Goal: Task Accomplishment & Management: Manage account settings

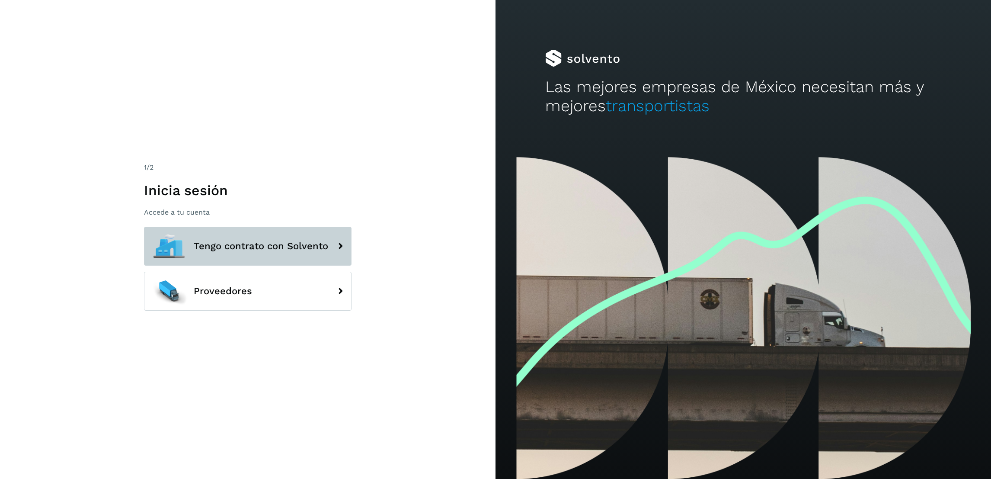
drag, startPoint x: 243, startPoint y: 253, endPoint x: 263, endPoint y: 253, distance: 20.8
click at [243, 253] on button "Tengo contrato con Solvento" at bounding box center [248, 246] width 208 height 39
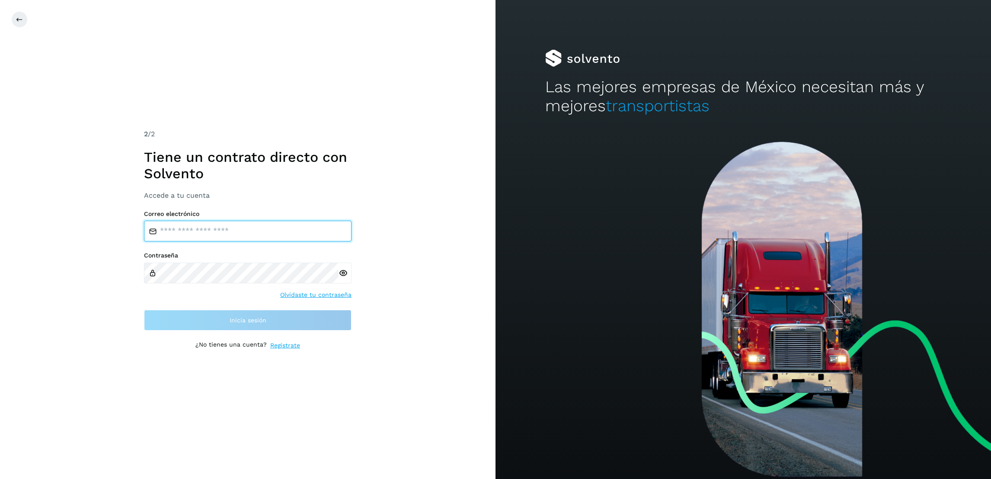
type input "**********"
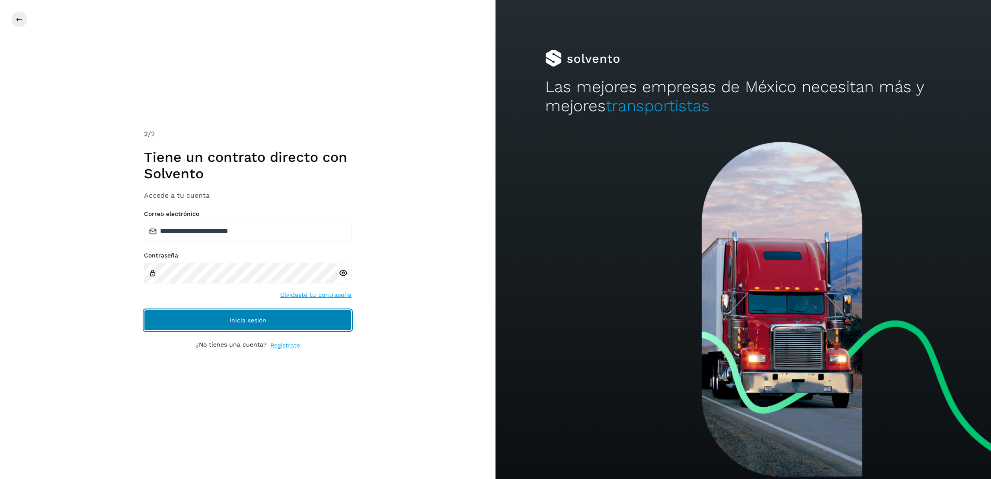
click at [269, 330] on button "Inicia sesión" at bounding box center [248, 320] width 208 height 21
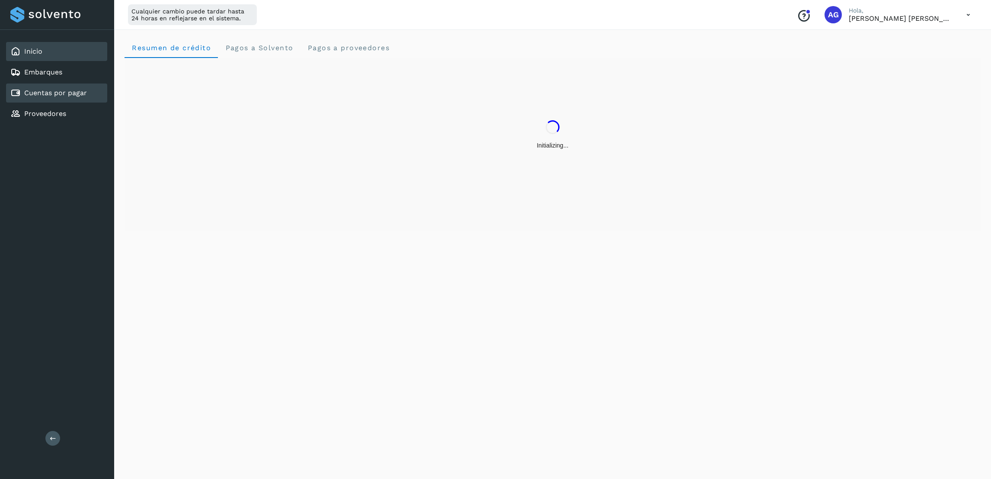
click at [95, 97] on div "Cuentas por pagar" at bounding box center [56, 92] width 101 height 19
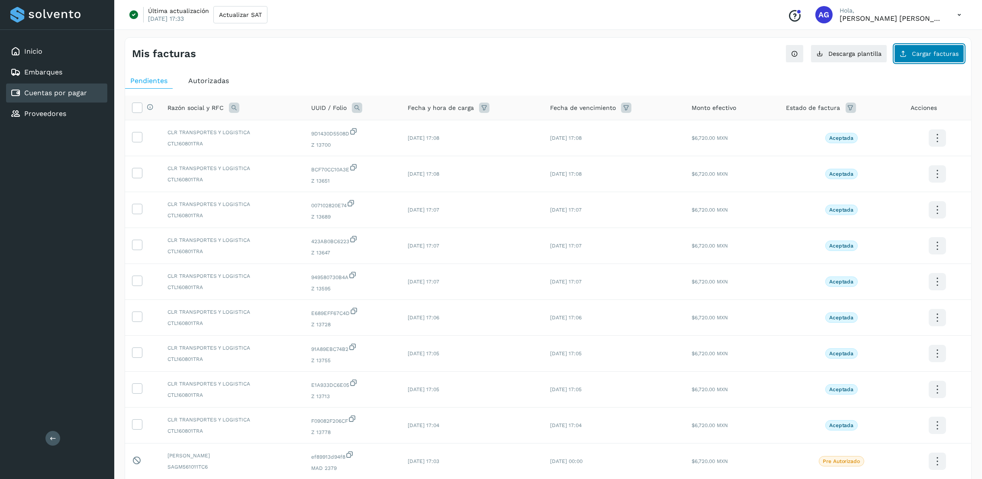
click at [934, 57] on button "Cargar facturas" at bounding box center [929, 54] width 70 height 18
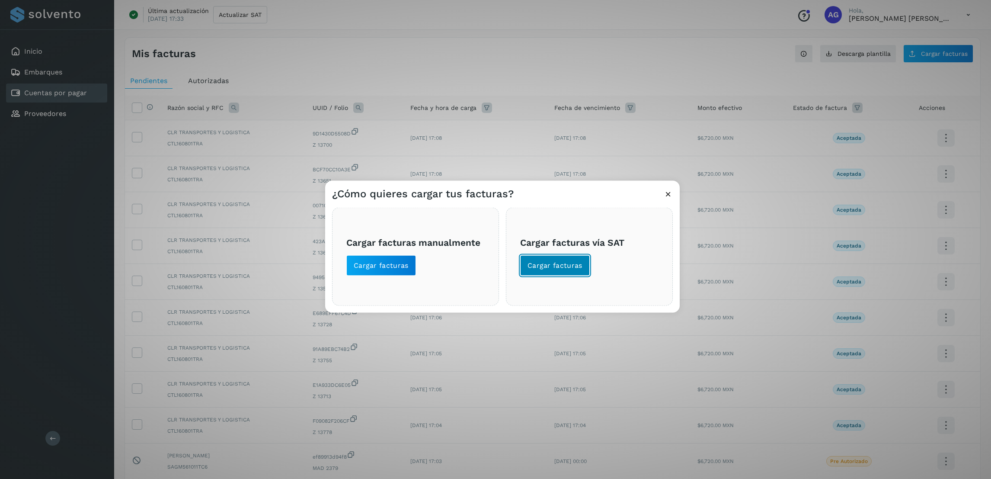
click at [539, 268] on span "Cargar facturas" at bounding box center [555, 265] width 55 height 10
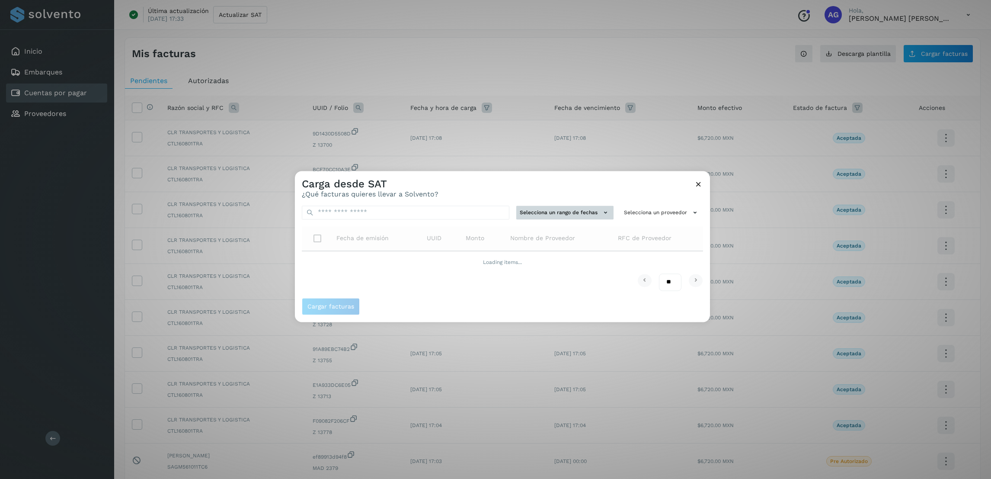
click at [567, 215] on button "Selecciona un rango de fechas" at bounding box center [565, 212] width 97 height 14
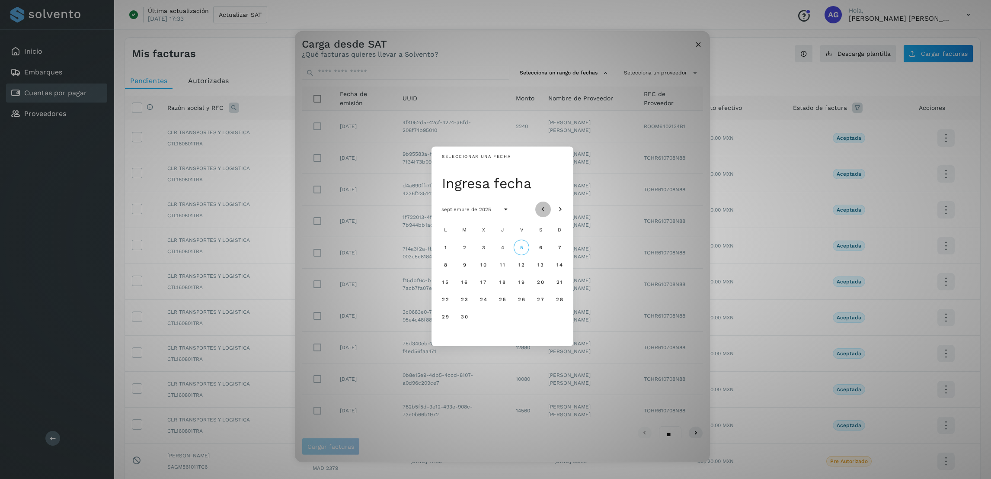
click at [544, 210] on icon "Mes anterior" at bounding box center [543, 209] width 9 height 9
click at [483, 302] on span "20" at bounding box center [483, 299] width 7 height 6
click at [507, 318] on button "28" at bounding box center [503, 317] width 16 height 16
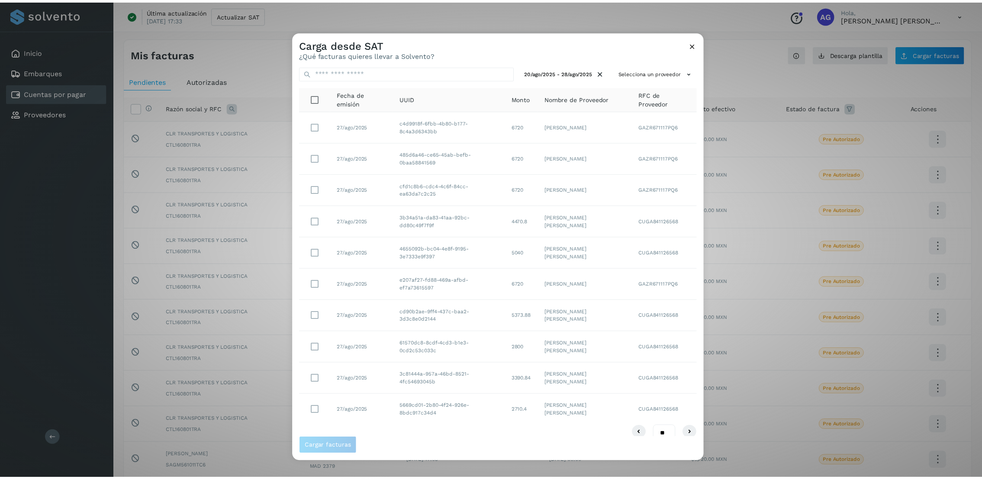
scroll to position [13, 0]
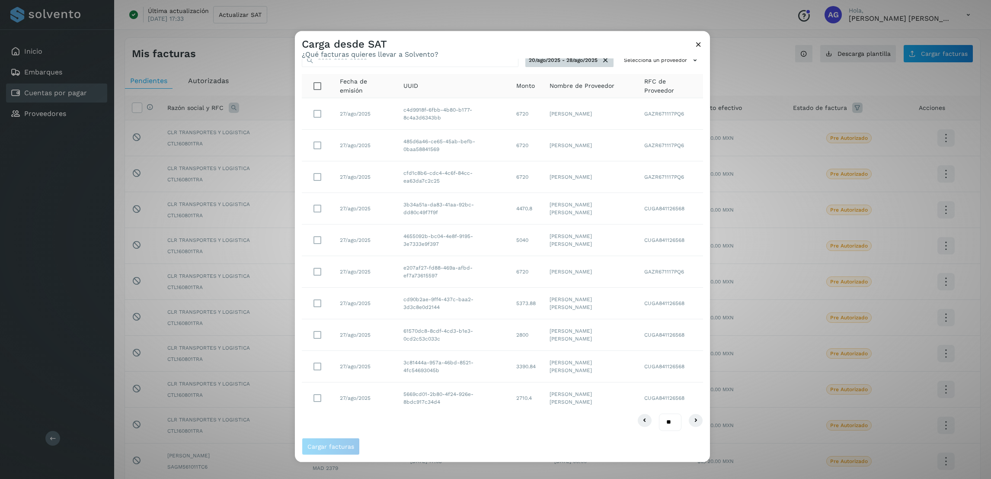
click at [603, 63] on button "20/ago/2025 - 28/ago/2025" at bounding box center [570, 60] width 88 height 14
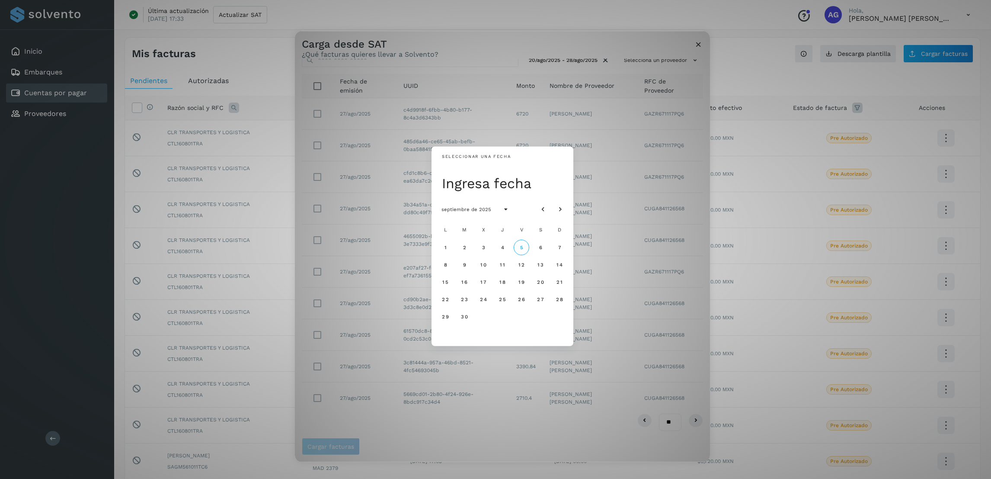
click at [627, 244] on div "Seleccionar una fecha Ingresa fecha septiembre de 2025 L M X J V S D 1 2 3 4 5 …" at bounding box center [502, 246] width 415 height 431
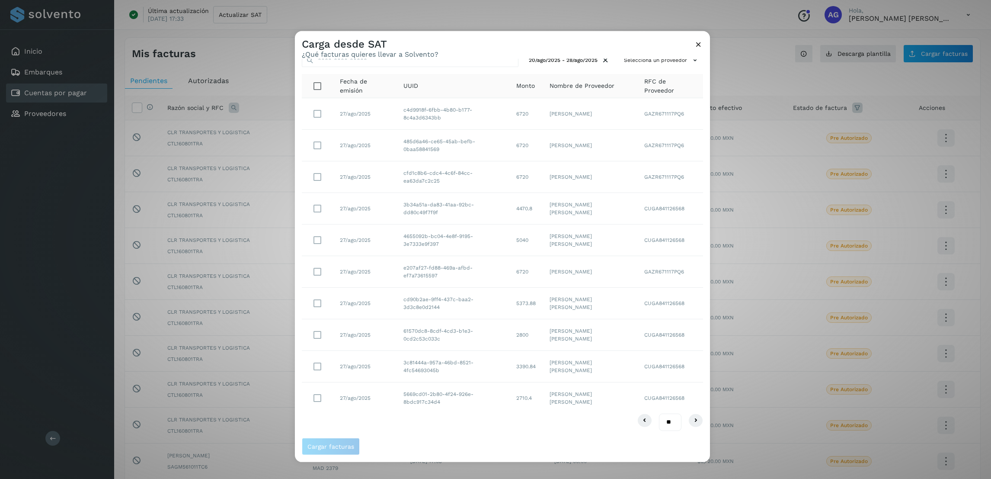
click at [696, 46] on icon at bounding box center [698, 43] width 9 height 9
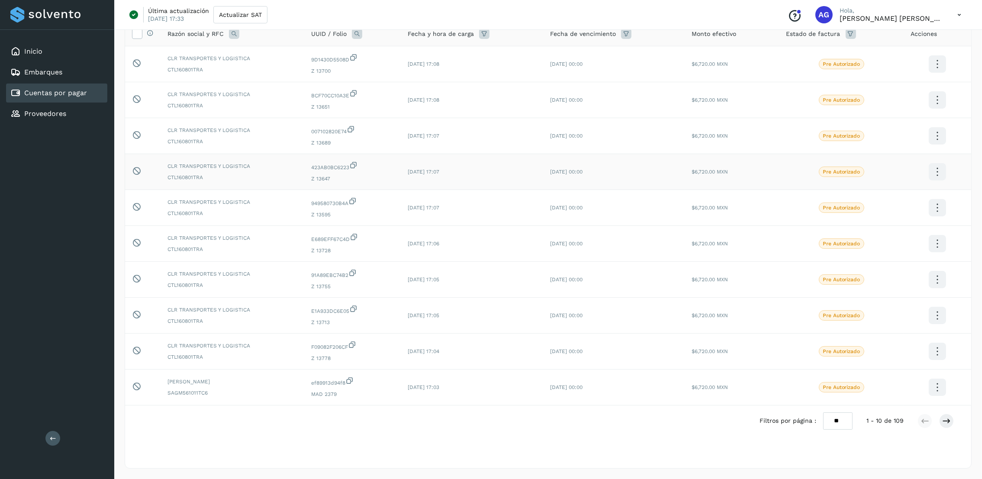
scroll to position [0, 0]
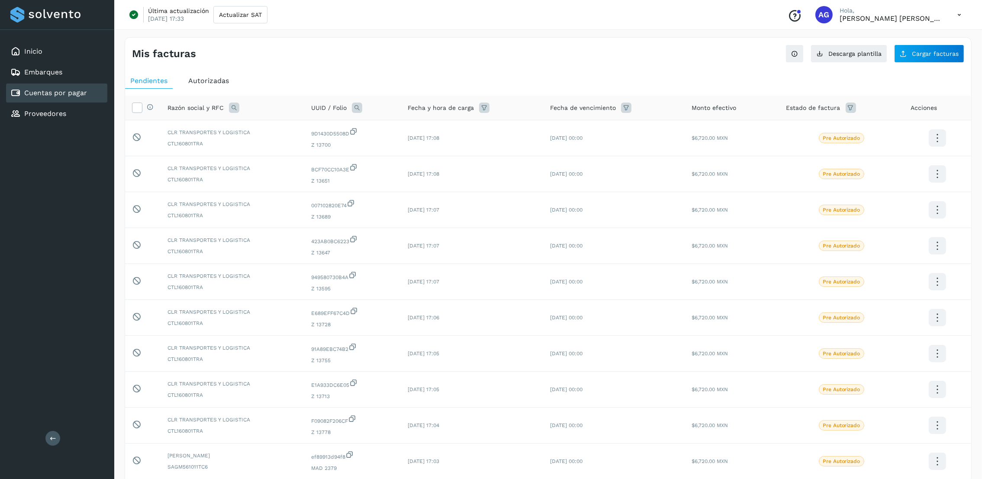
click at [77, 93] on link "Cuentas por pagar" at bounding box center [55, 93] width 63 height 8
click at [55, 58] on div "Inicio" at bounding box center [56, 51] width 101 height 19
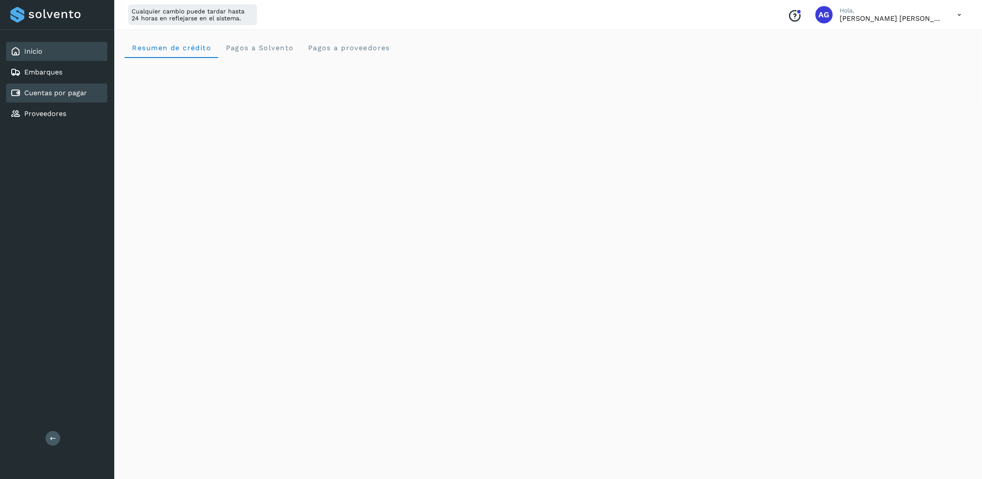
click at [81, 96] on div "Cuentas por pagar" at bounding box center [56, 92] width 101 height 19
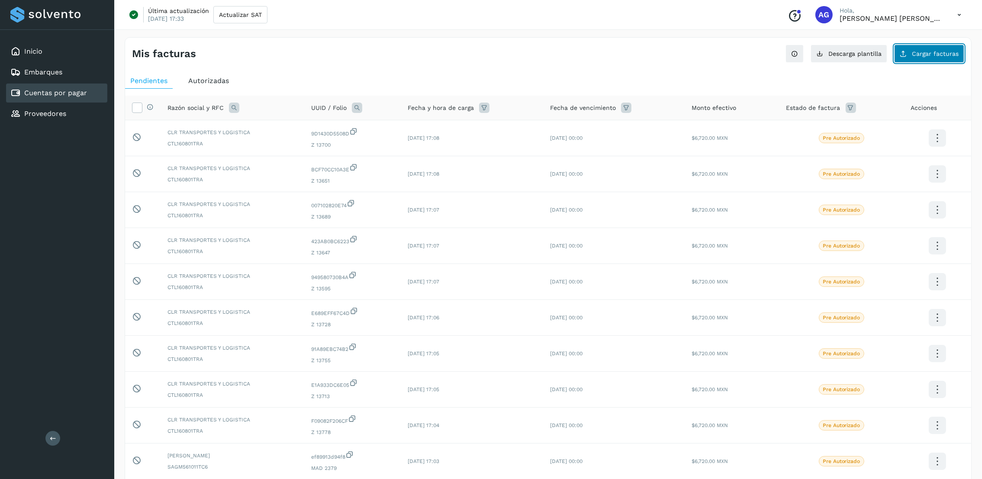
click at [947, 52] on span "Cargar facturas" at bounding box center [934, 54] width 47 height 6
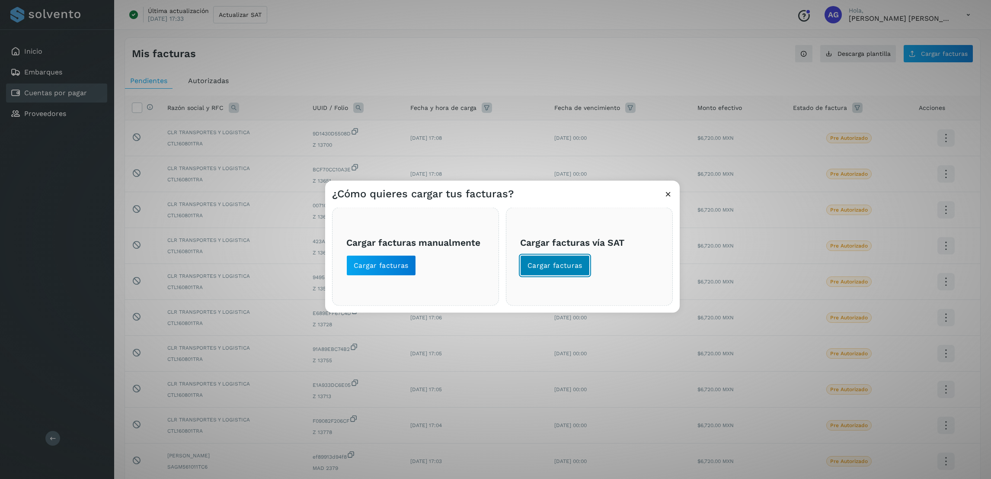
click at [546, 263] on span "Cargar facturas" at bounding box center [555, 265] width 55 height 10
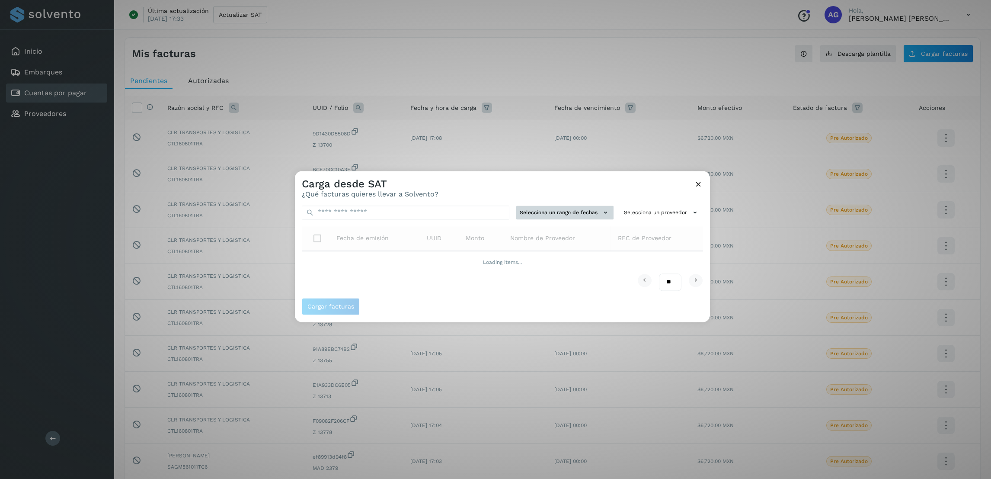
click at [542, 213] on button "Selecciona un rango de fechas" at bounding box center [565, 212] width 97 height 14
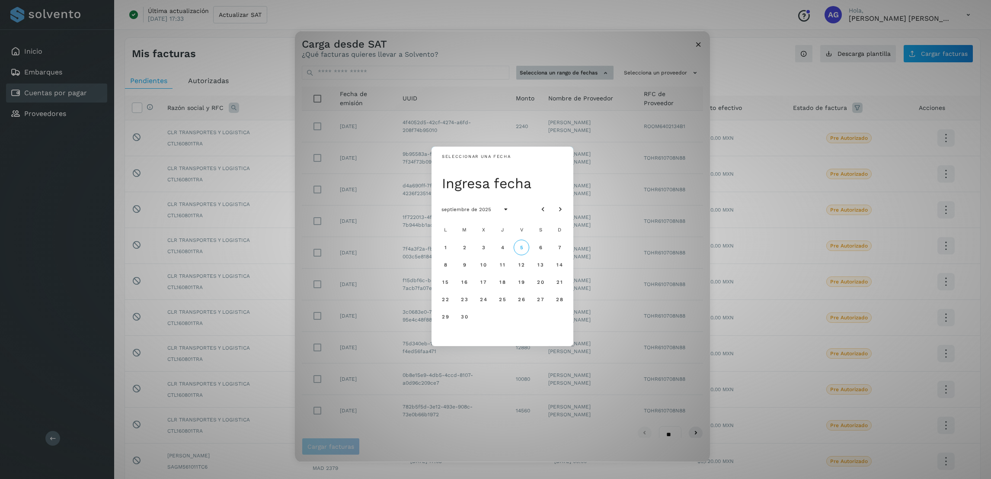
click at [542, 213] on icon "Mes anterior" at bounding box center [543, 209] width 9 height 9
click at [484, 300] on span "20" at bounding box center [483, 299] width 7 height 6
click at [503, 319] on span "28" at bounding box center [502, 317] width 7 height 6
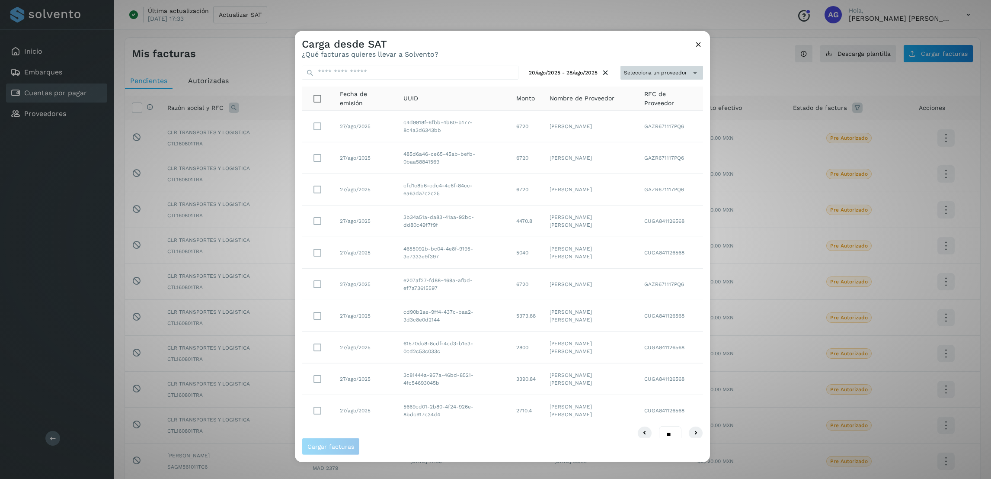
click at [668, 76] on button "Selecciona un proveedor" at bounding box center [662, 72] width 83 height 14
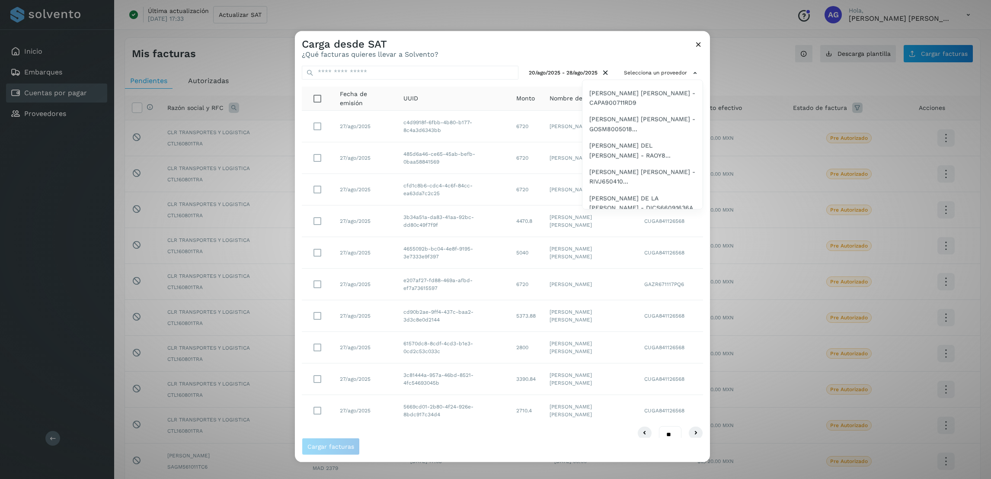
scroll to position [130, 0]
click at [635, 85] on span "[PERSON_NAME] [PERSON_NAME] - CAPA900711RD9" at bounding box center [643, 74] width 106 height 19
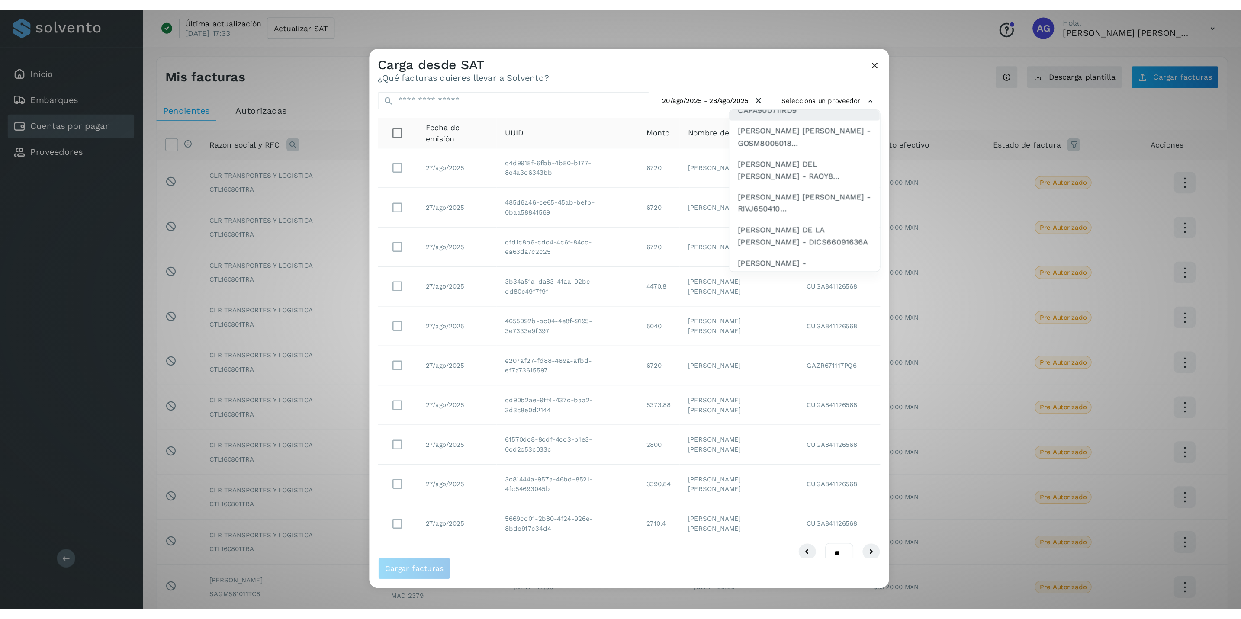
scroll to position [0, 0]
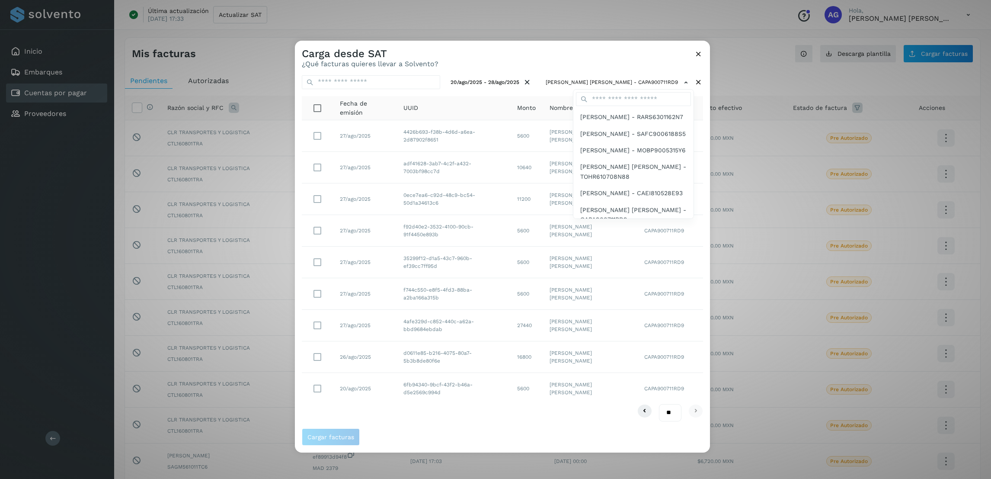
click at [674, 415] on div at bounding box center [790, 279] width 991 height 479
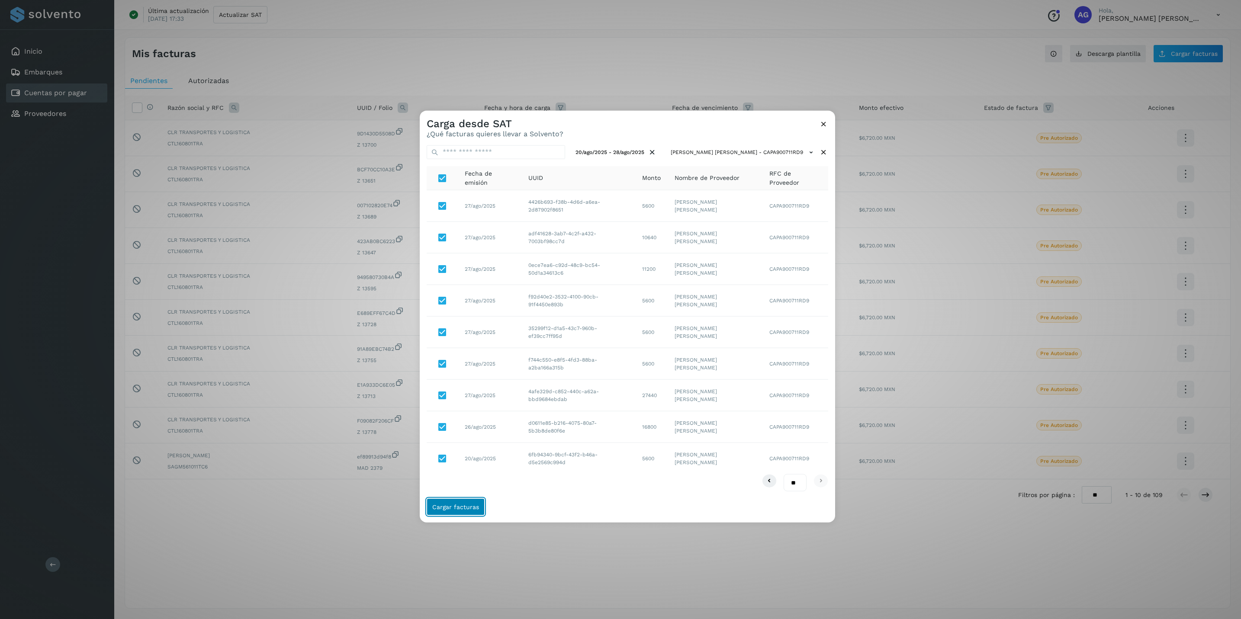
click at [475, 478] on span "Cargar facturas" at bounding box center [455, 507] width 47 height 6
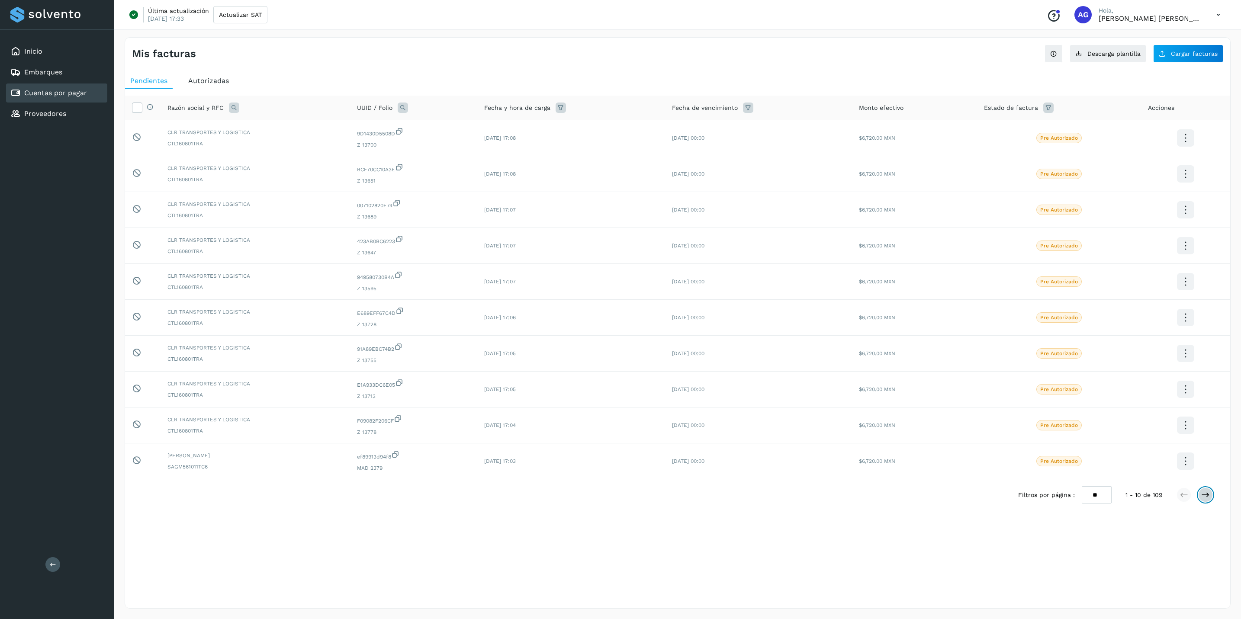
click at [991, 478] on icon at bounding box center [1205, 495] width 9 height 9
click at [56, 93] on link "Cuentas por pagar" at bounding box center [55, 93] width 63 height 8
click at [226, 81] on span "Autorizadas" at bounding box center [208, 81] width 41 height 8
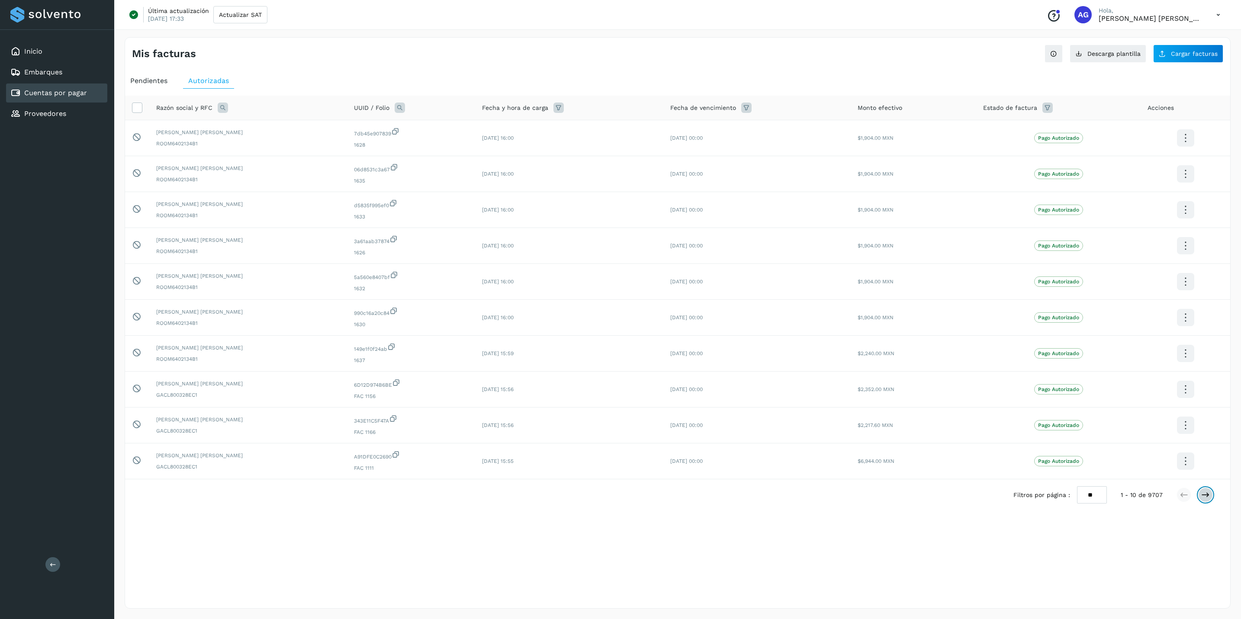
click at [991, 478] on icon at bounding box center [1205, 495] width 9 height 9
click at [160, 80] on span "Pendientes" at bounding box center [148, 81] width 37 height 8
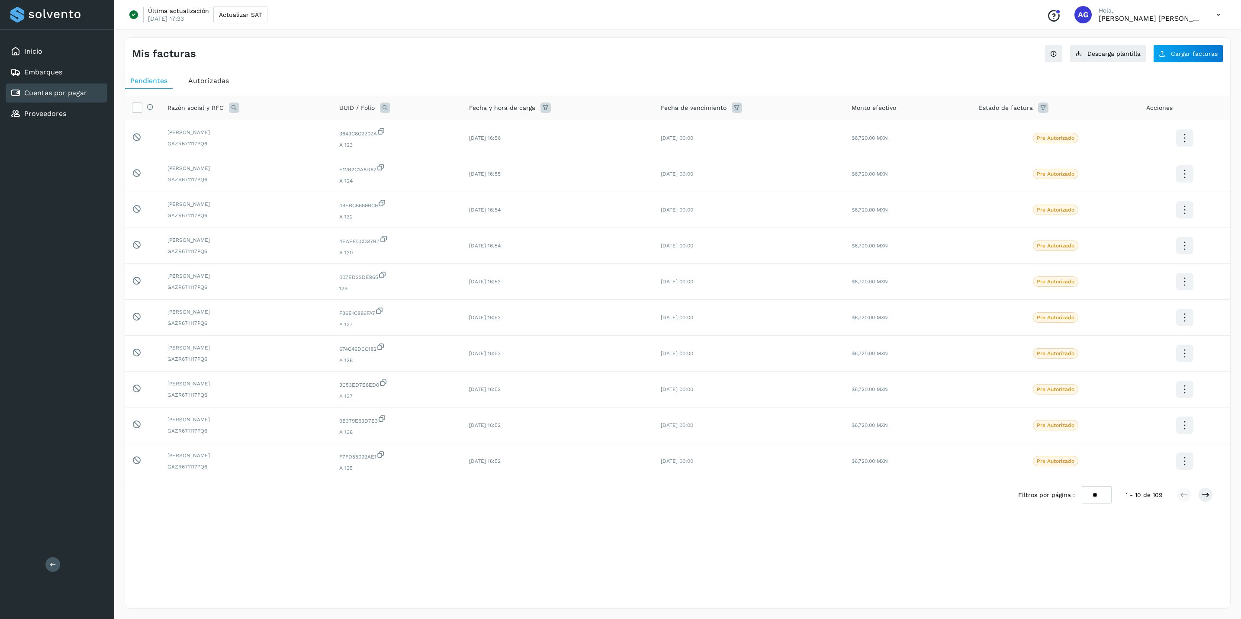
click at [195, 77] on span "Autorizadas" at bounding box center [208, 81] width 41 height 8
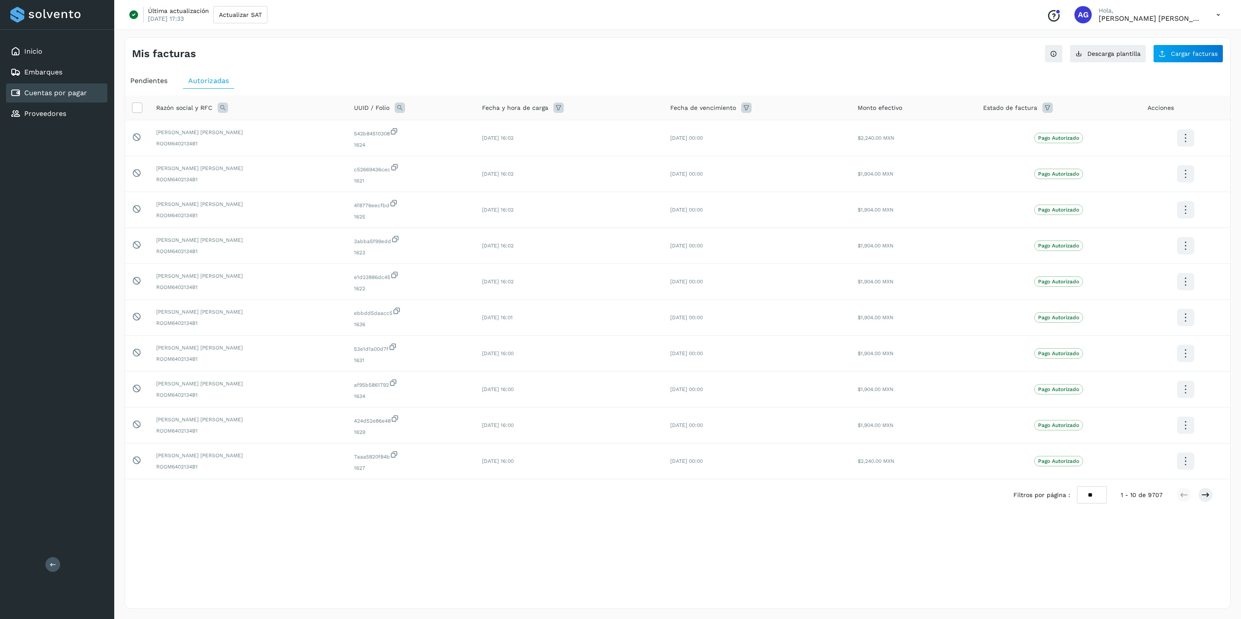
click at [42, 90] on link "Cuentas por pagar" at bounding box center [55, 93] width 63 height 8
click at [144, 77] on span "Pendientes" at bounding box center [148, 81] width 37 height 8
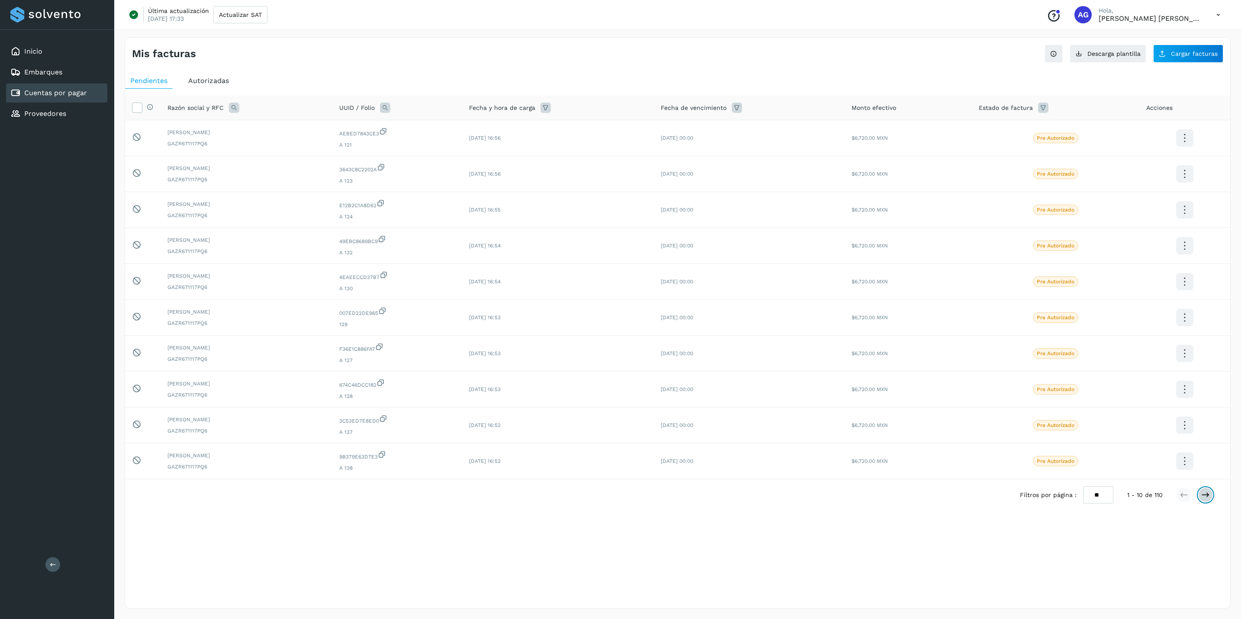
click at [991, 478] on icon at bounding box center [1205, 495] width 9 height 9
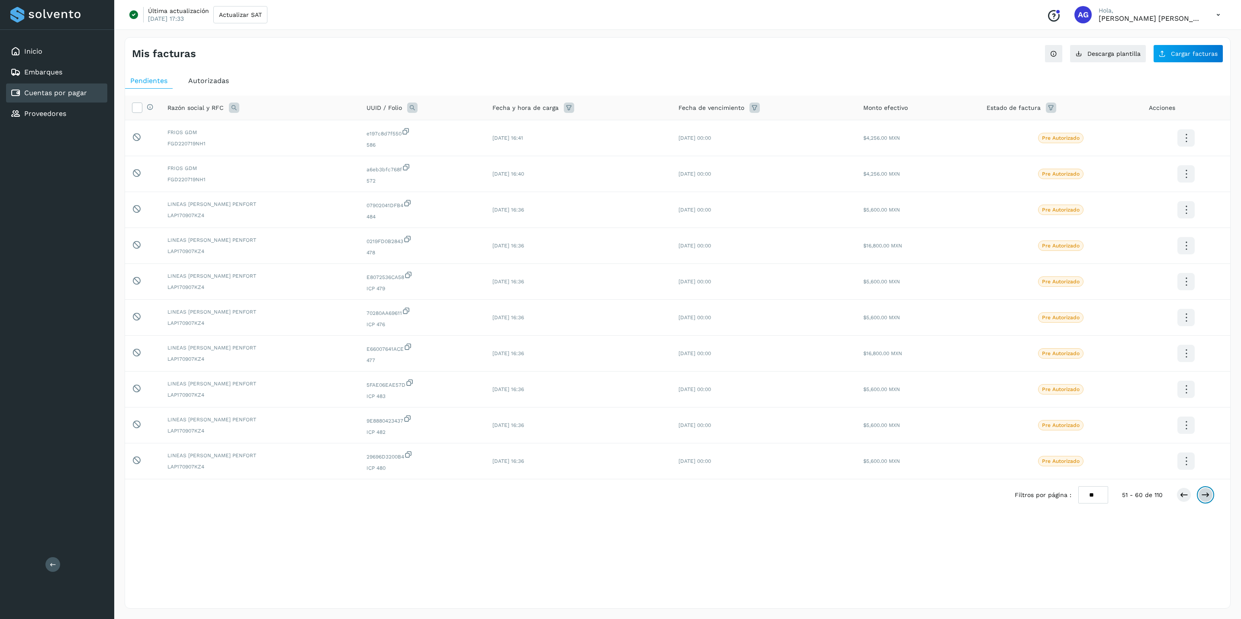
click at [991, 478] on icon at bounding box center [1205, 495] width 9 height 9
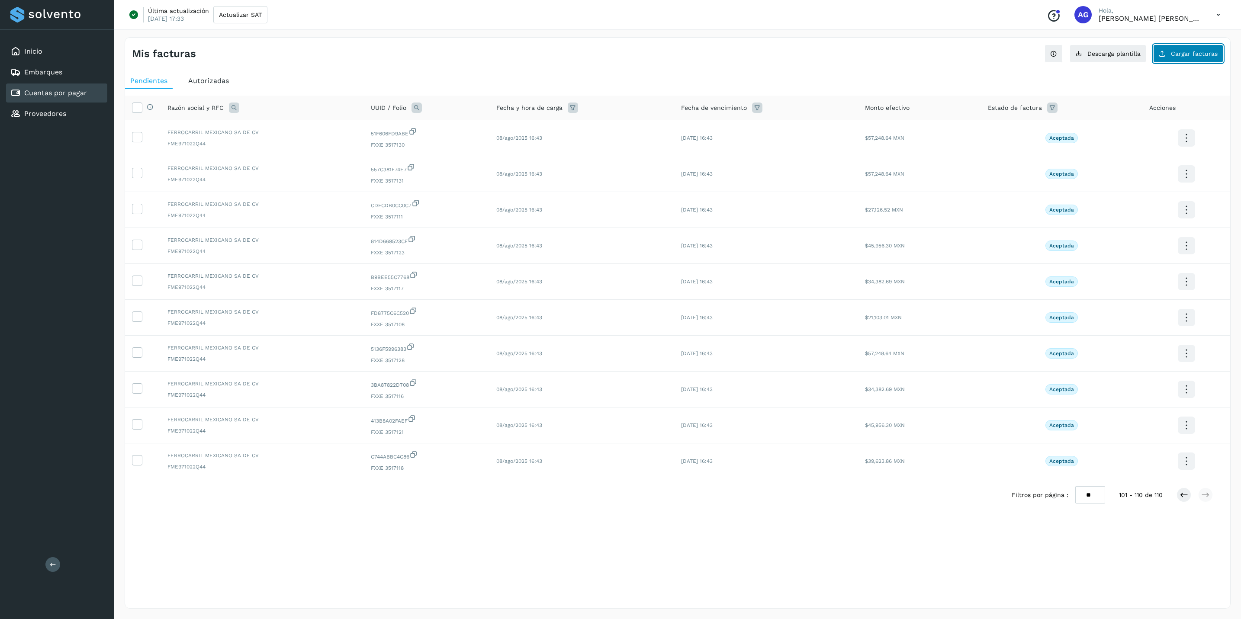
click at [991, 58] on button "Cargar facturas" at bounding box center [1188, 54] width 70 height 18
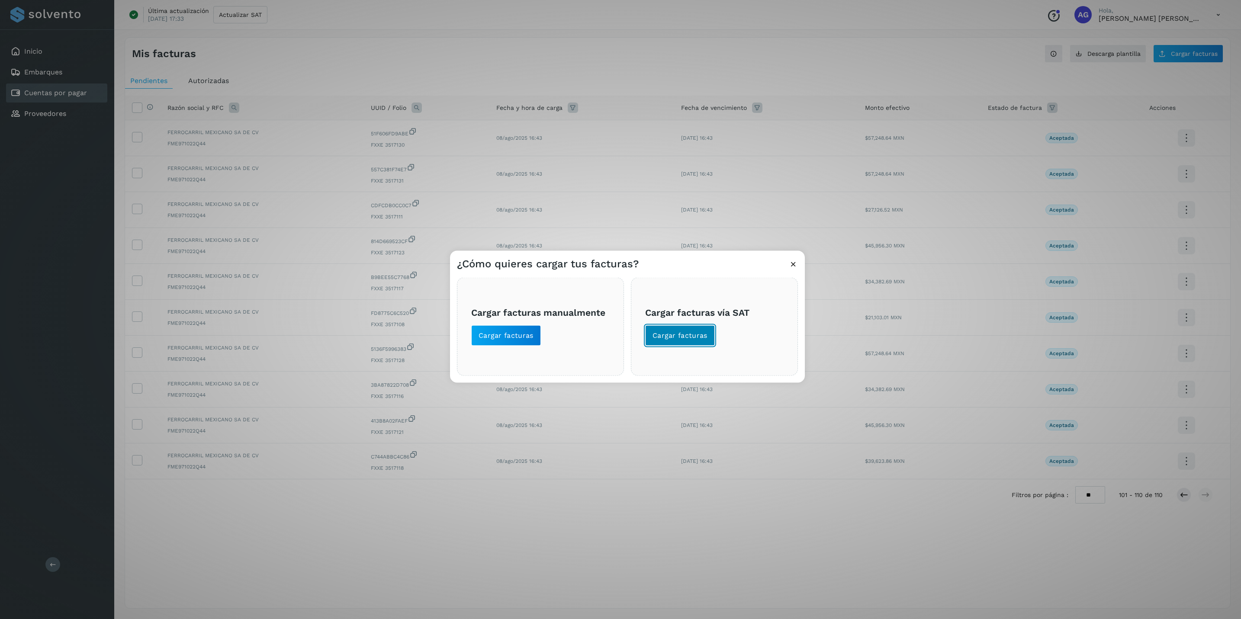
click at [697, 341] on button "Cargar facturas" at bounding box center [680, 335] width 70 height 21
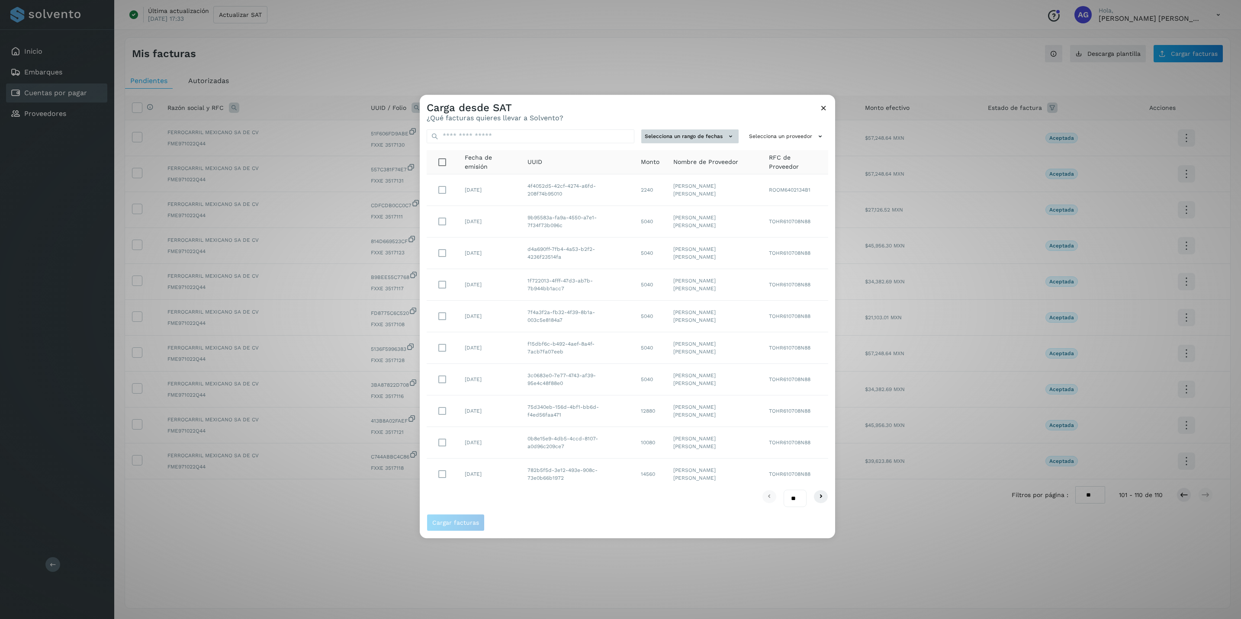
click at [724, 130] on button "Selecciona un rango de fechas" at bounding box center [689, 136] width 97 height 14
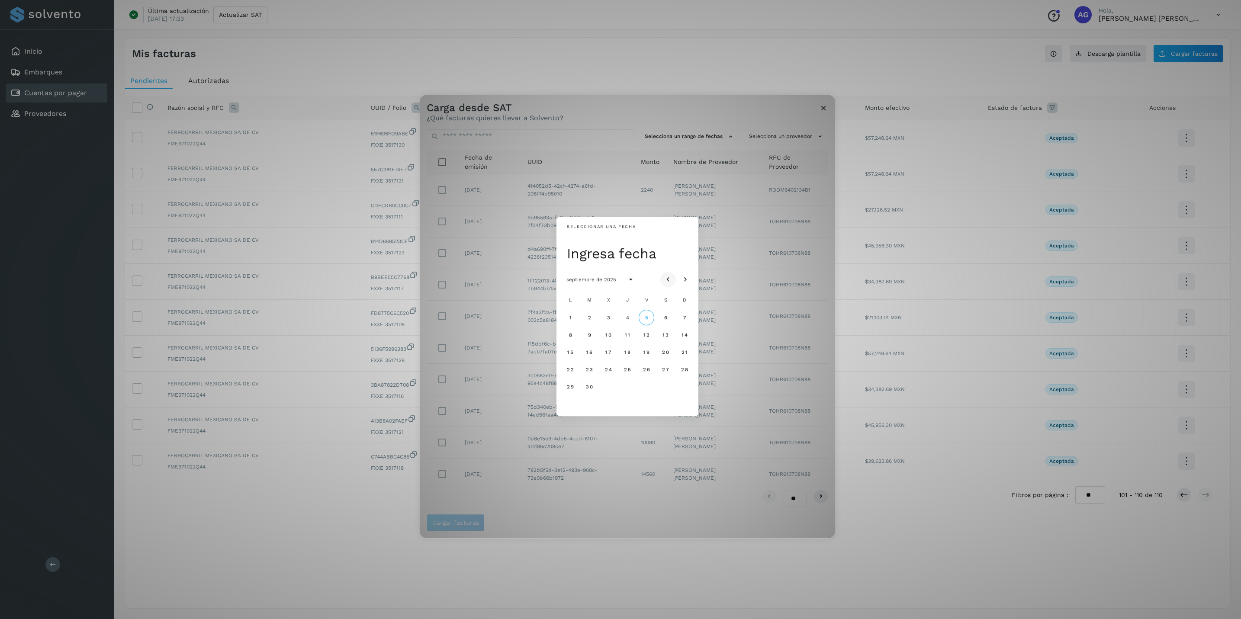
click at [664, 282] on icon "Mes anterior" at bounding box center [668, 279] width 9 height 9
click at [609, 372] on span "20" at bounding box center [607, 369] width 7 height 6
click at [627, 383] on button "28" at bounding box center [627, 387] width 16 height 16
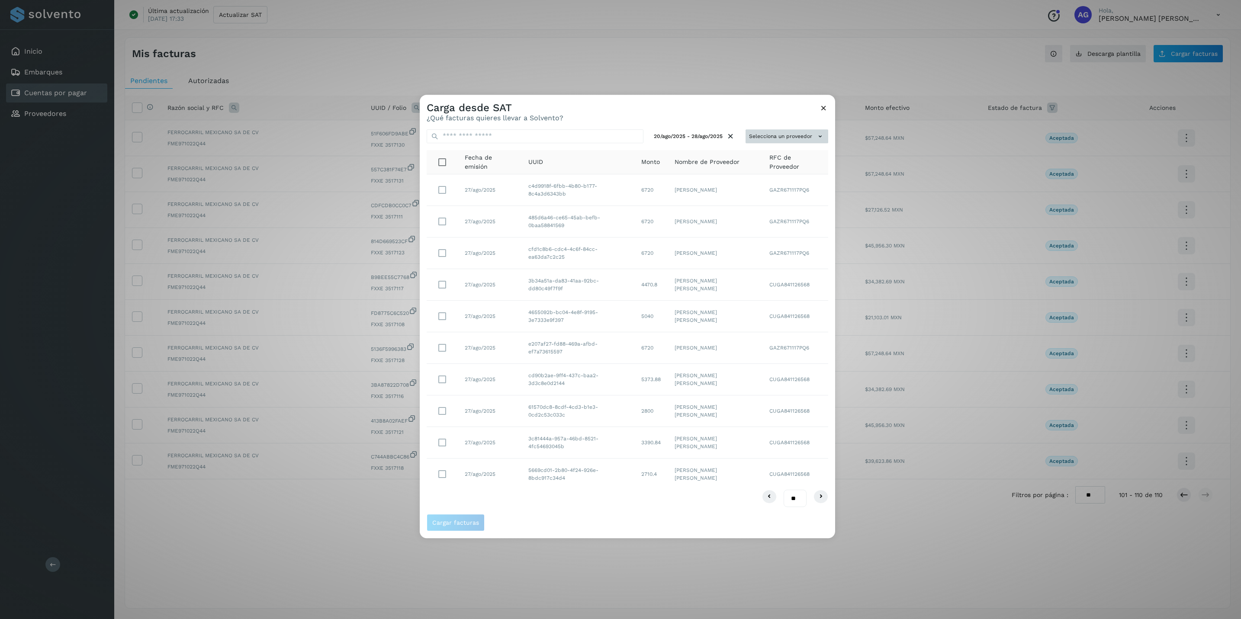
click at [786, 129] on button "Selecciona un proveedor" at bounding box center [786, 136] width 83 height 14
click at [760, 149] on input "text" at bounding box center [767, 153] width 115 height 14
type input "***"
click at [719, 170] on span "[PERSON_NAME] [PERSON_NAME] - CAPA900711RD9" at bounding box center [767, 175] width 106 height 19
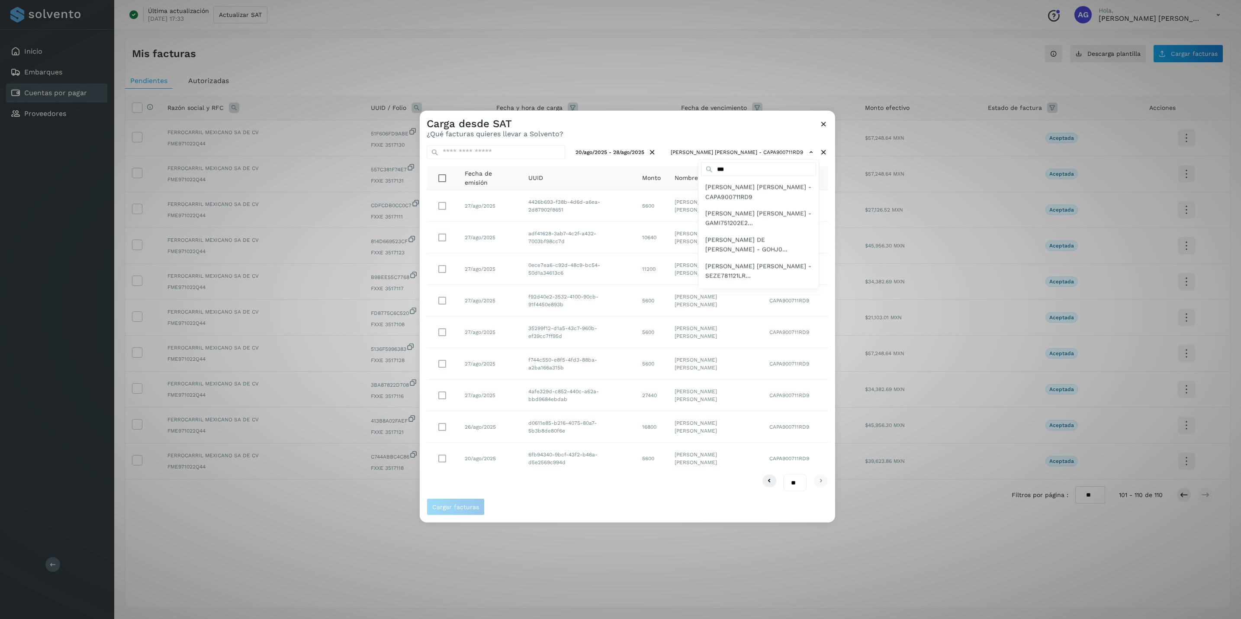
click at [443, 205] on div at bounding box center [1040, 419] width 1241 height 619
click at [462, 478] on span "Cargar facturas" at bounding box center [455, 507] width 47 height 6
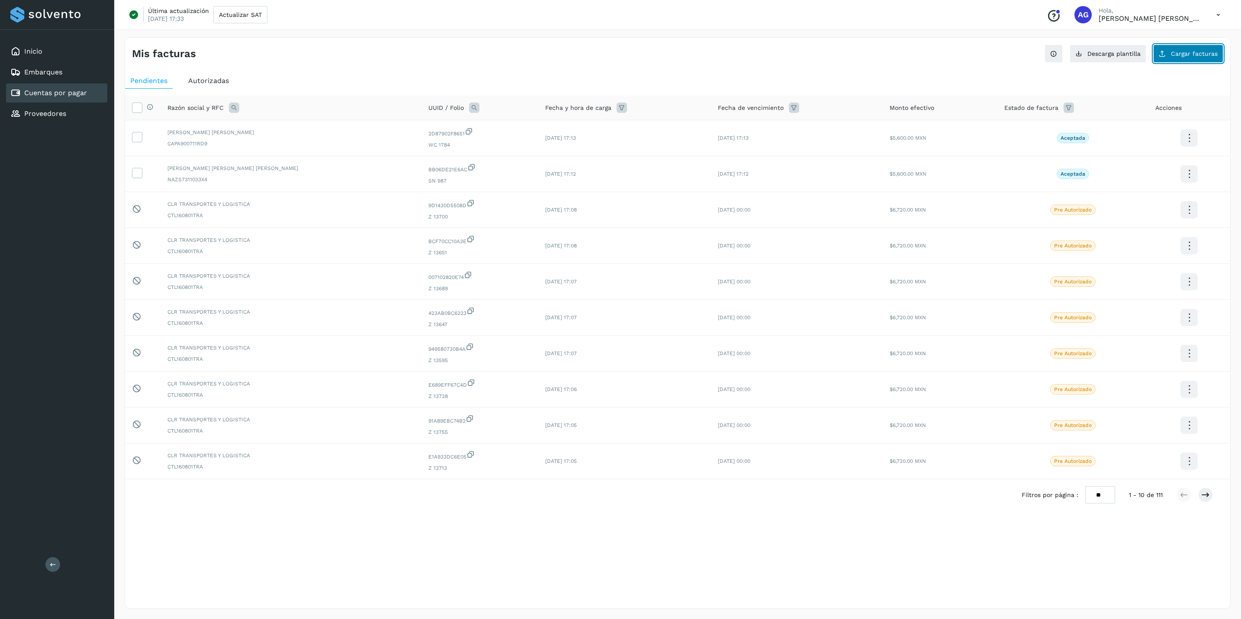
click at [991, 60] on button "Cargar facturas" at bounding box center [1188, 54] width 70 height 18
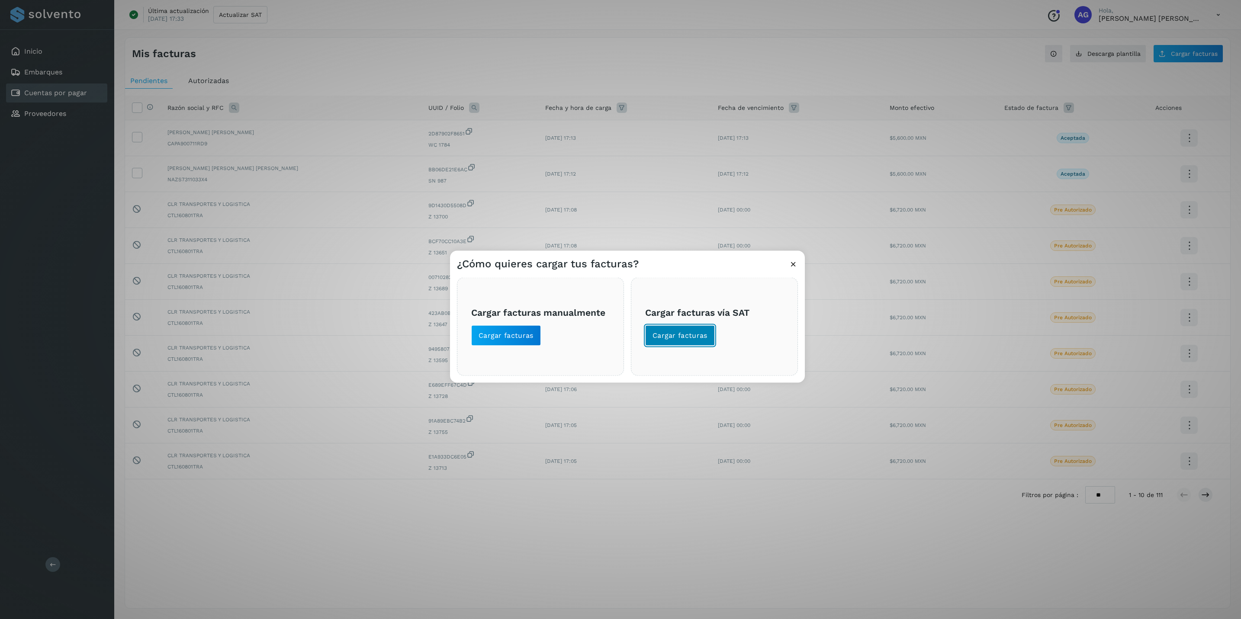
click at [671, 336] on span "Cargar facturas" at bounding box center [679, 335] width 55 height 10
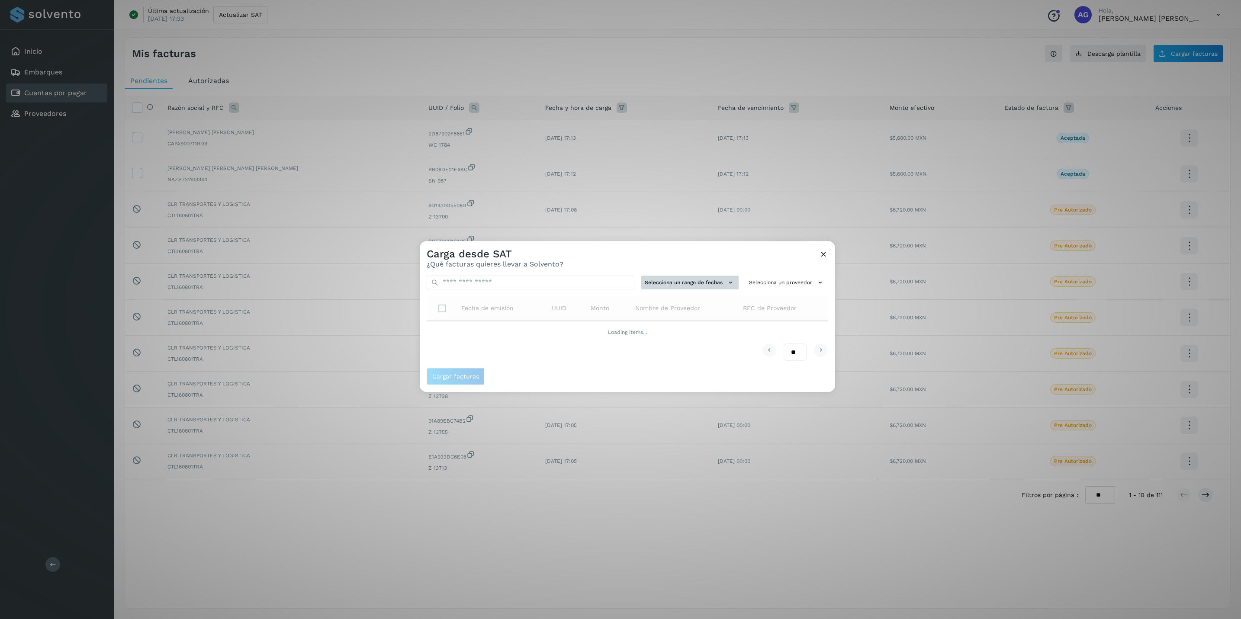
click at [724, 283] on button "Selecciona un rango de fechas" at bounding box center [689, 283] width 97 height 14
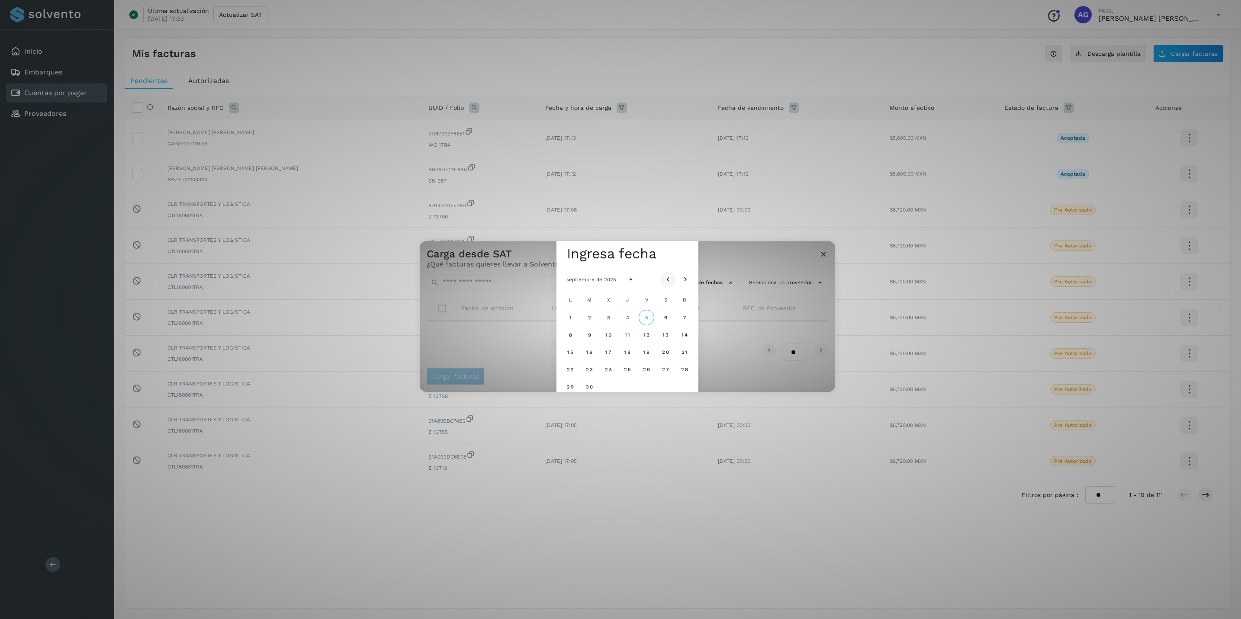
click at [667, 283] on icon "Mes anterior" at bounding box center [668, 279] width 9 height 9
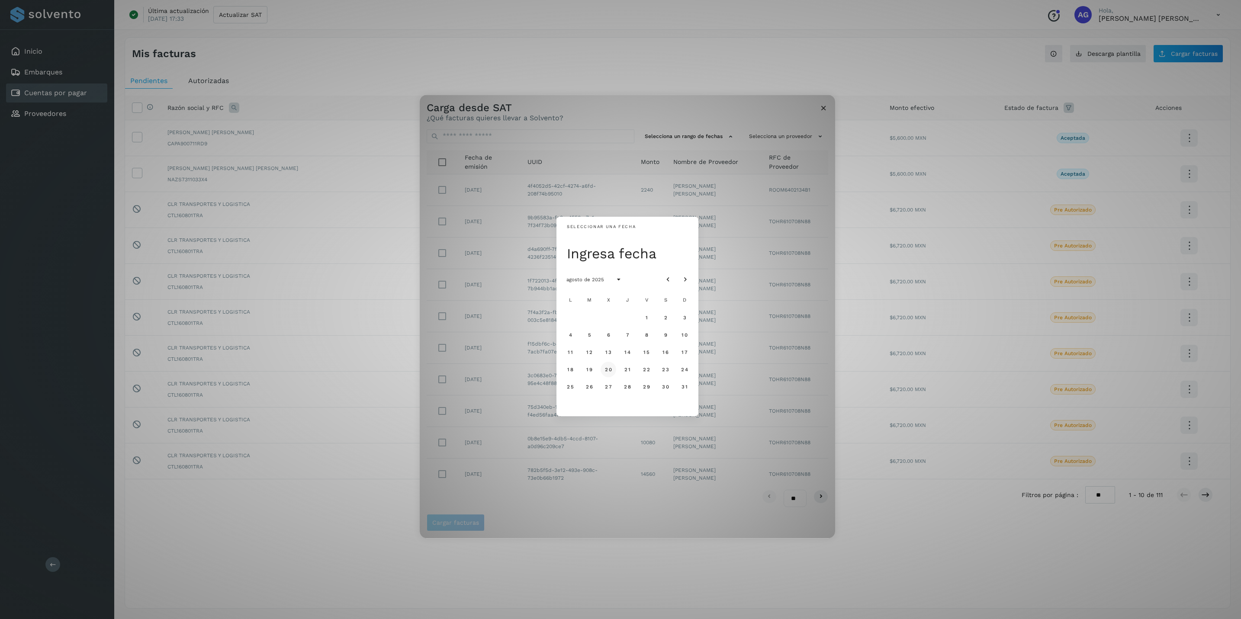
click at [603, 372] on button "20" at bounding box center [608, 370] width 16 height 16
click at [629, 384] on span "28" at bounding box center [626, 387] width 7 height 6
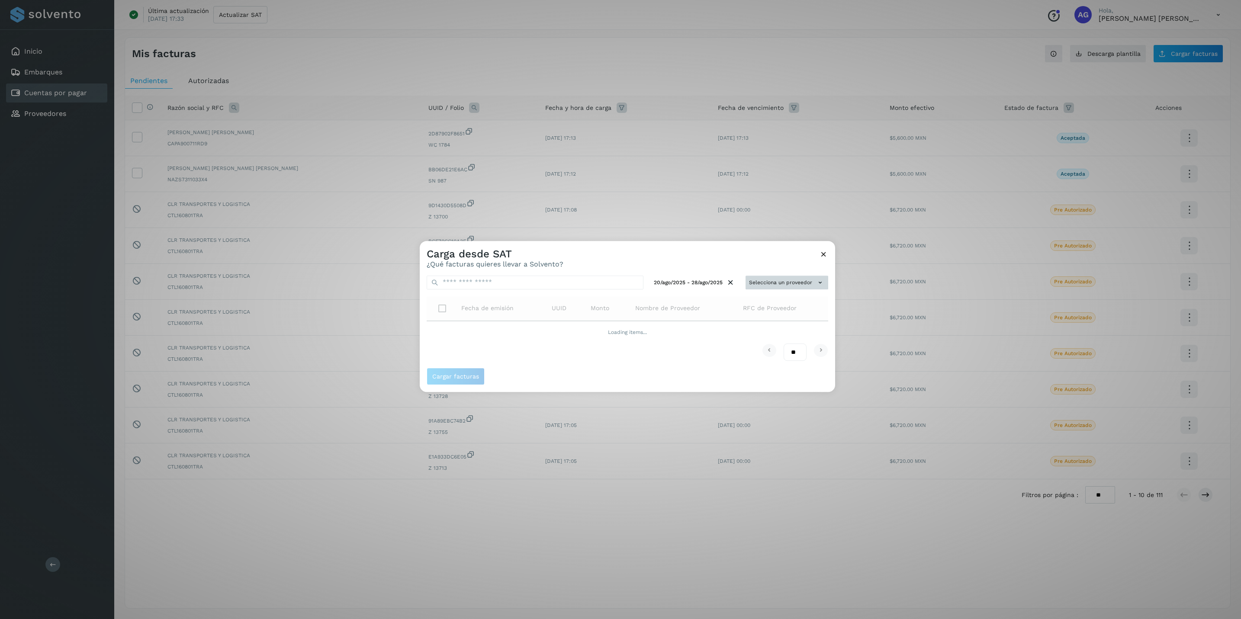
click at [776, 283] on button "Selecciona un proveedor" at bounding box center [786, 283] width 83 height 14
click at [774, 297] on input "text" at bounding box center [772, 299] width 106 height 14
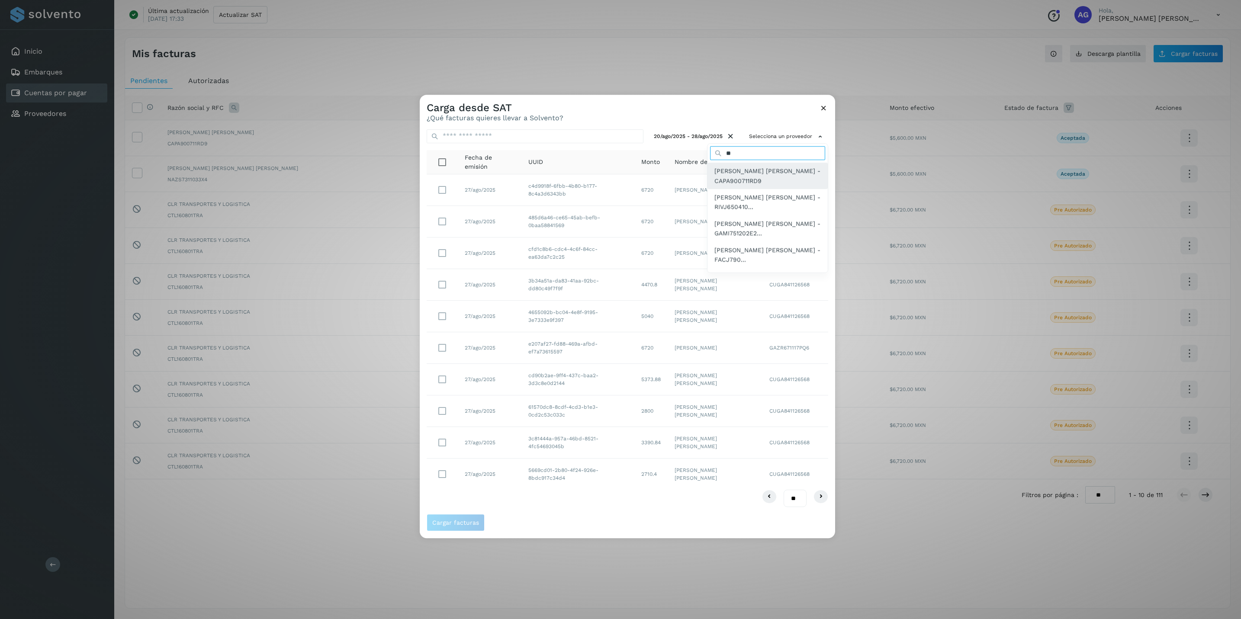
type input "**"
click at [726, 173] on span "[PERSON_NAME] [PERSON_NAME] - CAPA900711RD9" at bounding box center [767, 175] width 106 height 19
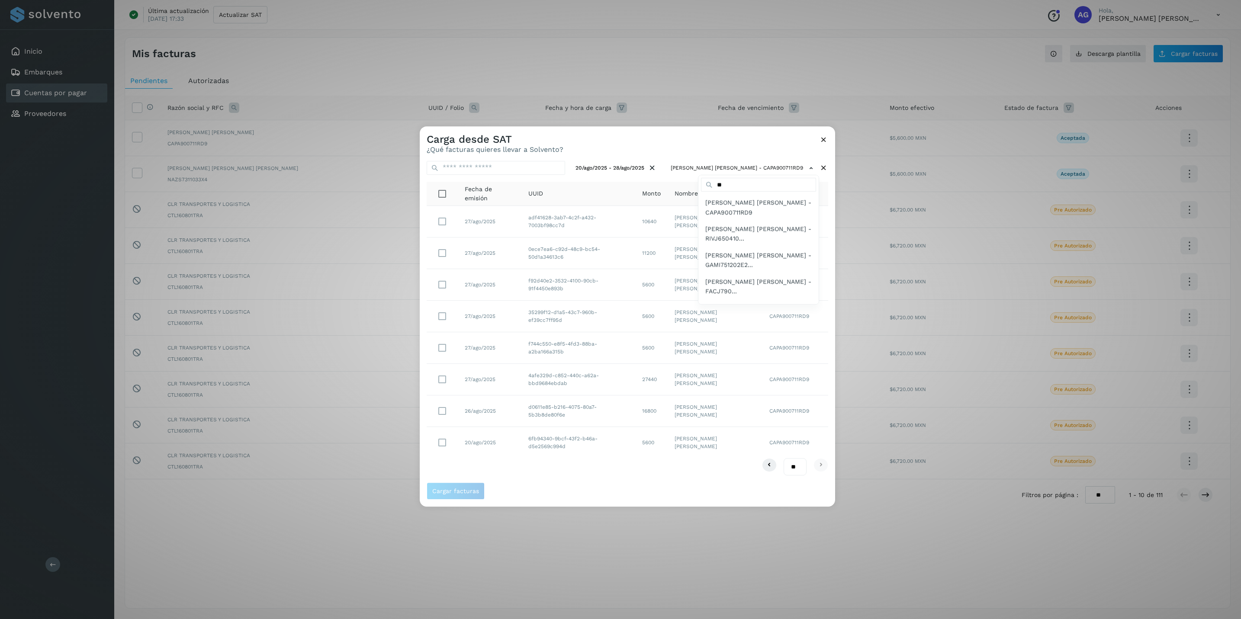
click at [441, 225] on div at bounding box center [1040, 435] width 1241 height 619
click at [432, 216] on td at bounding box center [442, 222] width 31 height 32
click at [475, 478] on button "Cargar facturas" at bounding box center [456, 490] width 58 height 17
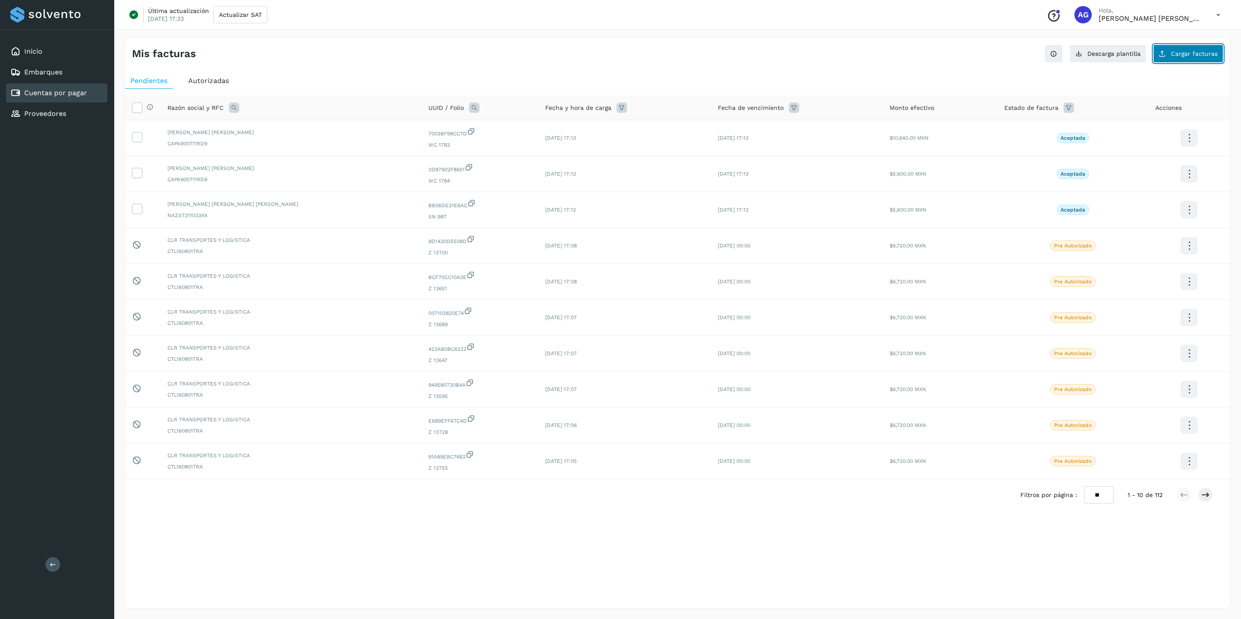
click at [991, 60] on button "Cargar facturas" at bounding box center [1188, 54] width 70 height 18
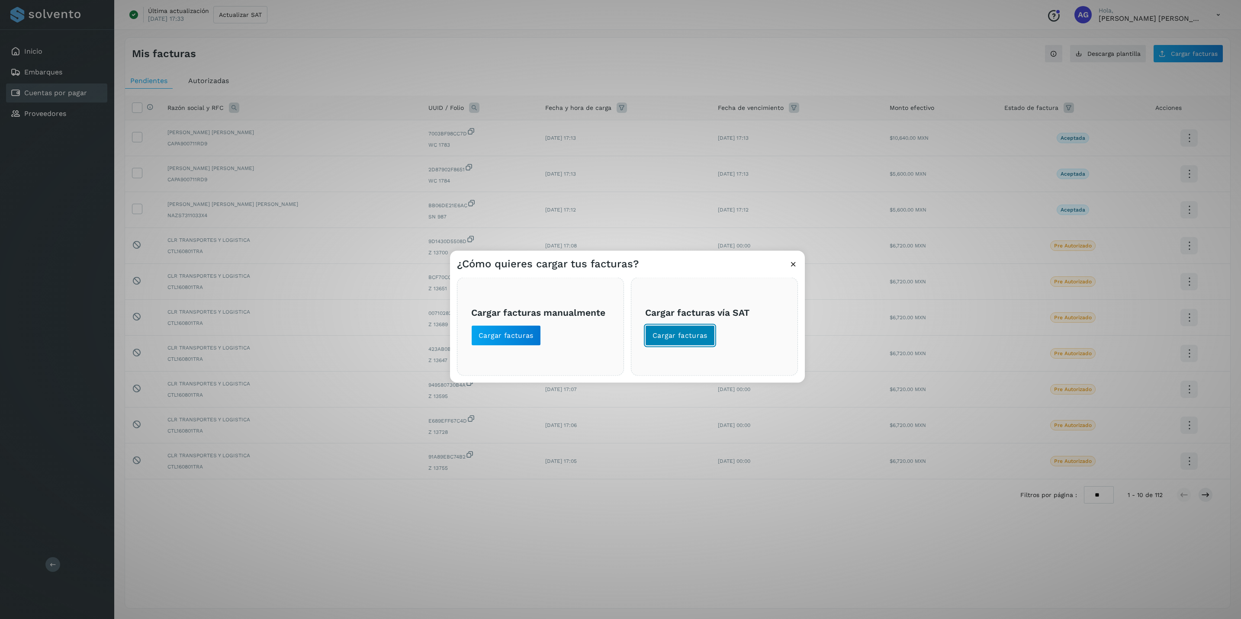
click at [699, 332] on span "Cargar facturas" at bounding box center [679, 335] width 55 height 10
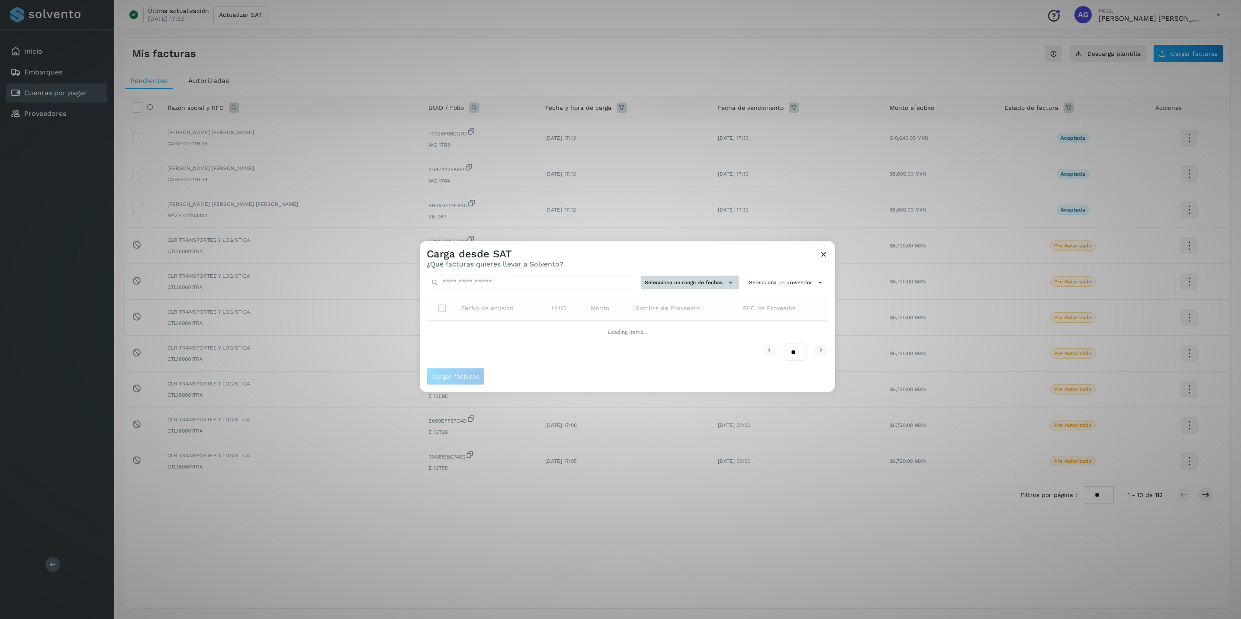
click at [720, 283] on button "Selecciona un rango de fechas" at bounding box center [689, 283] width 97 height 14
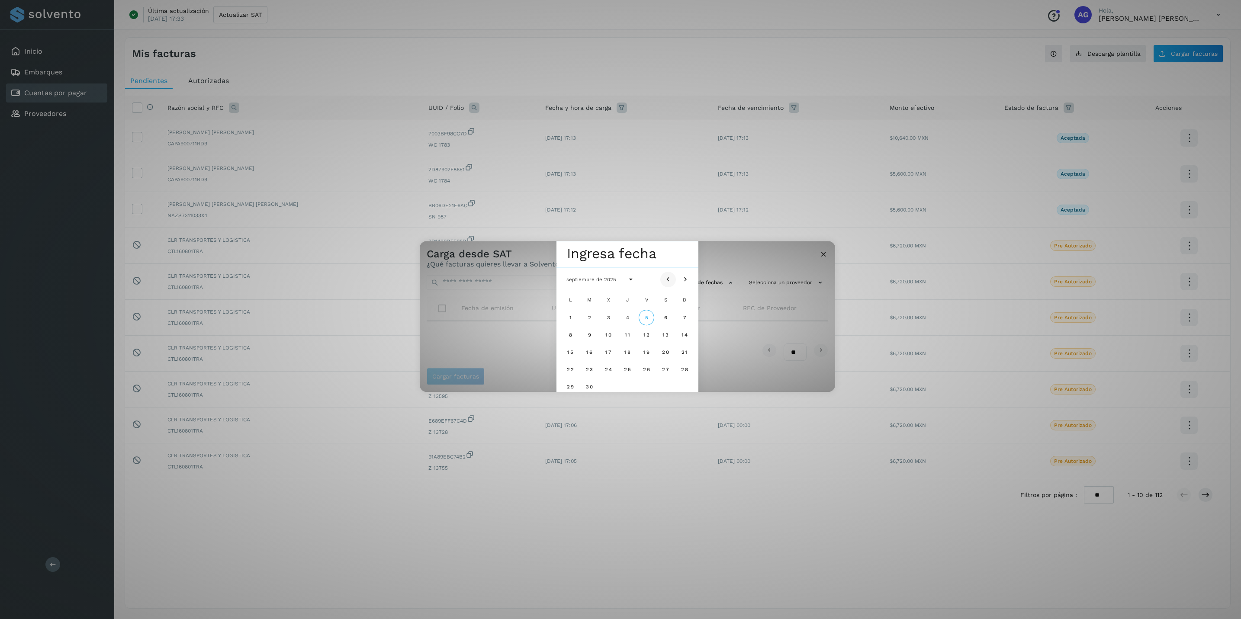
click at [671, 283] on icon "Mes anterior" at bounding box center [668, 279] width 9 height 9
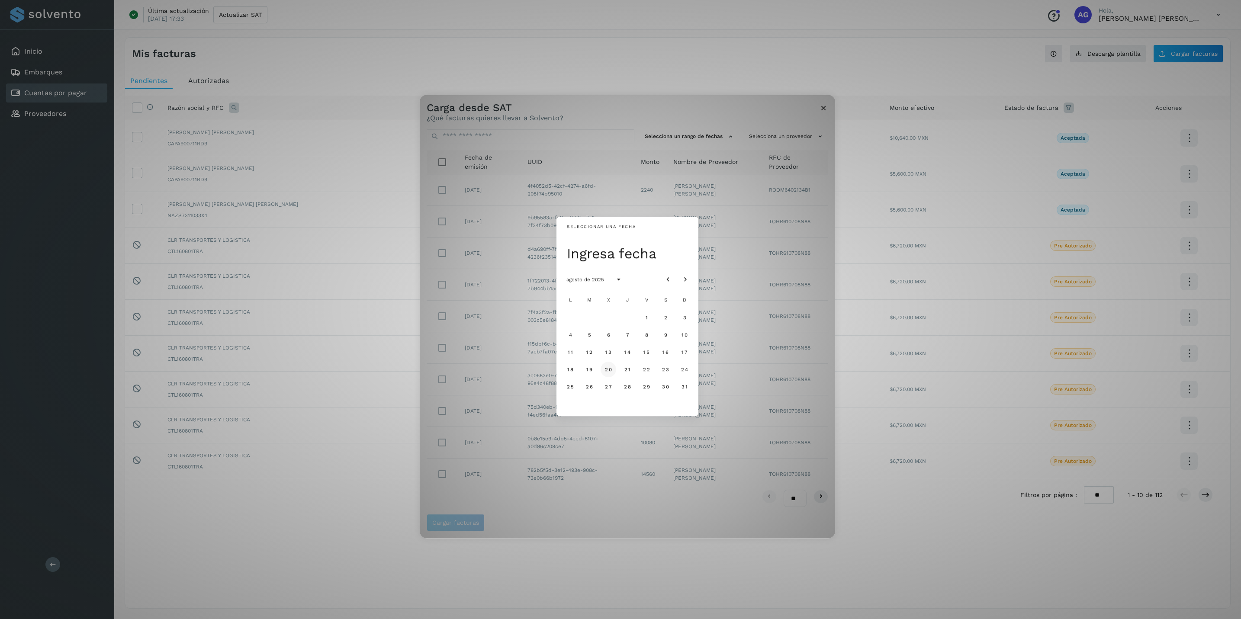
click at [610, 369] on span "20" at bounding box center [607, 369] width 7 height 6
click at [629, 387] on span "28" at bounding box center [626, 387] width 7 height 6
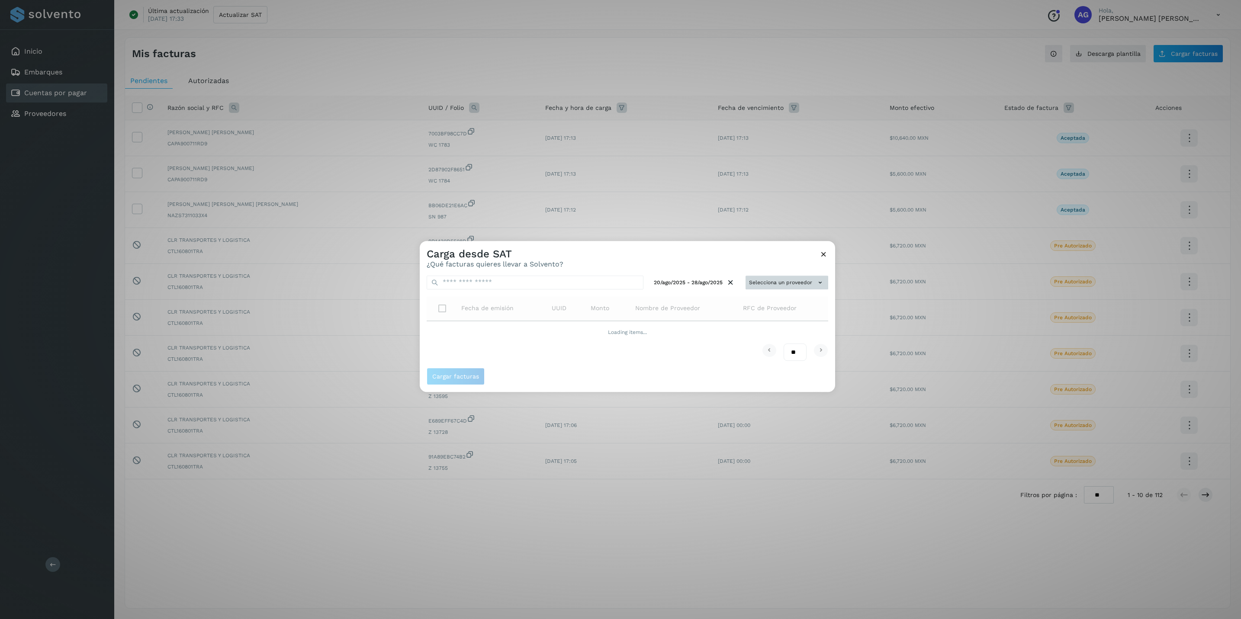
click at [805, 281] on button "Selecciona un proveedor" at bounding box center [786, 283] width 83 height 14
drag, startPoint x: 778, startPoint y: 302, endPoint x: 783, endPoint y: 296, distance: 7.0
click at [778, 302] on input "text" at bounding box center [772, 299] width 106 height 14
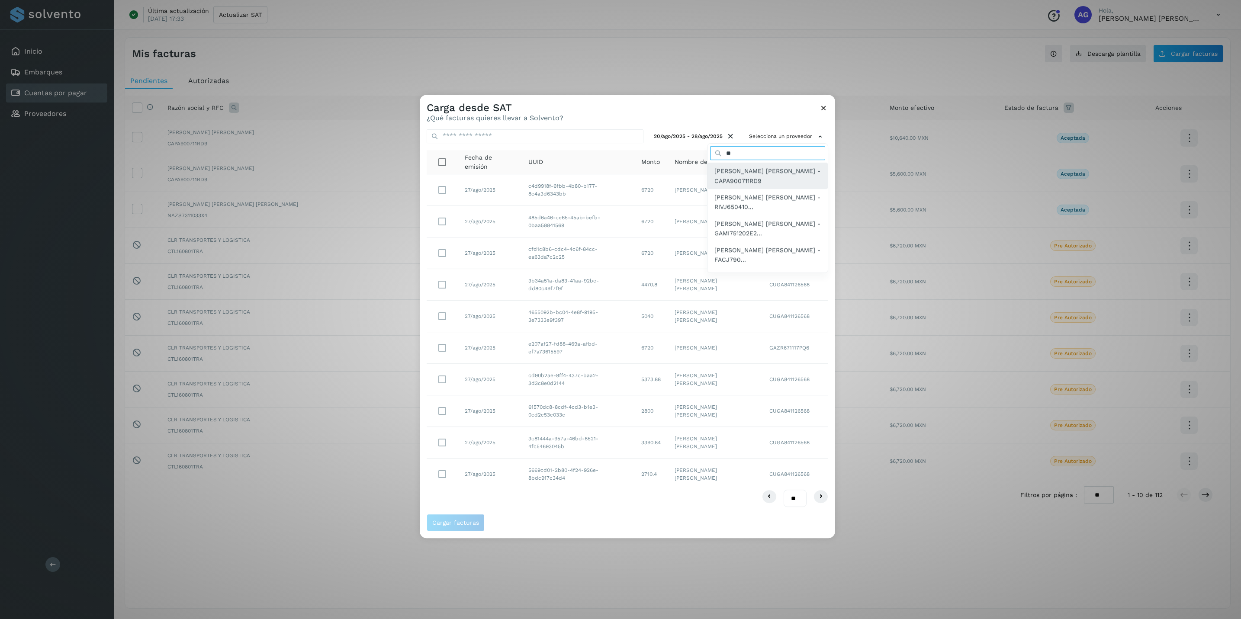
type input "**"
click at [721, 166] on span "[PERSON_NAME] [PERSON_NAME] - CAPA900711RD9" at bounding box center [767, 175] width 106 height 19
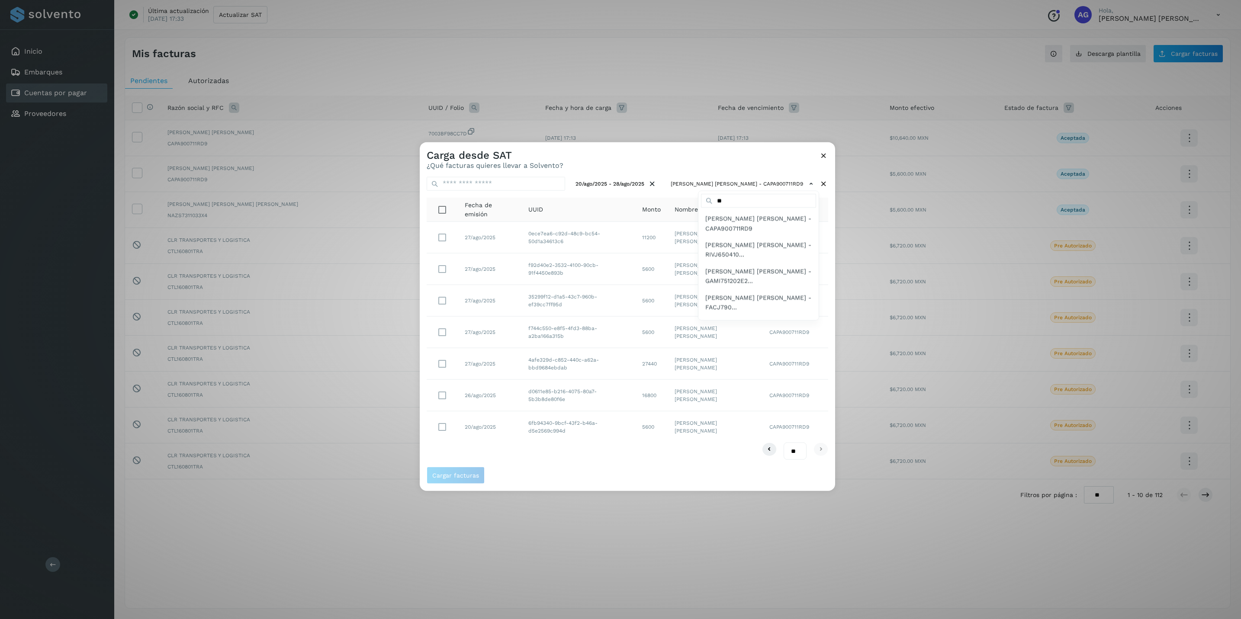
click at [440, 366] on div at bounding box center [1040, 451] width 1241 height 619
click at [463, 476] on span "Cargar facturas" at bounding box center [455, 475] width 47 height 6
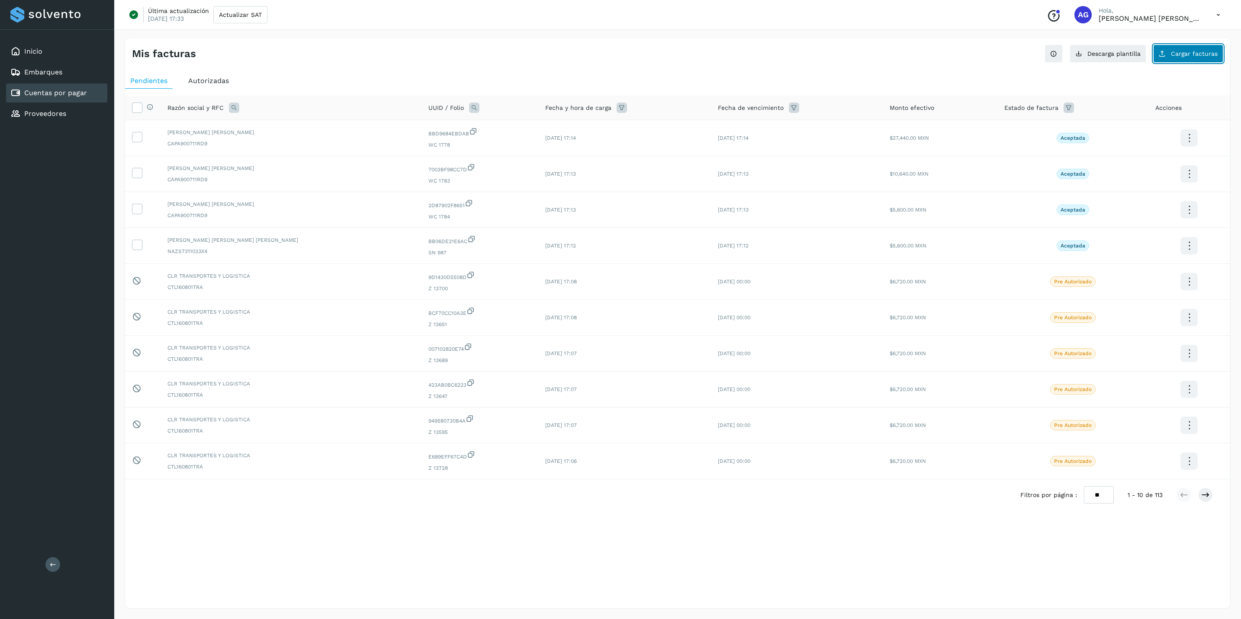
click at [991, 55] on span "Cargar facturas" at bounding box center [1194, 54] width 47 height 6
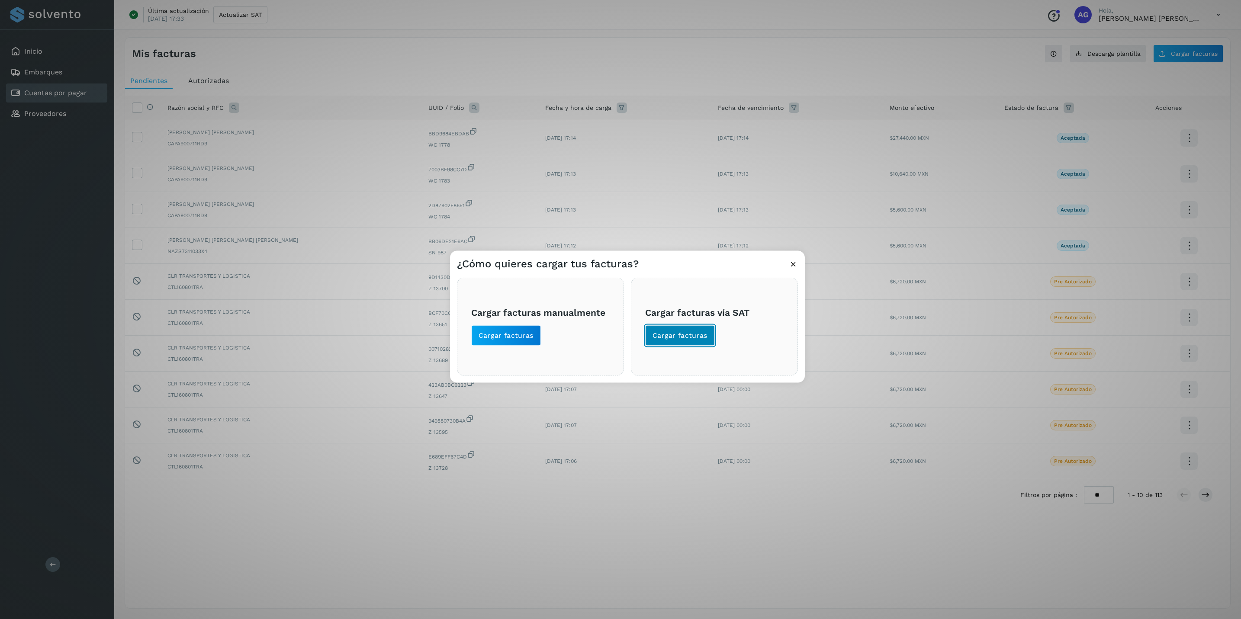
click at [699, 329] on button "Cargar facturas" at bounding box center [680, 335] width 70 height 21
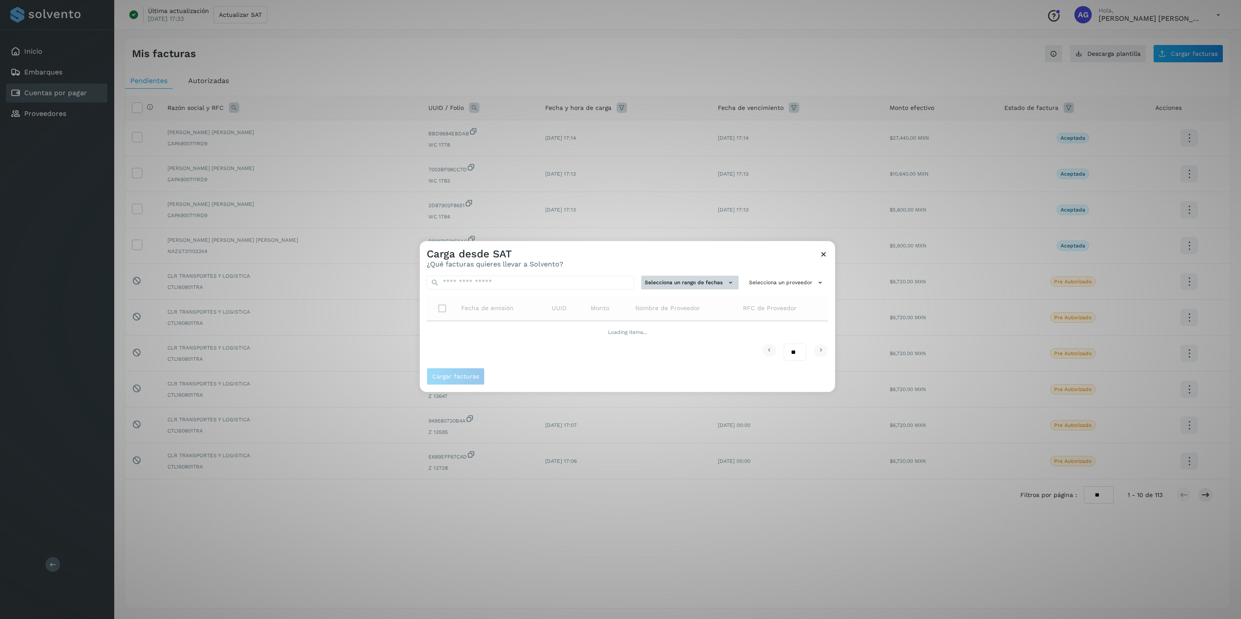
click at [725, 279] on button "Selecciona un rango de fechas" at bounding box center [689, 283] width 97 height 14
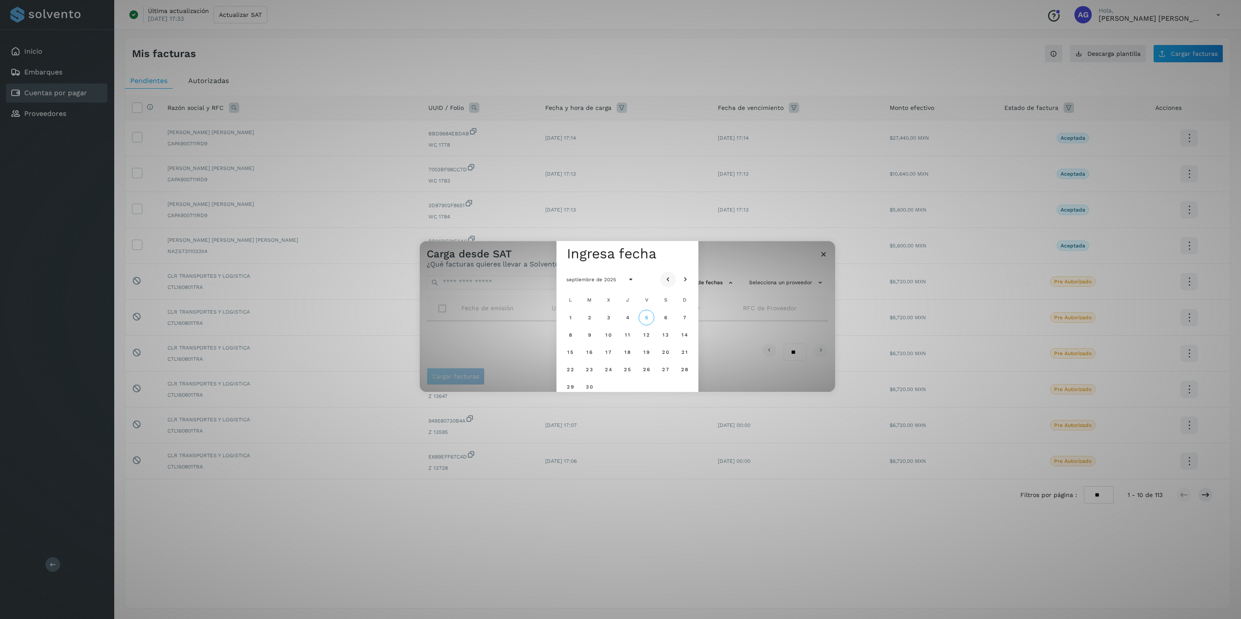
click at [662, 278] on button "Mes anterior" at bounding box center [668, 280] width 16 height 16
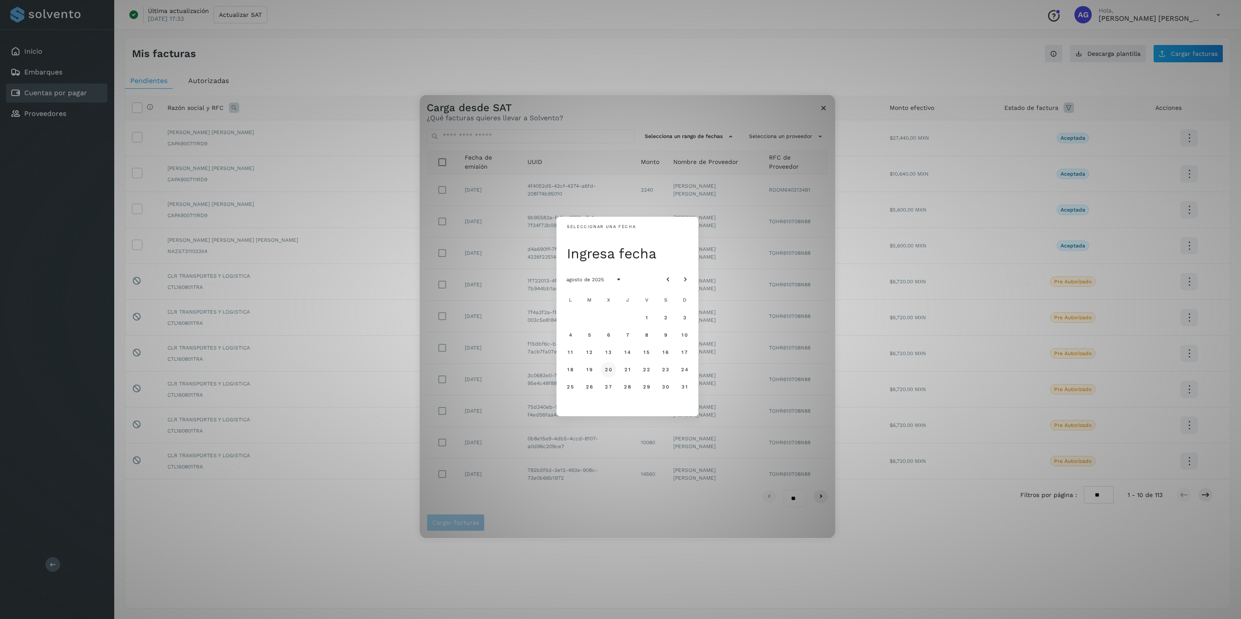
click at [609, 370] on span "20" at bounding box center [607, 369] width 7 height 6
click at [627, 385] on span "28" at bounding box center [626, 387] width 7 height 6
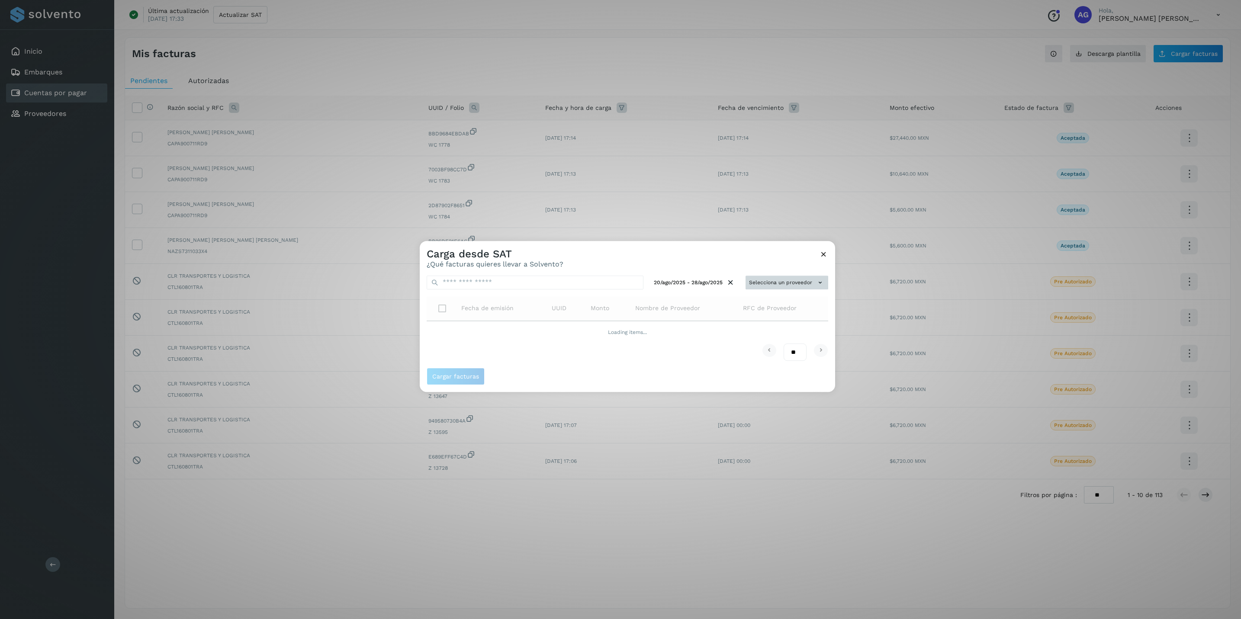
click at [784, 282] on button "Selecciona un proveedor" at bounding box center [786, 283] width 83 height 14
click at [779, 298] on input "text" at bounding box center [772, 299] width 106 height 14
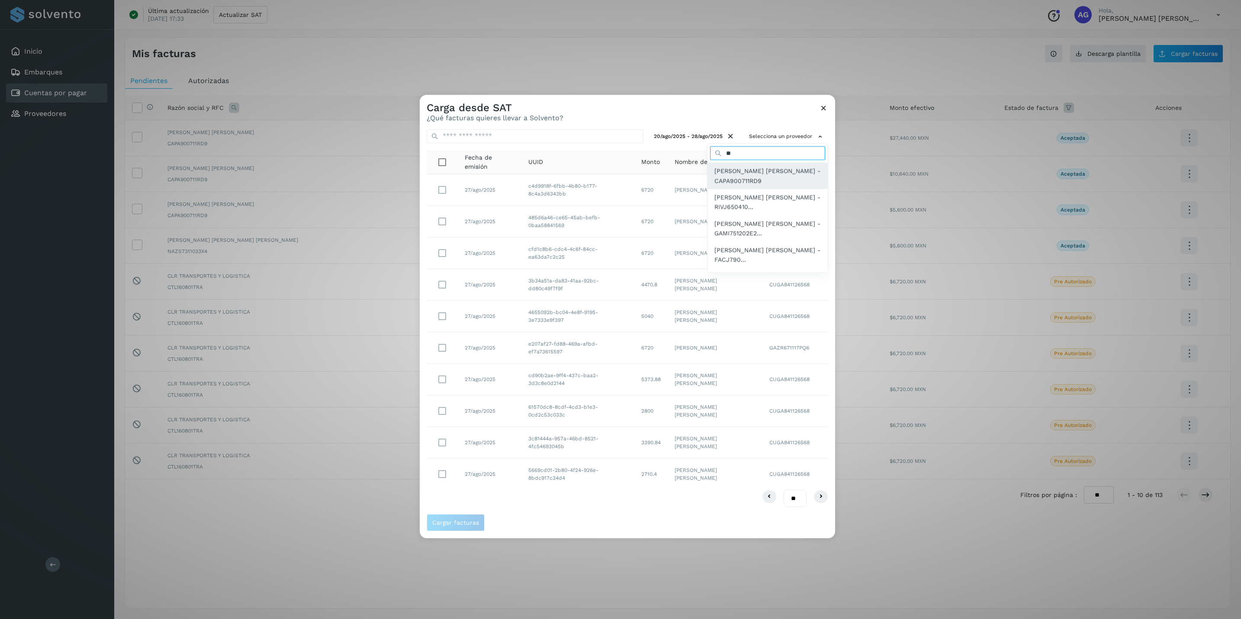
type input "**"
click at [719, 176] on span "[PERSON_NAME] [PERSON_NAME] - CAPA900711RD9" at bounding box center [767, 175] width 106 height 19
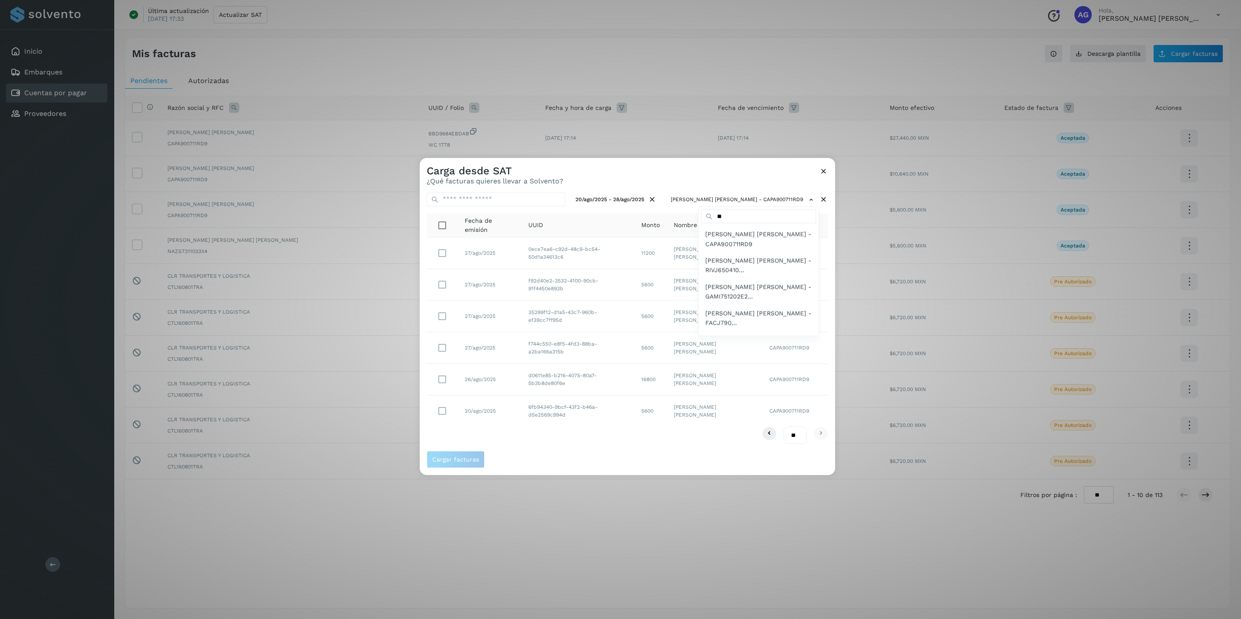
click at [439, 250] on div at bounding box center [1040, 467] width 1241 height 619
click at [459, 453] on button "Cargar facturas" at bounding box center [456, 459] width 58 height 17
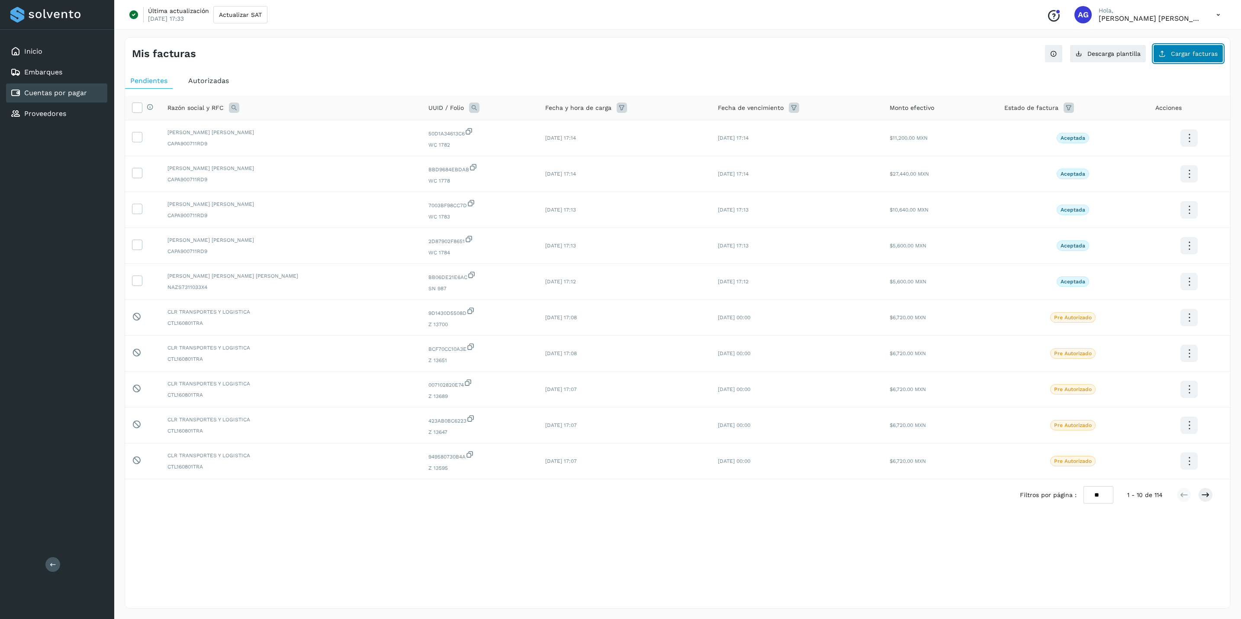
click at [991, 60] on button "Cargar facturas" at bounding box center [1188, 54] width 70 height 18
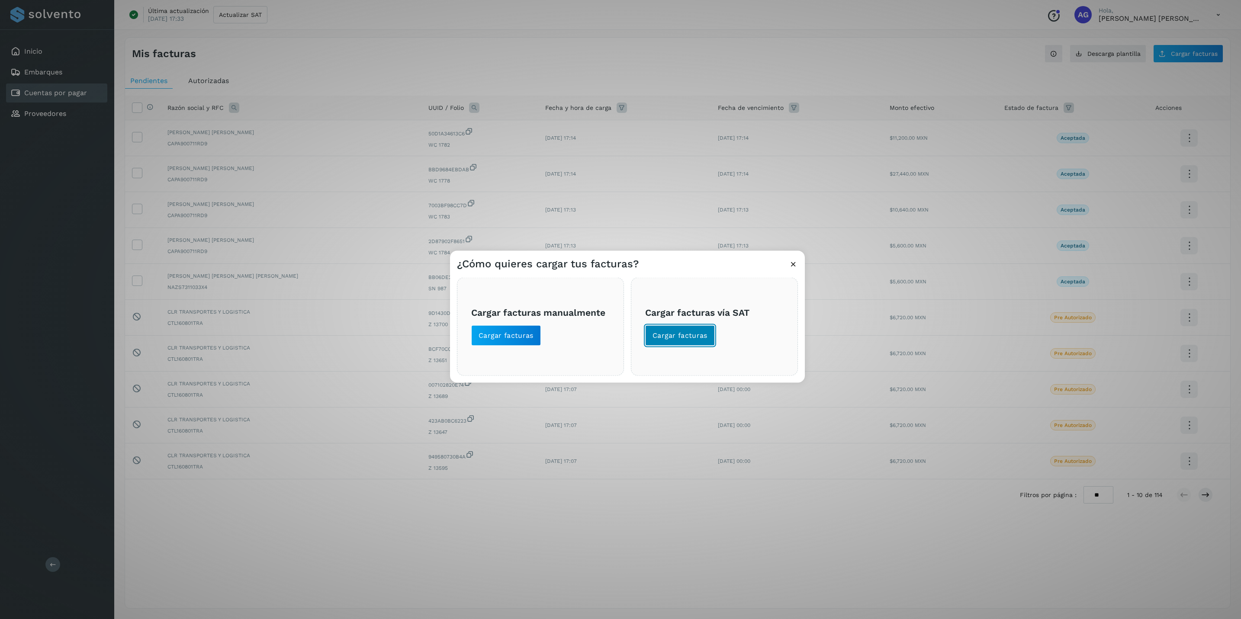
click at [671, 336] on span "Cargar facturas" at bounding box center [679, 335] width 55 height 10
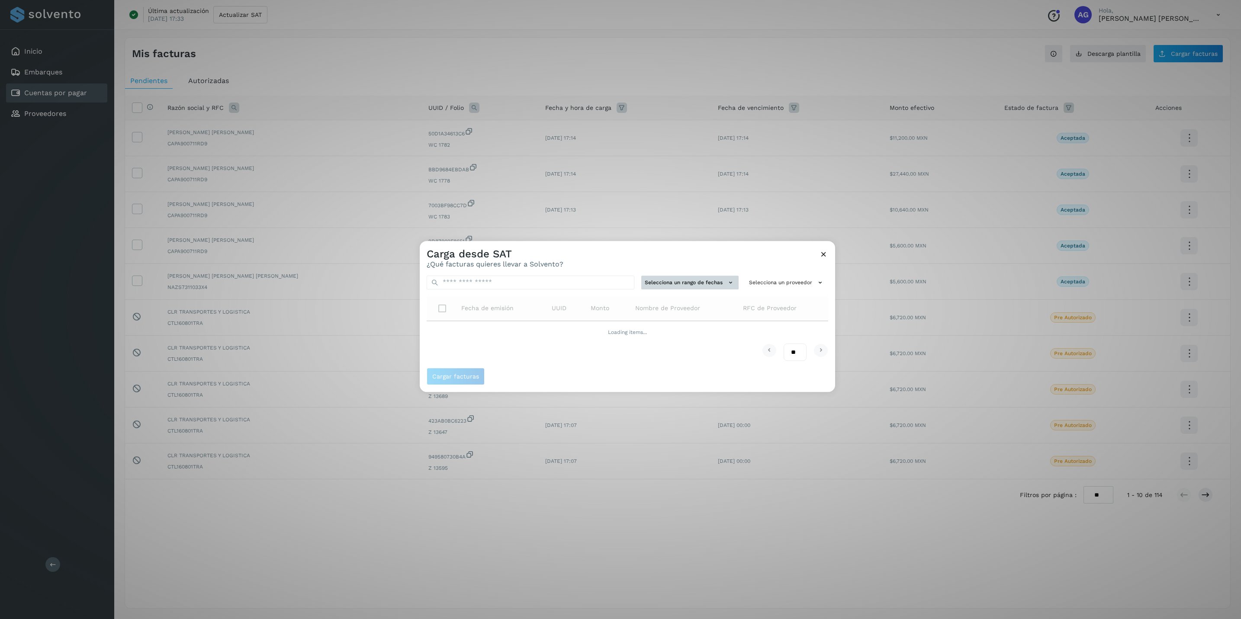
click at [706, 281] on button "Selecciona un rango de fechas" at bounding box center [689, 283] width 97 height 14
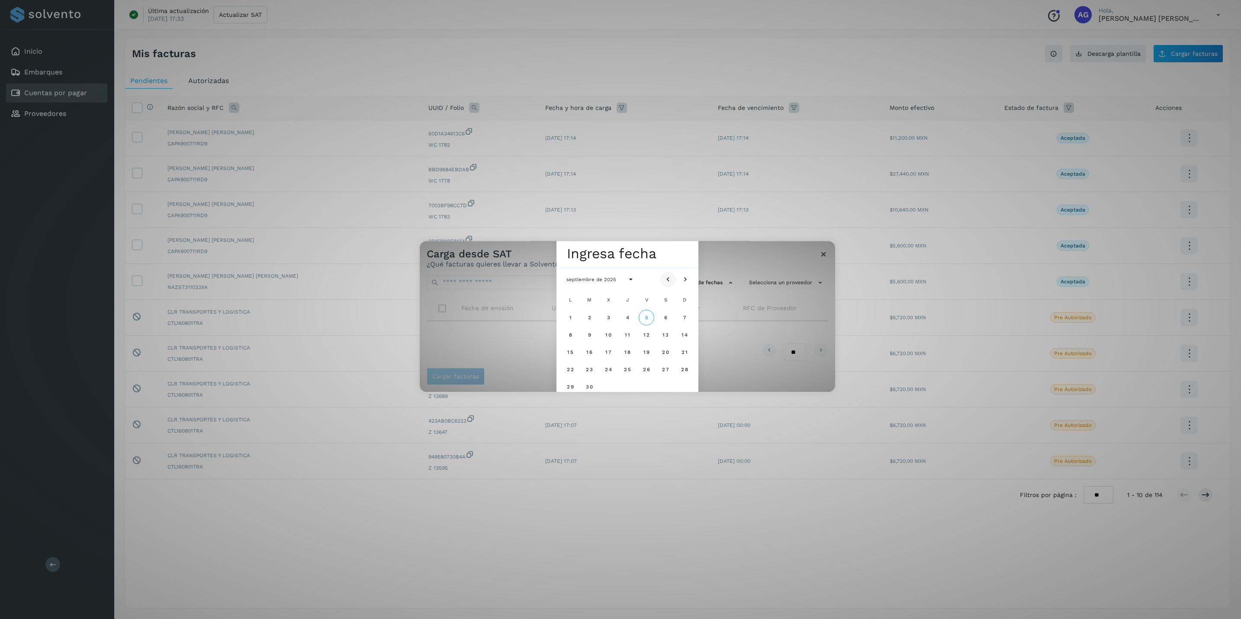
click at [670, 278] on icon "Mes anterior" at bounding box center [668, 279] width 9 height 9
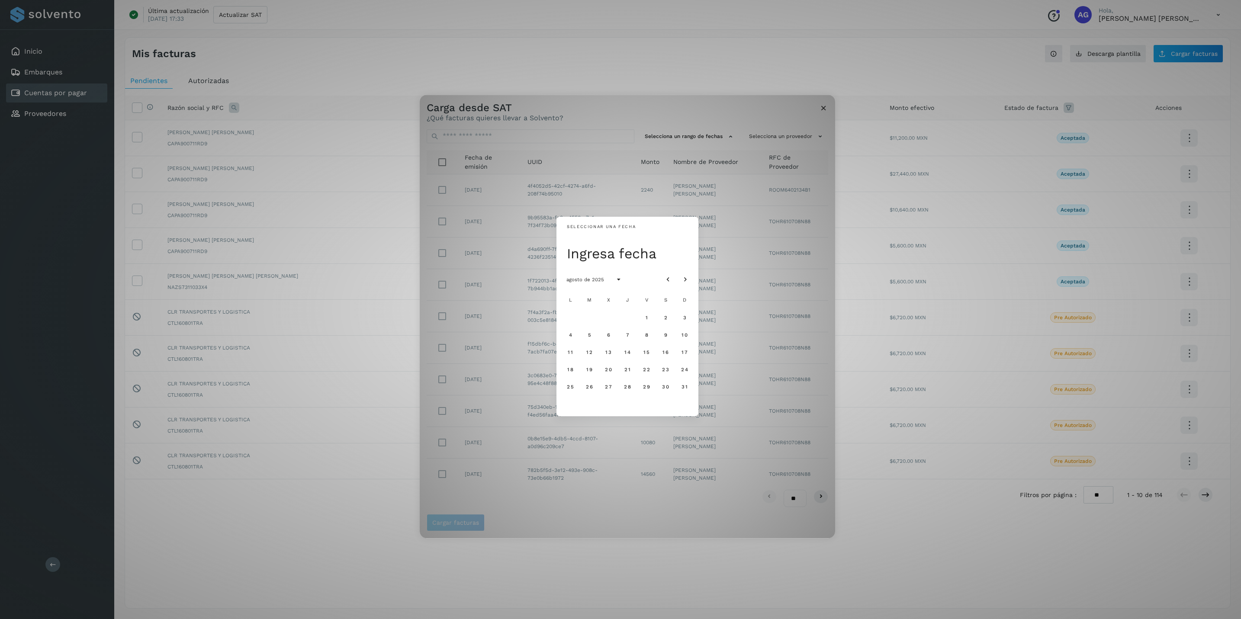
drag, startPoint x: 611, startPoint y: 369, endPoint x: 618, endPoint y: 380, distance: 13.2
click at [610, 369] on span "20" at bounding box center [607, 369] width 7 height 6
click at [624, 384] on span "28" at bounding box center [626, 387] width 7 height 6
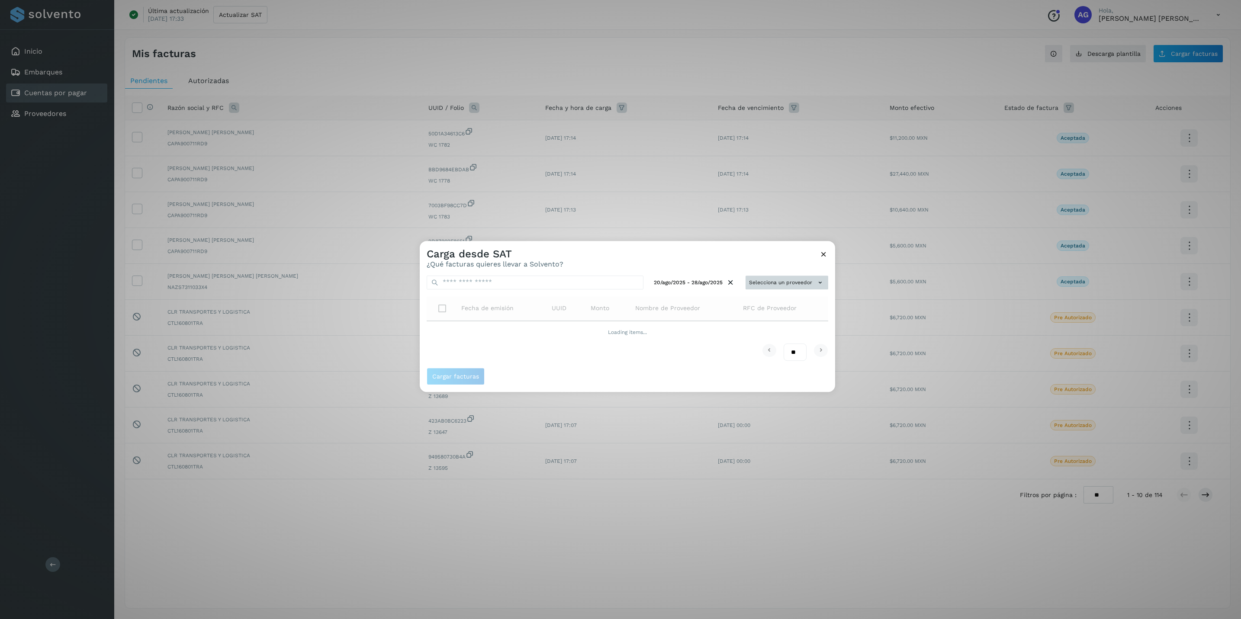
click at [805, 284] on button "Selecciona un proveedor" at bounding box center [786, 283] width 83 height 14
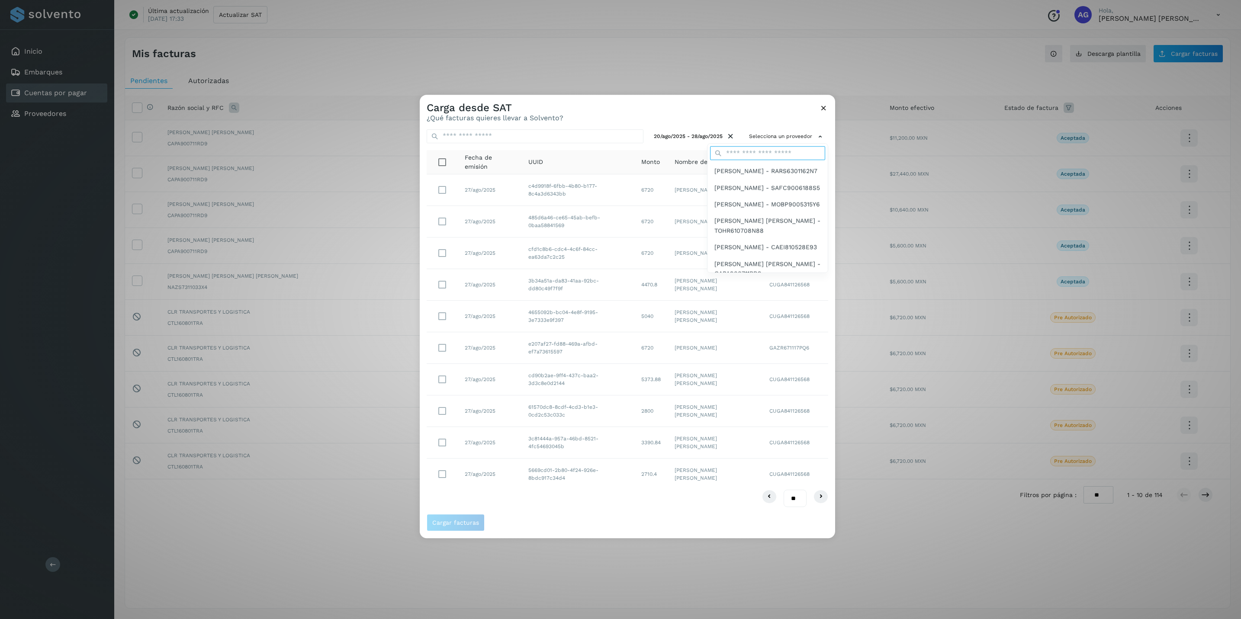
click at [755, 154] on input "text" at bounding box center [767, 153] width 115 height 14
type input "**"
click at [719, 164] on div "[PERSON_NAME] [PERSON_NAME] - CAPA900711RD9" at bounding box center [767, 176] width 120 height 26
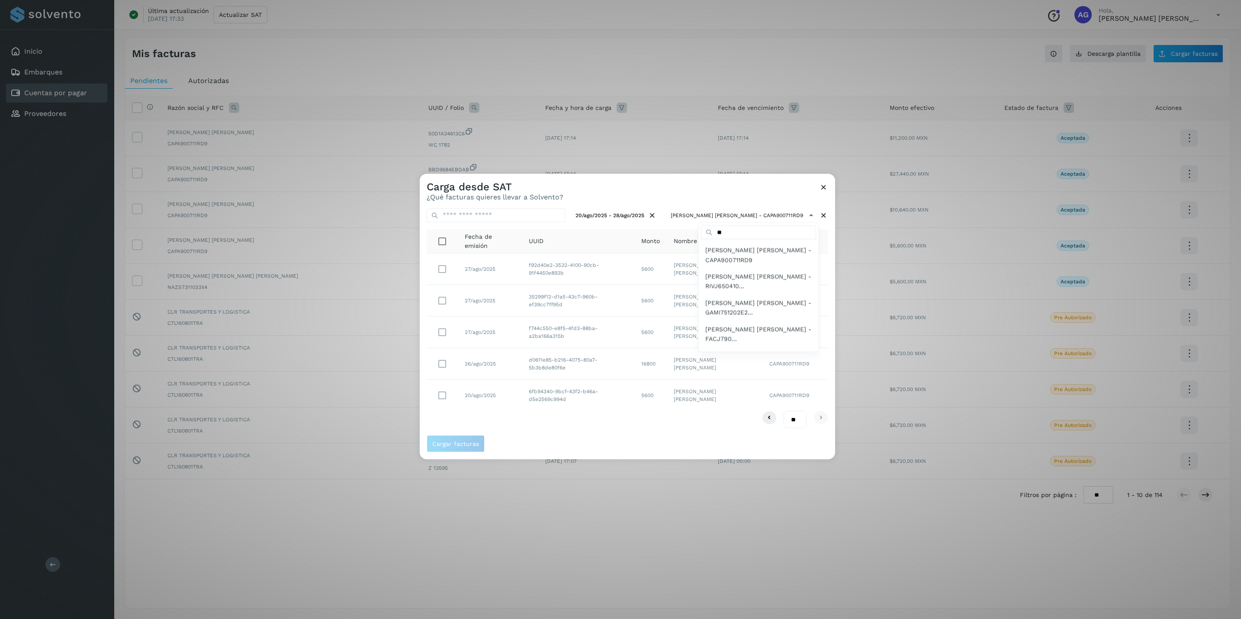
click at [440, 269] on div at bounding box center [1040, 482] width 1241 height 619
click at [468, 443] on span "Cargar facturas" at bounding box center [455, 444] width 47 height 6
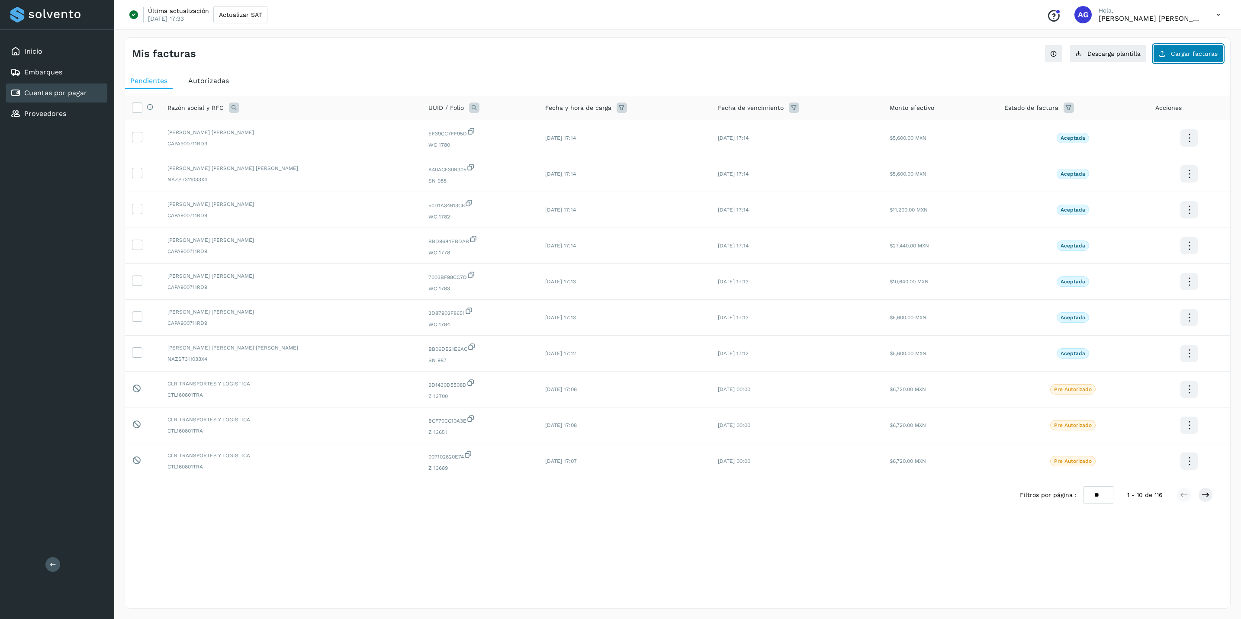
click at [991, 58] on button "Cargar facturas" at bounding box center [1188, 54] width 70 height 18
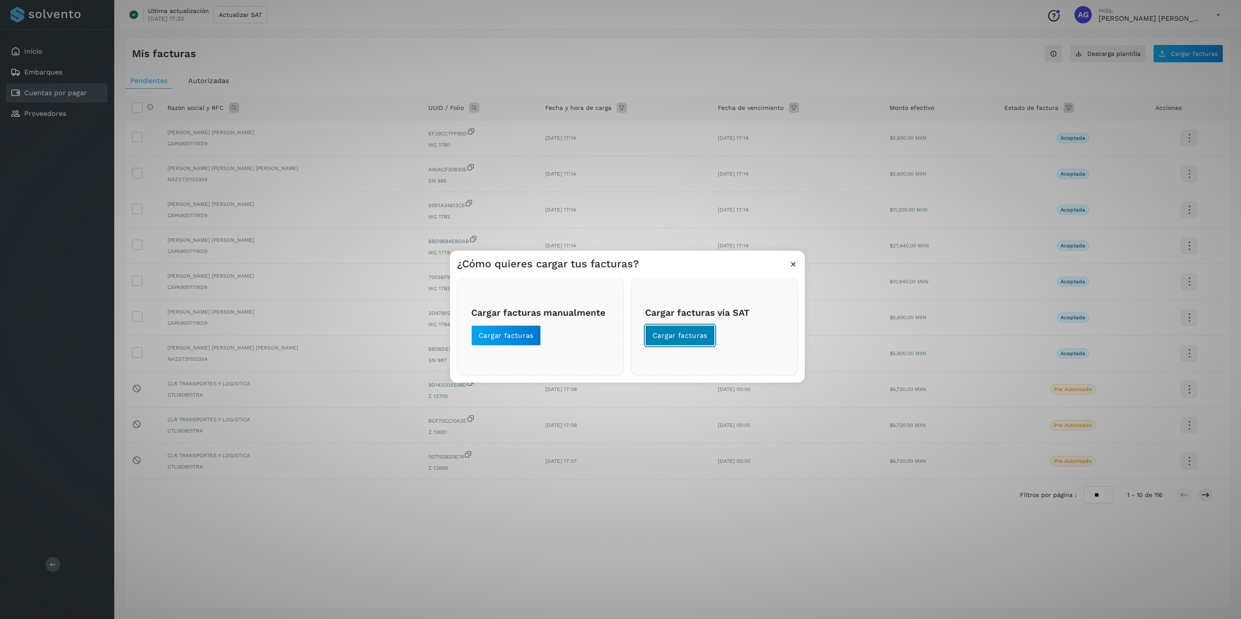
click at [675, 333] on span "Cargar facturas" at bounding box center [679, 335] width 55 height 10
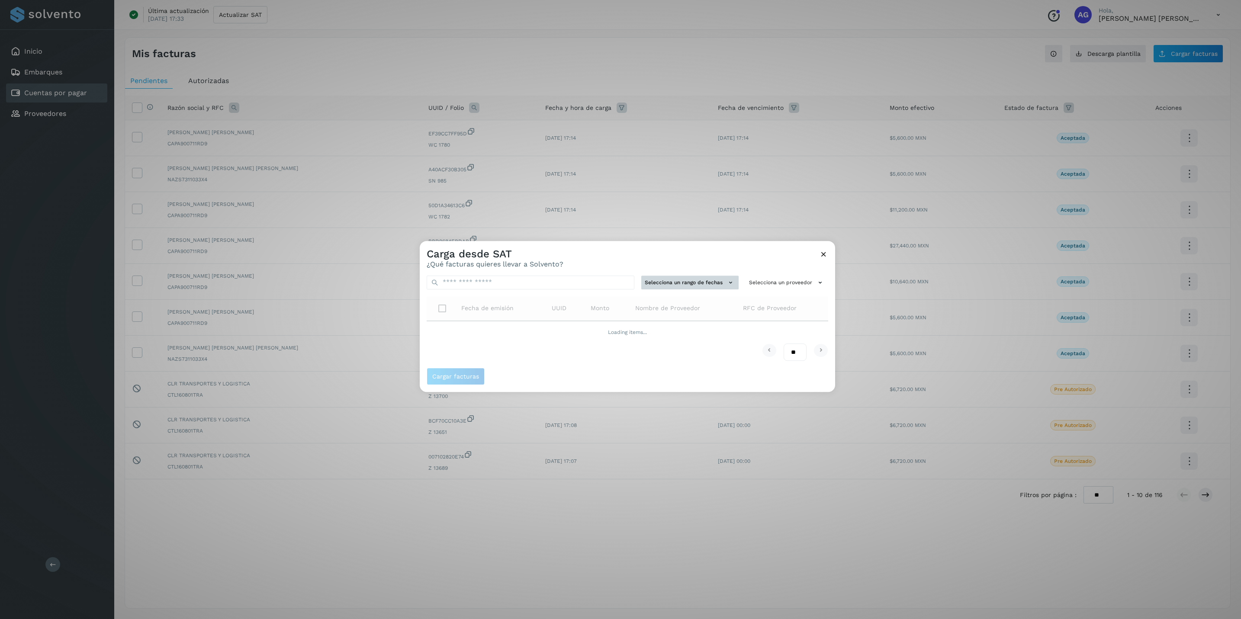
click at [704, 279] on button "Selecciona un rango de fechas" at bounding box center [689, 283] width 97 height 14
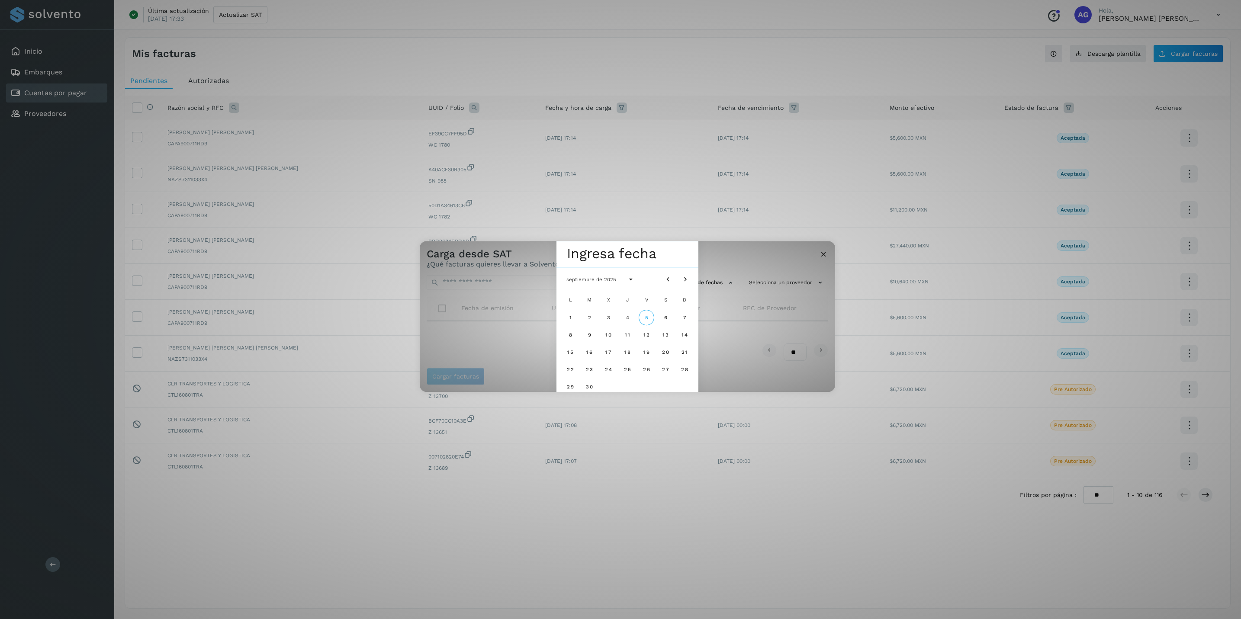
drag, startPoint x: 674, startPoint y: 278, endPoint x: 670, endPoint y: 289, distance: 11.1
click at [674, 278] on button "Mes anterior" at bounding box center [668, 280] width 16 height 16
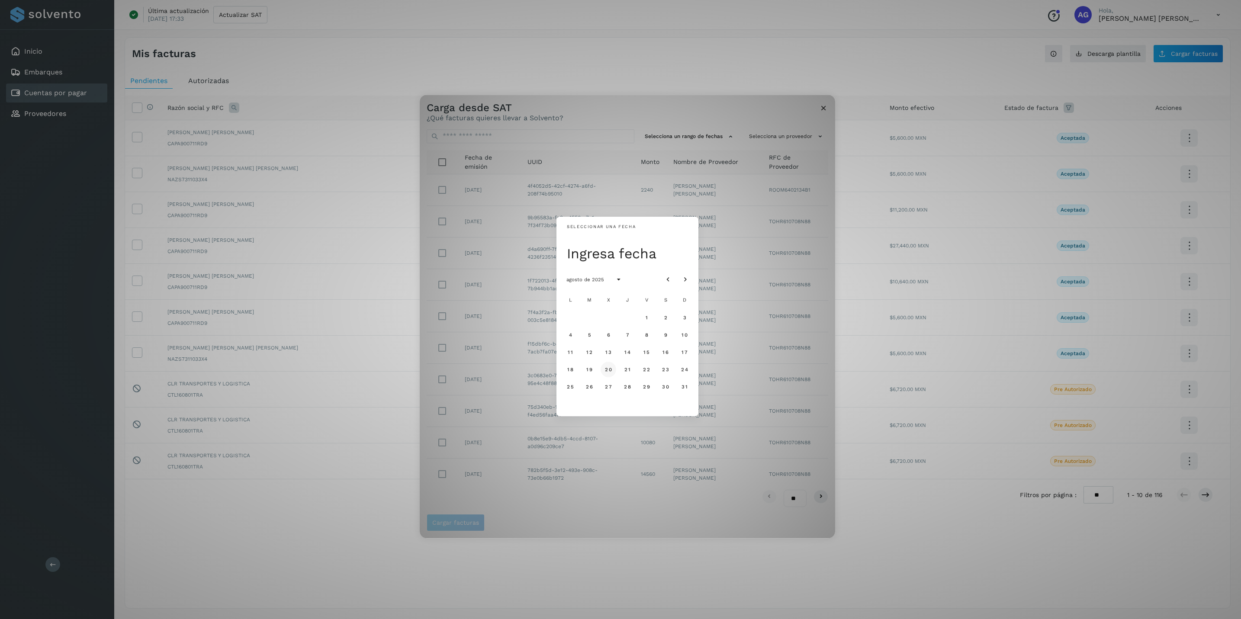
click at [610, 370] on span "20" at bounding box center [607, 369] width 7 height 6
click at [624, 385] on span "28" at bounding box center [626, 387] width 7 height 6
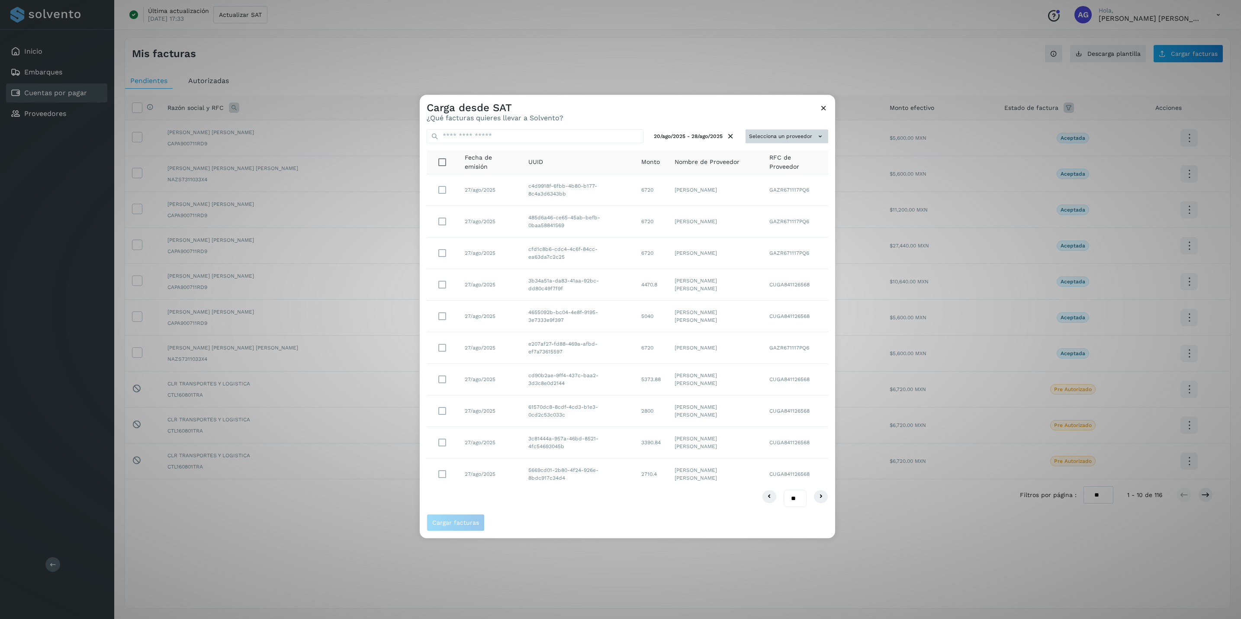
click at [793, 136] on button "Selecciona un proveedor" at bounding box center [786, 136] width 83 height 14
drag, startPoint x: 753, startPoint y: 156, endPoint x: 760, endPoint y: 154, distance: 6.8
click at [753, 156] on input "text" at bounding box center [767, 153] width 115 height 14
type input "***"
click at [719, 173] on span "[PERSON_NAME] [PERSON_NAME] - CAPA900711RD9" at bounding box center [767, 175] width 106 height 19
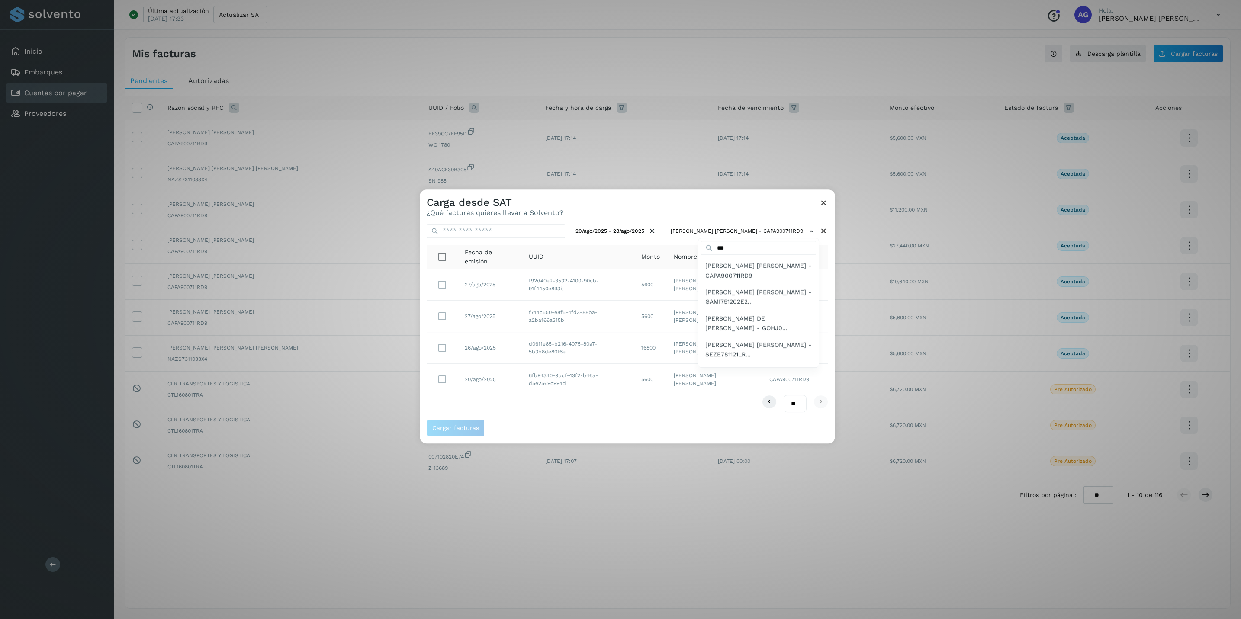
click at [442, 283] on div at bounding box center [1040, 498] width 1241 height 619
click at [466, 426] on span "Cargar facturas" at bounding box center [455, 428] width 47 height 6
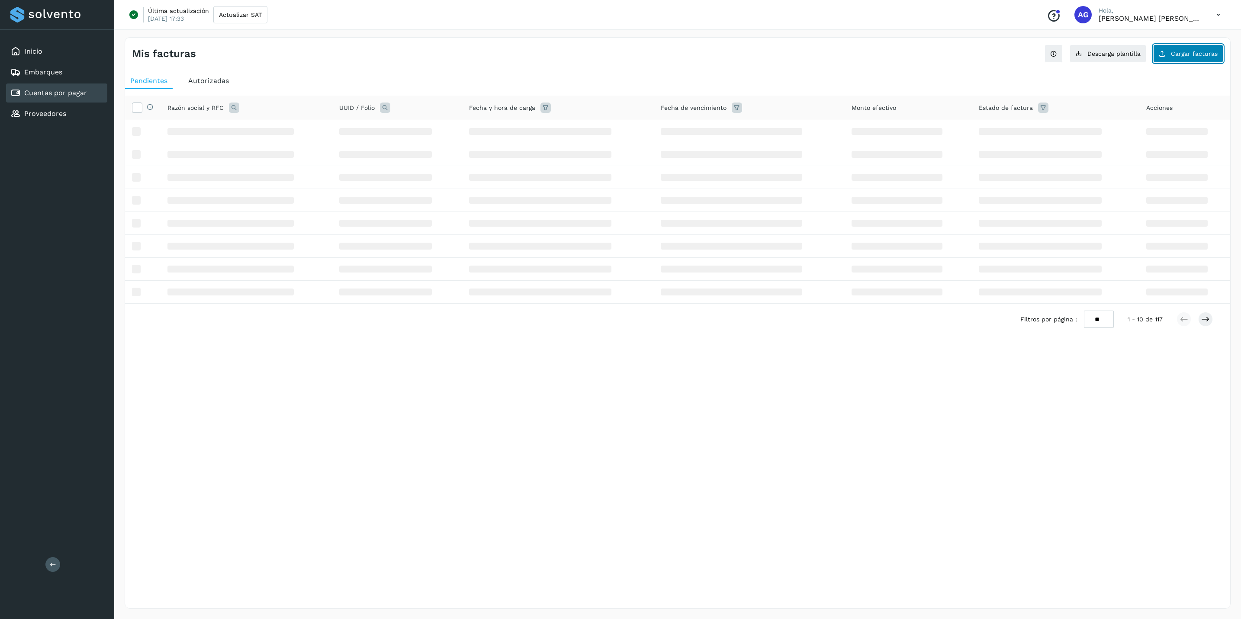
click at [991, 52] on icon at bounding box center [1161, 53] width 7 height 7
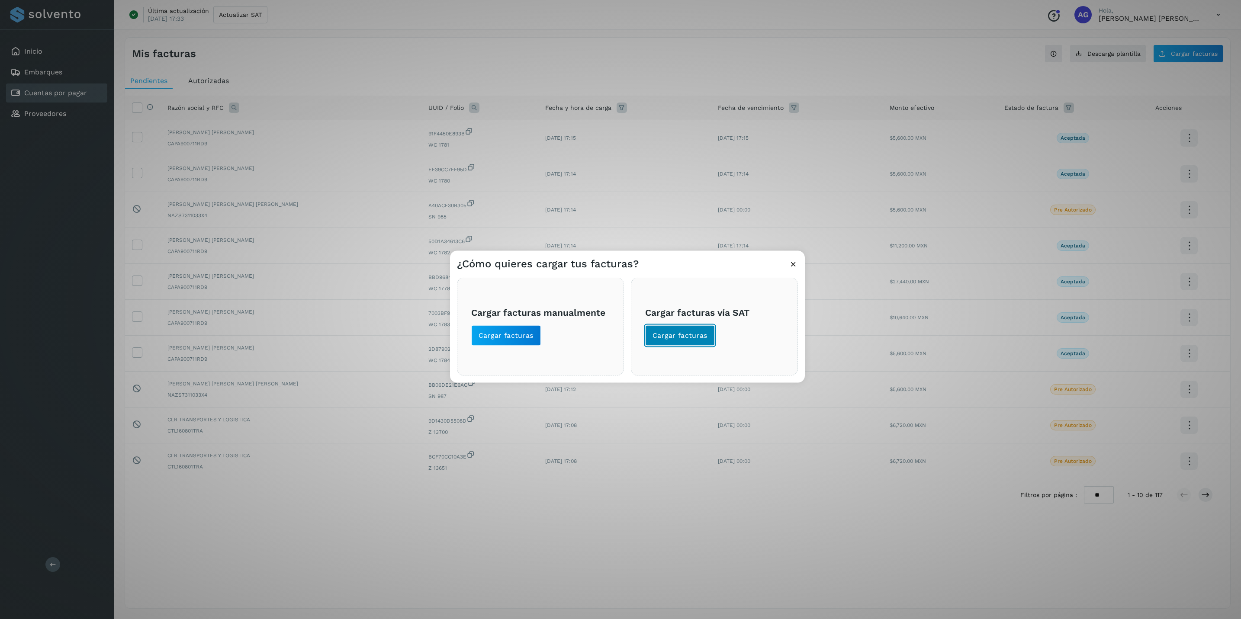
click at [699, 327] on button "Cargar facturas" at bounding box center [680, 335] width 70 height 21
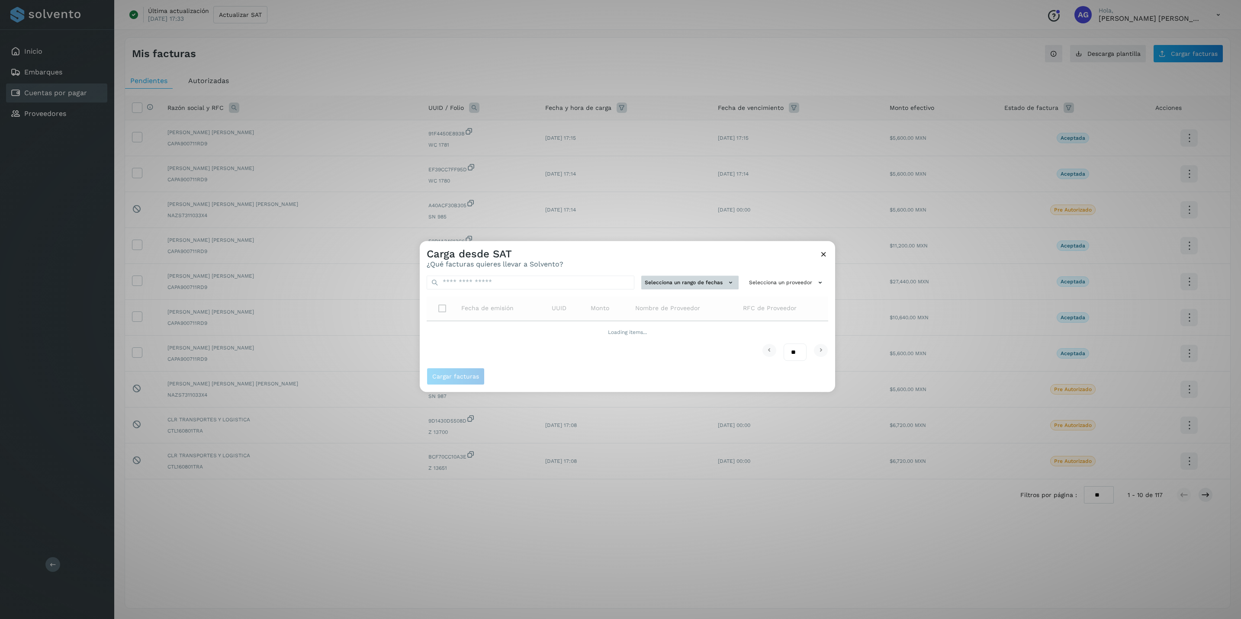
click at [729, 278] on icon at bounding box center [730, 282] width 9 height 9
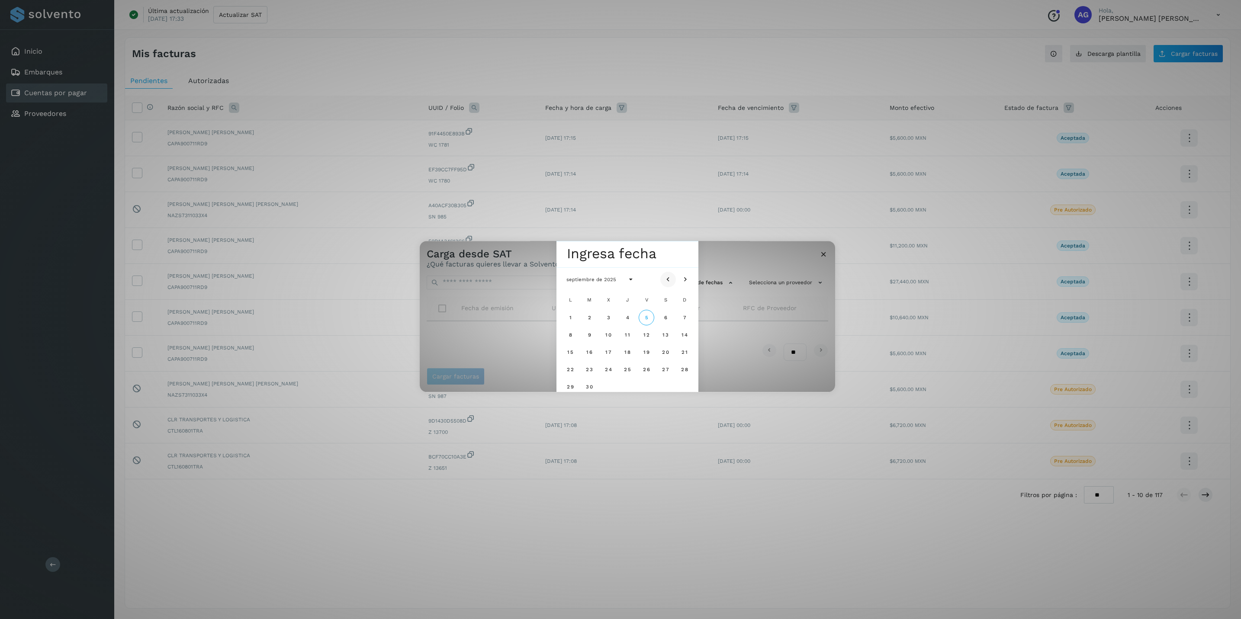
click at [670, 278] on icon "Mes anterior" at bounding box center [668, 279] width 9 height 9
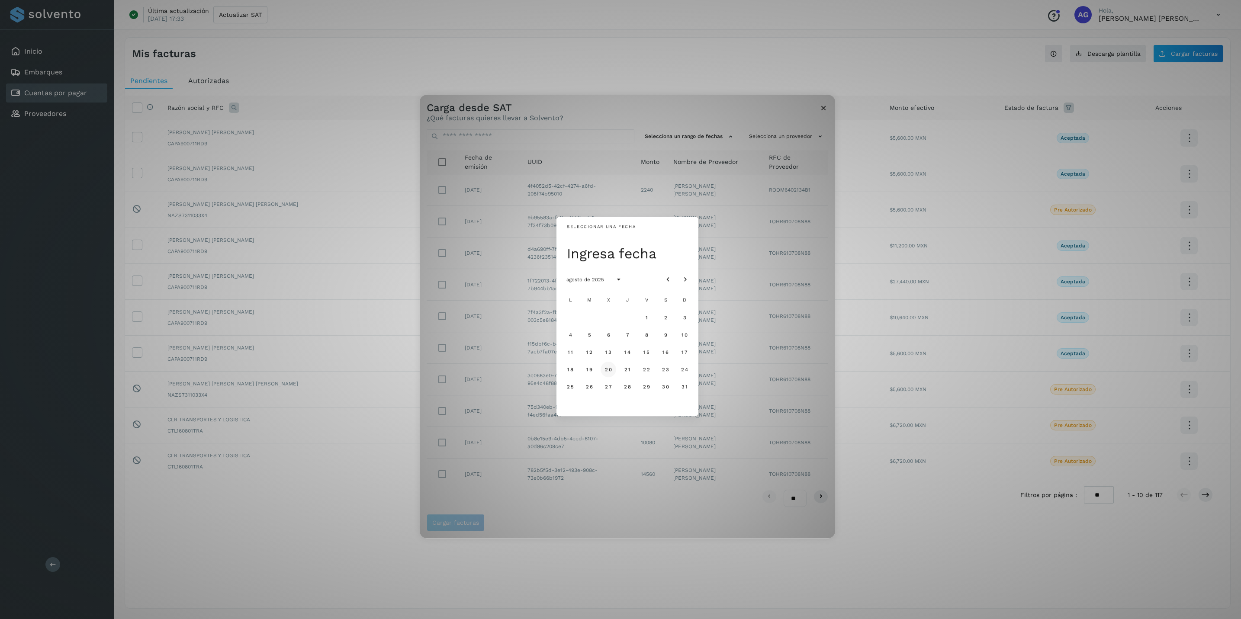
click at [608, 370] on span "20" at bounding box center [607, 369] width 7 height 6
click at [626, 387] on span "28" at bounding box center [626, 387] width 7 height 6
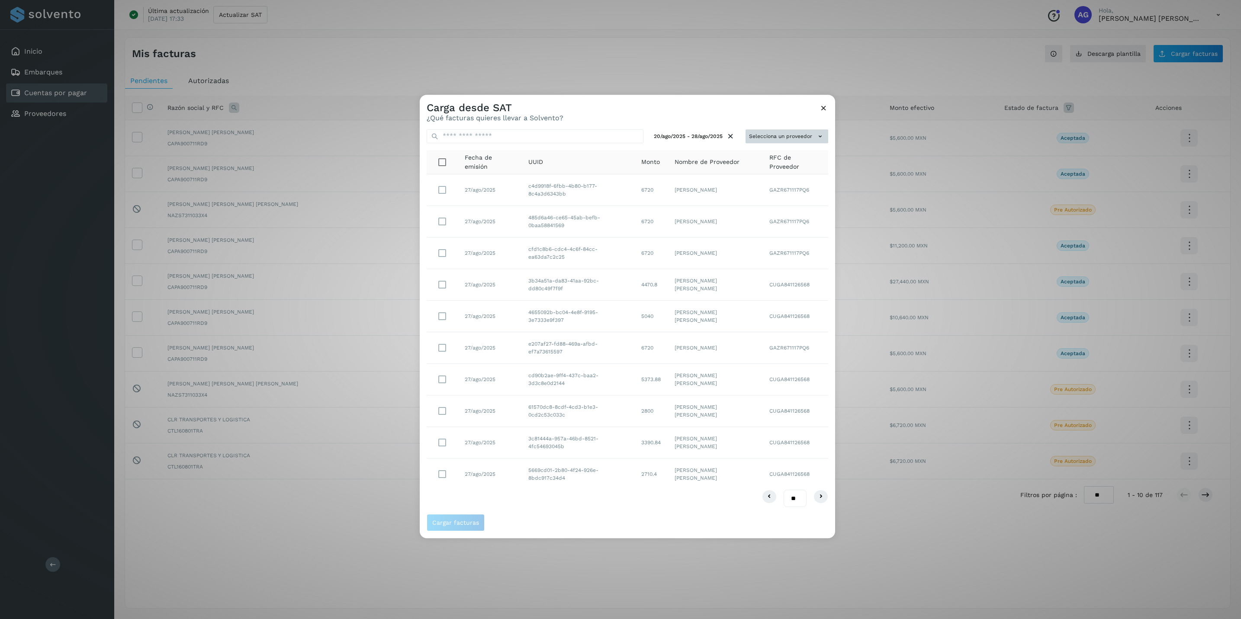
click at [807, 138] on button "Selecciona un proveedor" at bounding box center [786, 136] width 83 height 14
click at [784, 147] on input "text" at bounding box center [767, 153] width 115 height 14
type input "****"
click at [716, 166] on span "[PERSON_NAME] [PERSON_NAME] - CAPA900711RD9" at bounding box center [767, 175] width 106 height 19
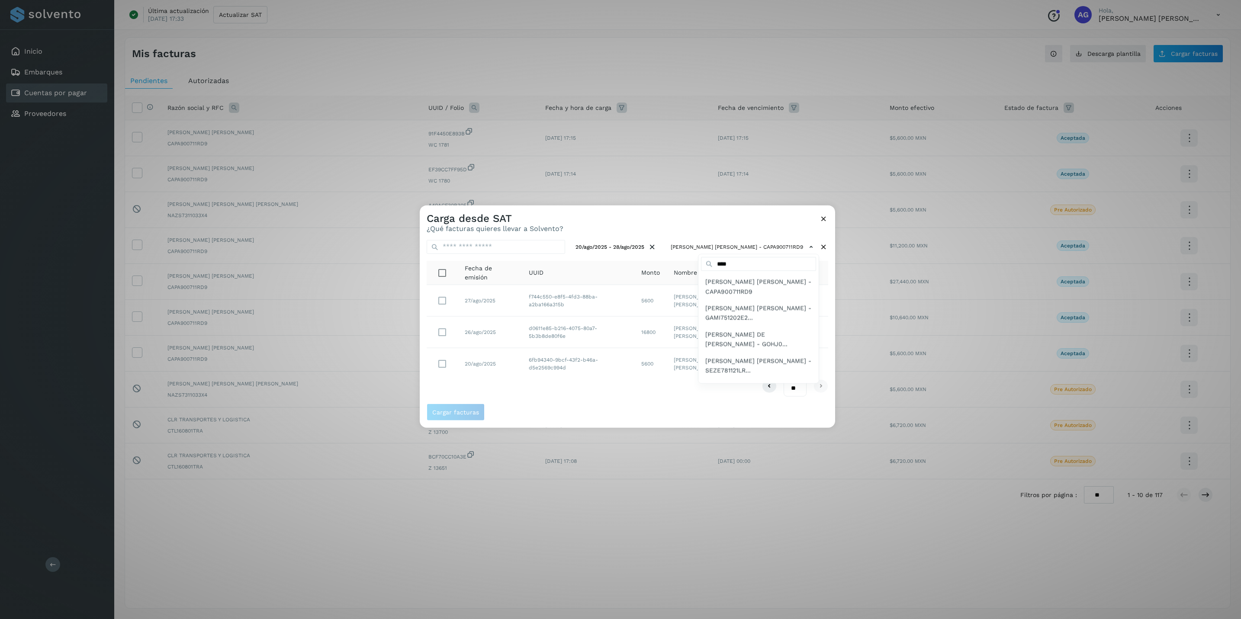
click at [443, 304] on div at bounding box center [1040, 514] width 1241 height 619
click at [472, 409] on span "Cargar facturas" at bounding box center [455, 412] width 47 height 6
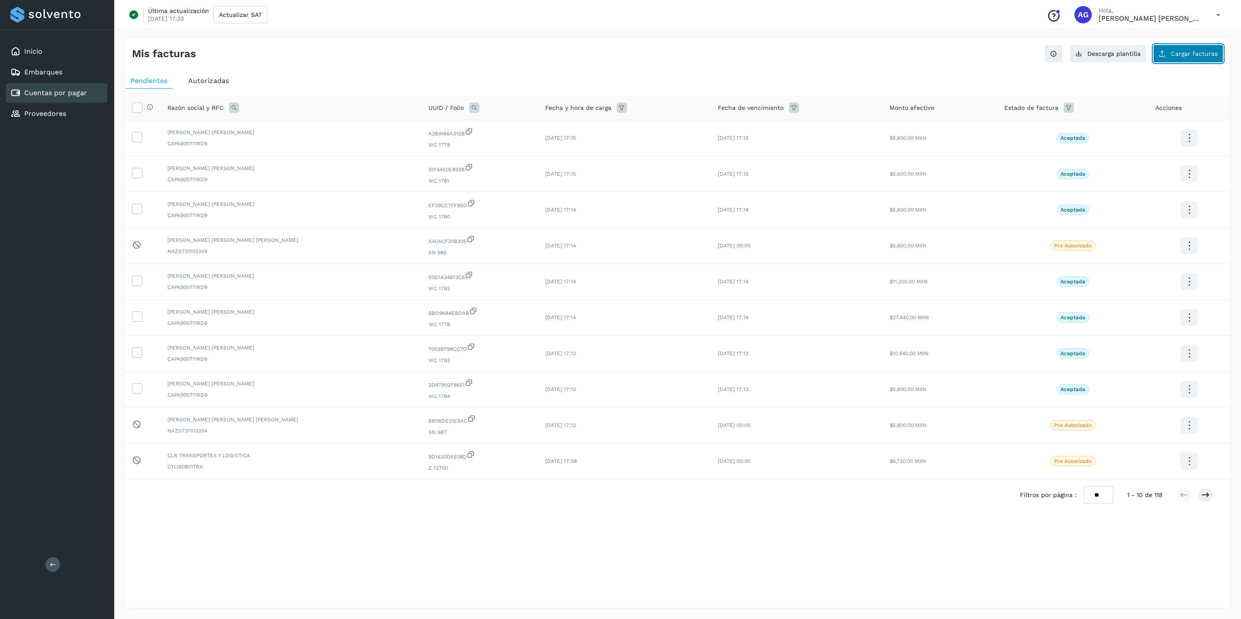
click at [991, 48] on button "Cargar facturas" at bounding box center [1188, 54] width 70 height 18
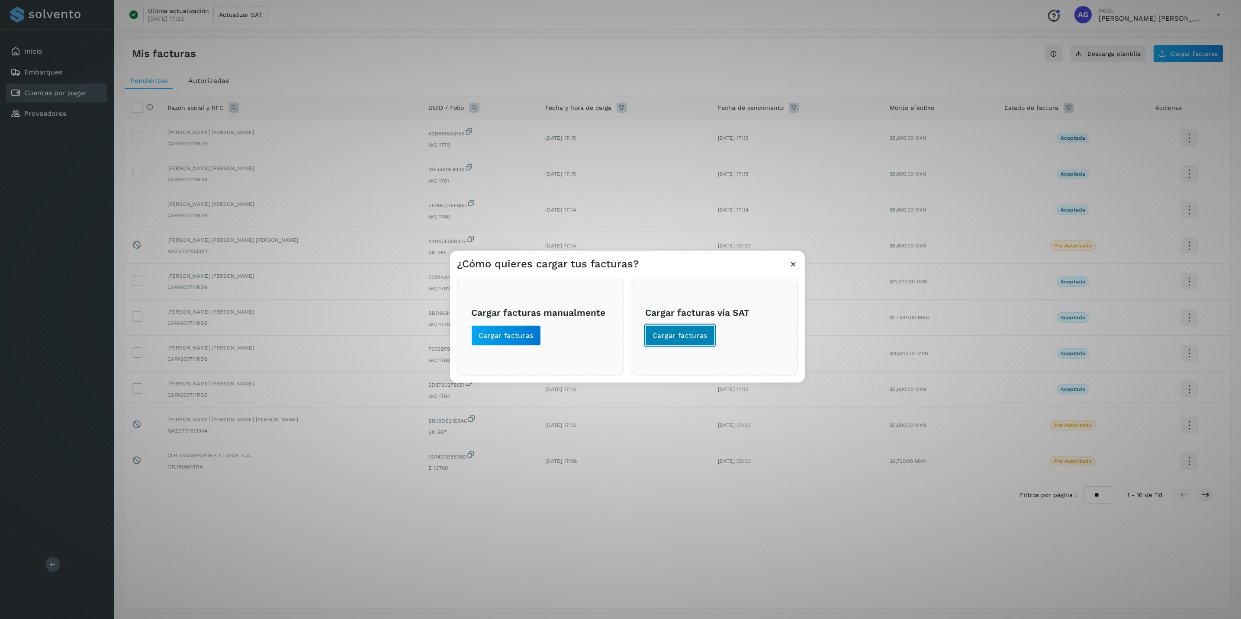
click at [712, 334] on button "Cargar facturas" at bounding box center [680, 335] width 70 height 21
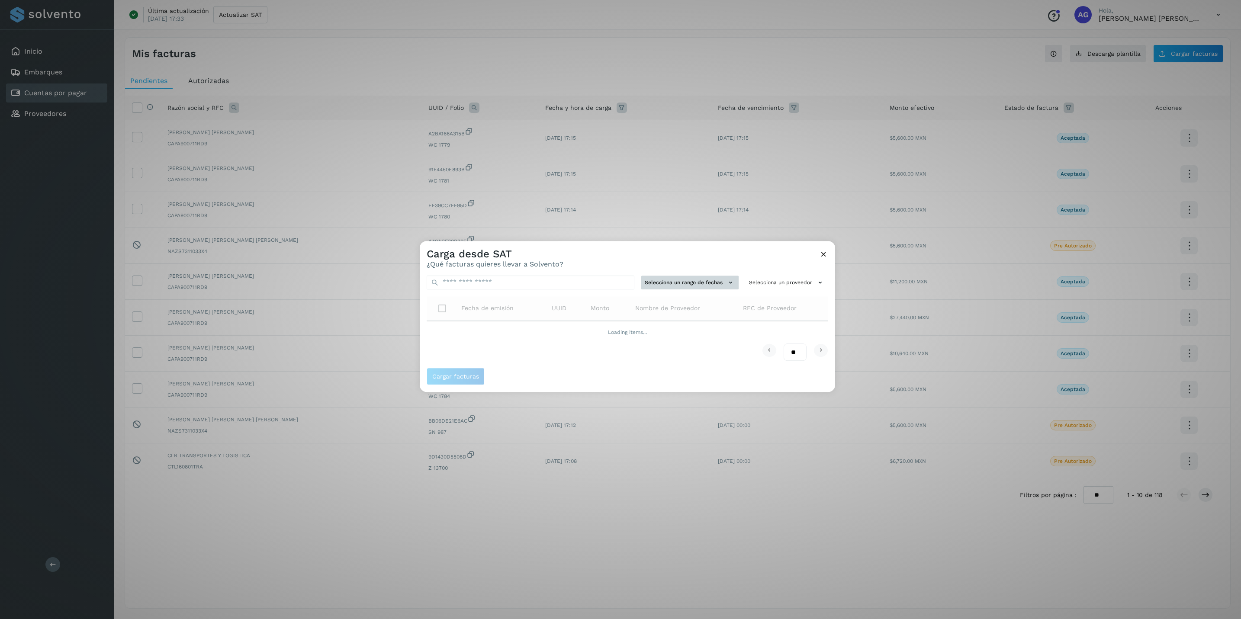
click at [702, 286] on button "Selecciona un rango de fechas" at bounding box center [689, 283] width 97 height 14
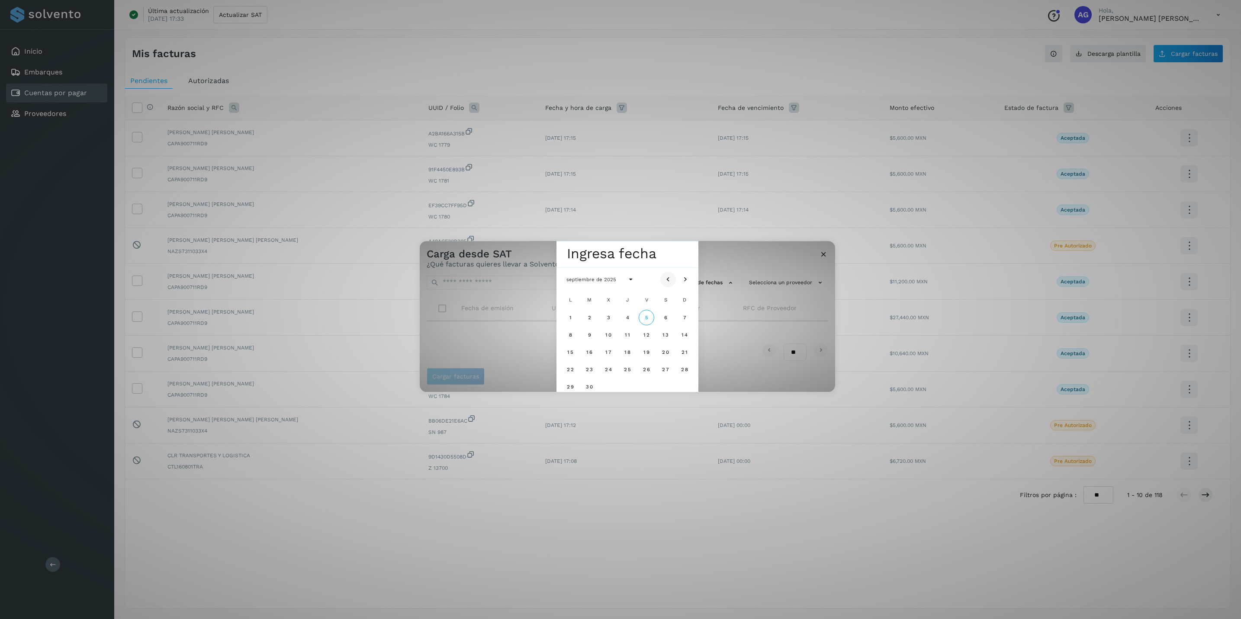
click at [666, 283] on icon "Mes anterior" at bounding box center [668, 279] width 9 height 9
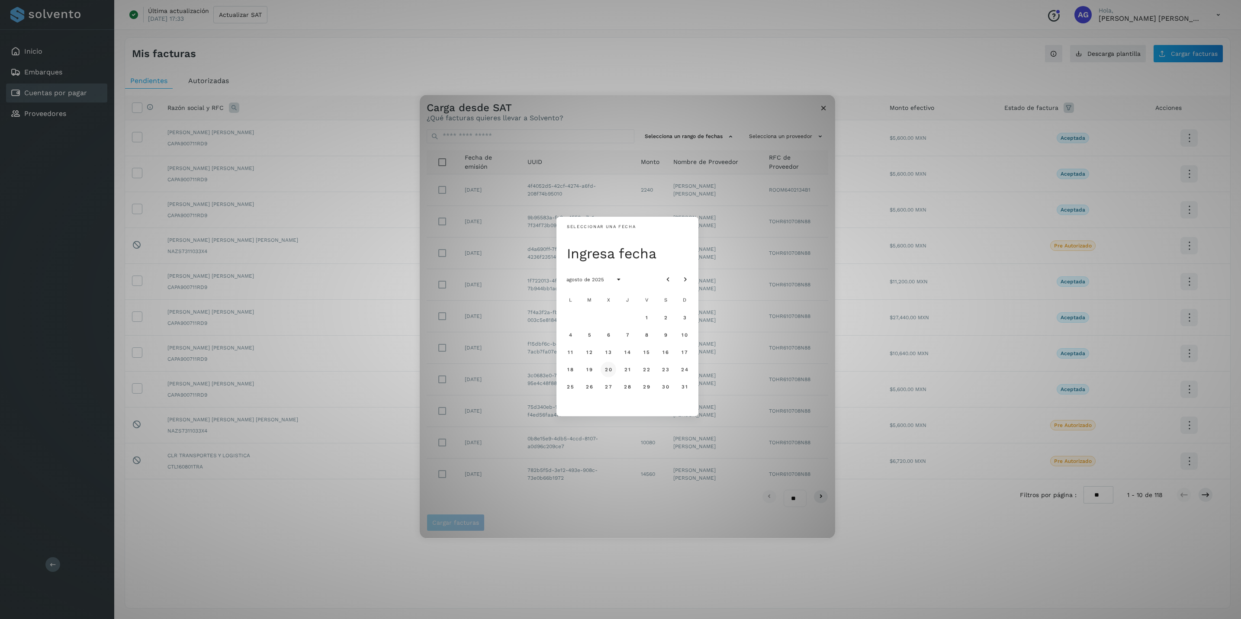
click at [605, 370] on span "20" at bounding box center [607, 369] width 7 height 6
click at [622, 385] on button "28" at bounding box center [627, 387] width 16 height 16
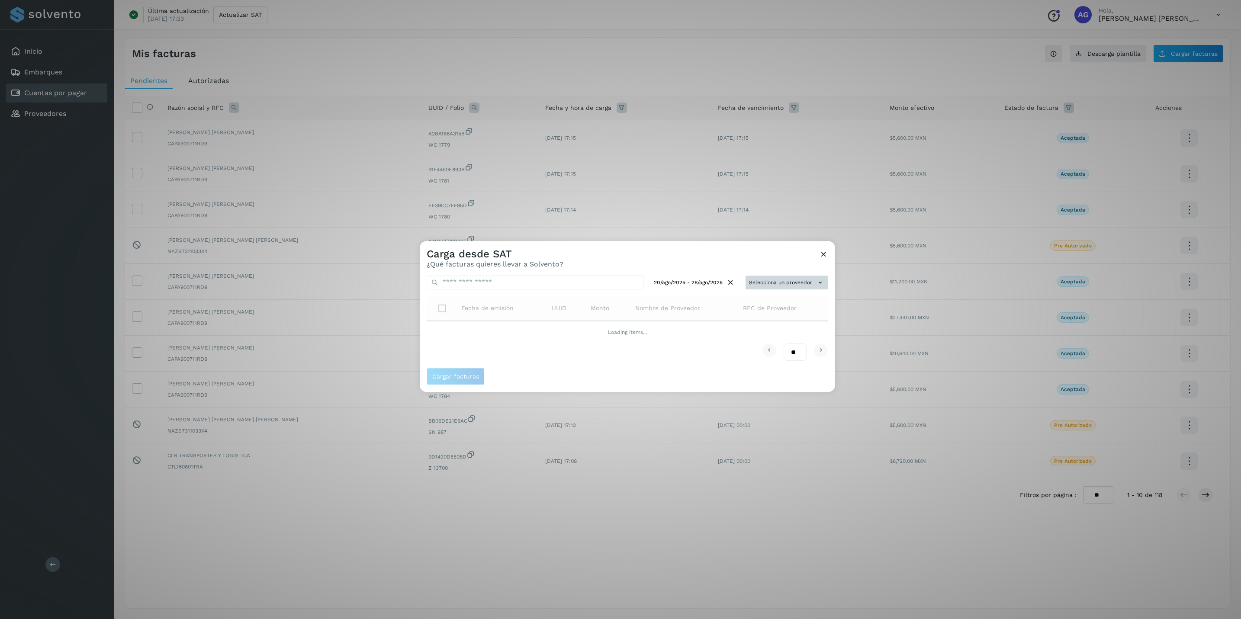
click at [800, 280] on button "Selecciona un proveedor" at bounding box center [786, 283] width 83 height 14
click at [781, 295] on input "text" at bounding box center [772, 299] width 106 height 14
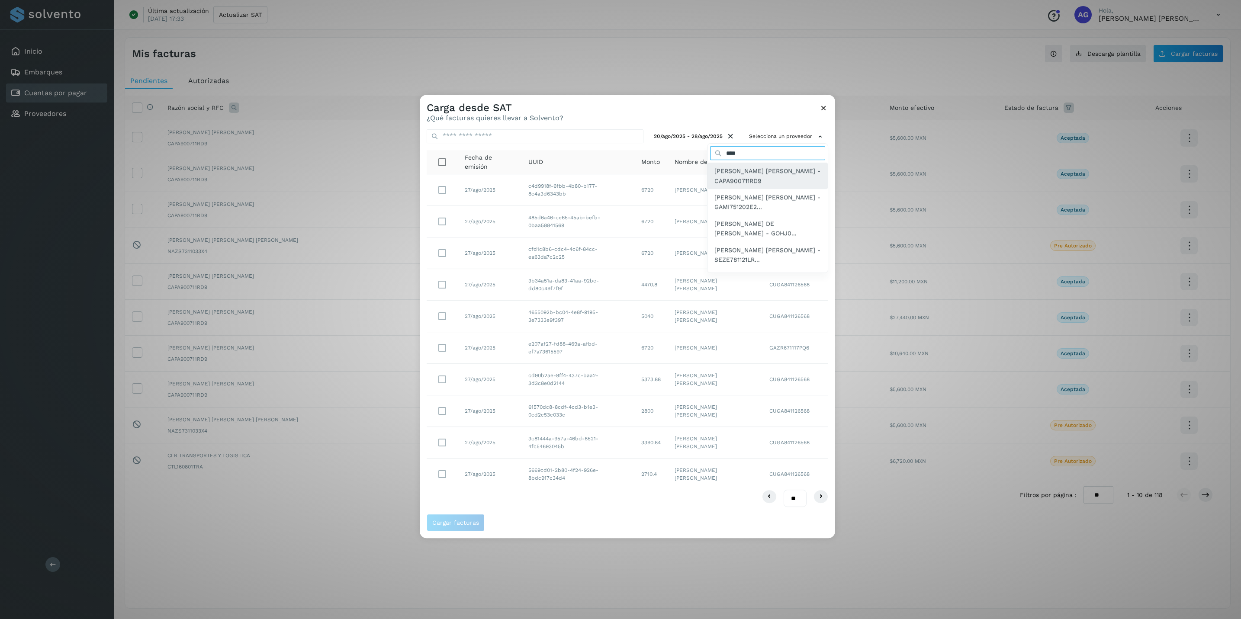
type input "****"
click at [728, 174] on span "[PERSON_NAME] [PERSON_NAME] - CAPA900711RD9" at bounding box center [767, 175] width 106 height 19
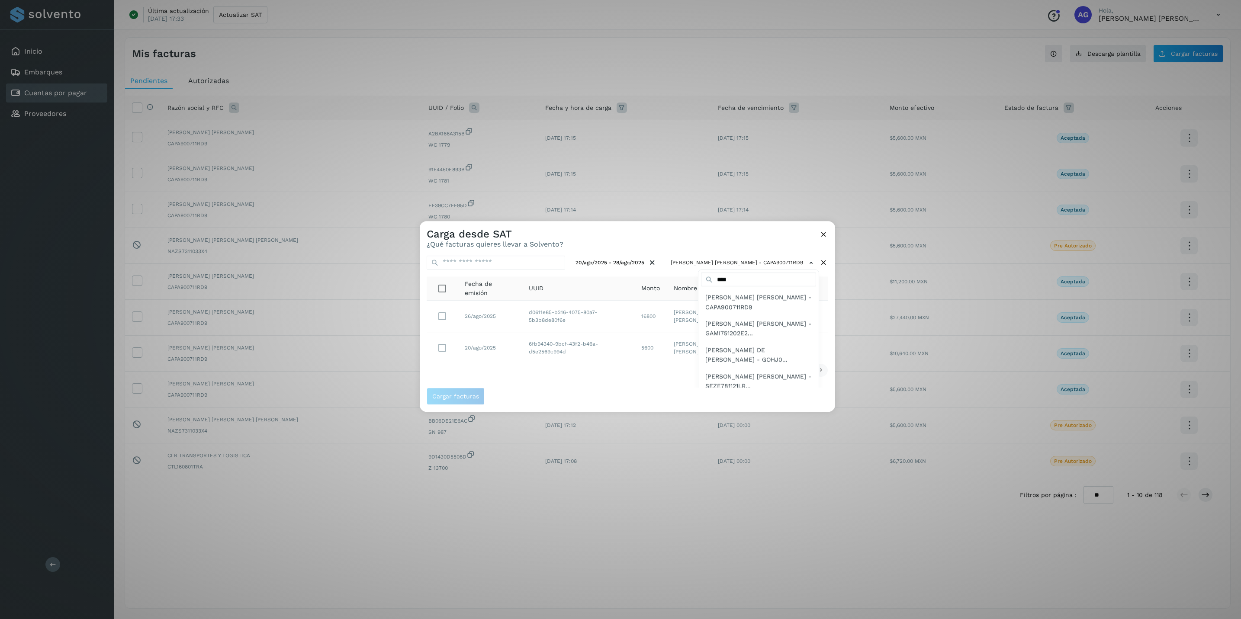
click at [443, 319] on div at bounding box center [1040, 530] width 1241 height 619
click at [468, 395] on span "Cargar facturas" at bounding box center [455, 396] width 47 height 6
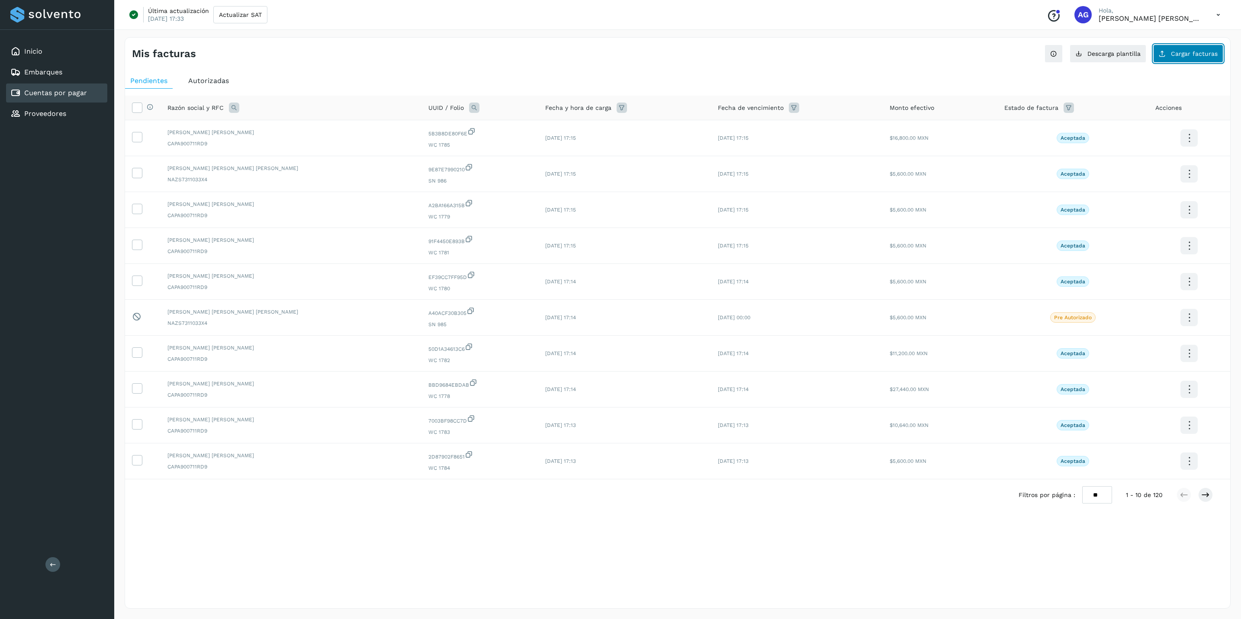
click at [991, 51] on span "Cargar facturas" at bounding box center [1194, 54] width 47 height 6
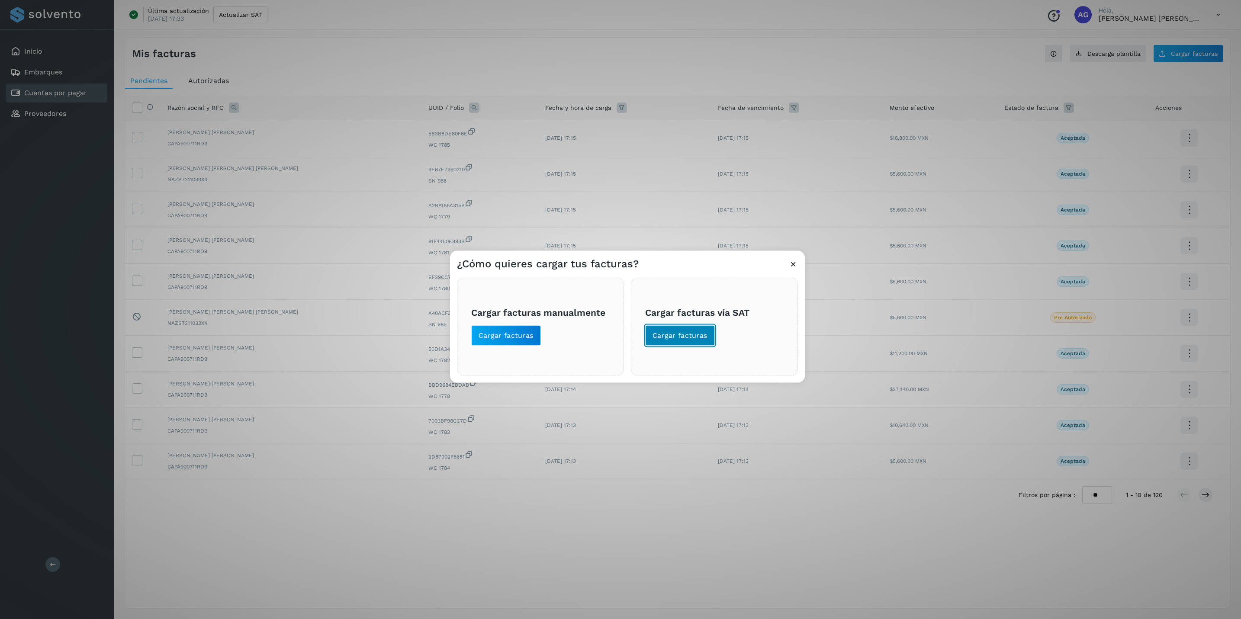
click at [675, 334] on span "Cargar facturas" at bounding box center [679, 335] width 55 height 10
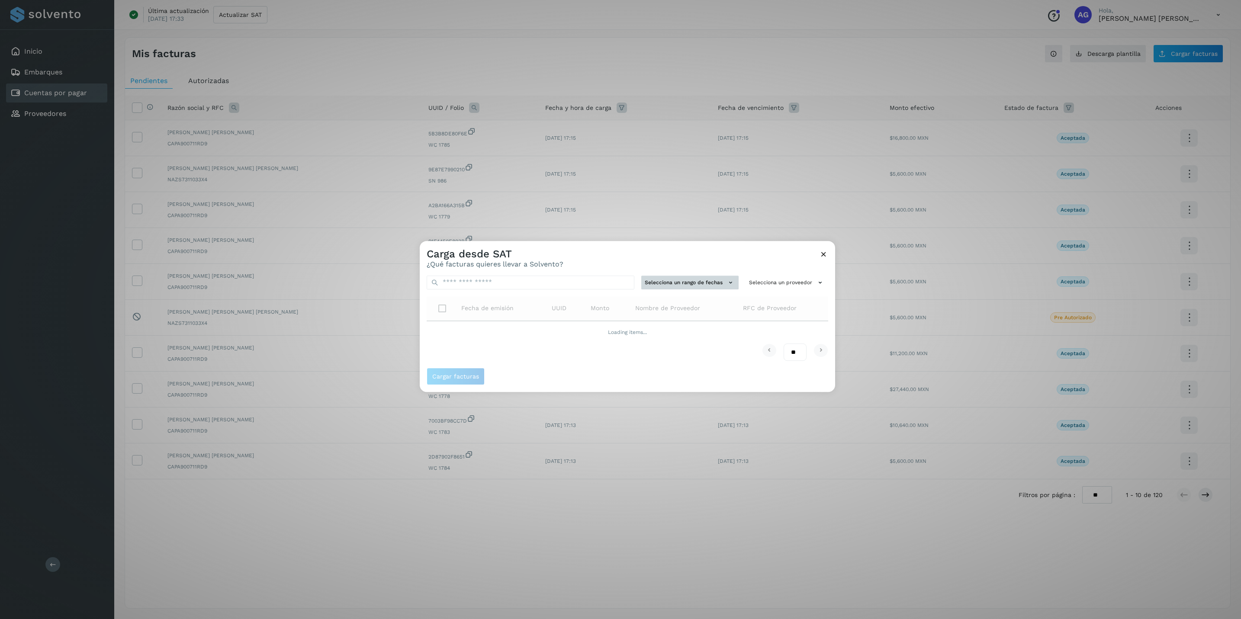
click at [716, 286] on button "Selecciona un rango de fechas" at bounding box center [689, 283] width 97 height 14
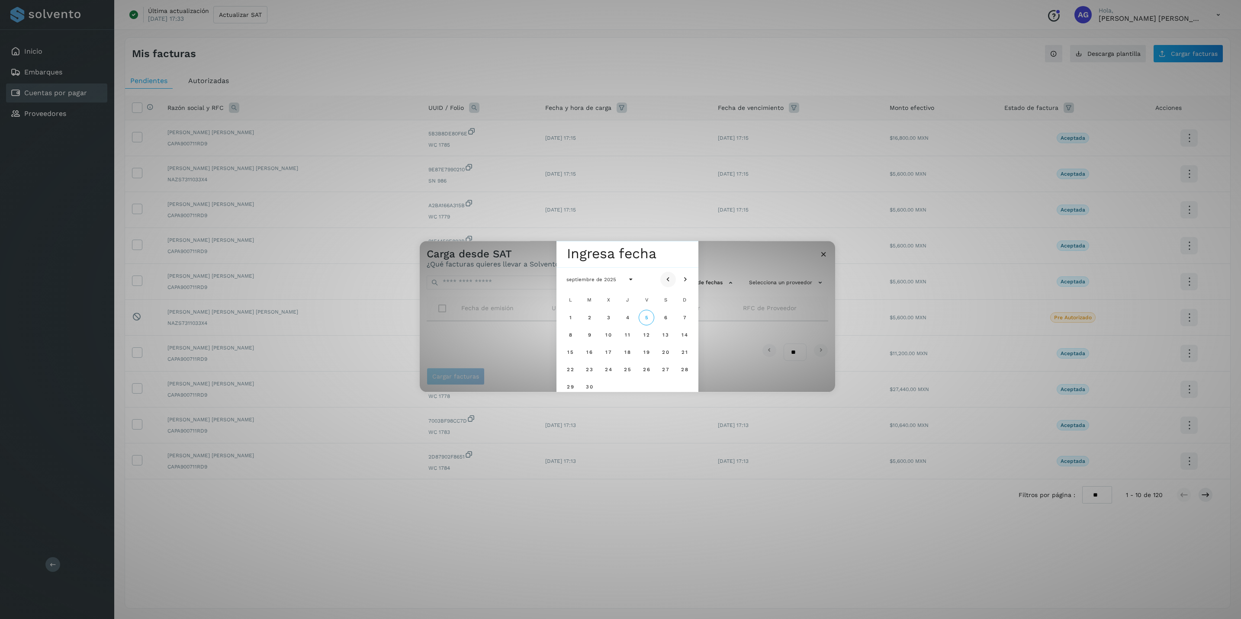
click at [666, 279] on icon "Mes anterior" at bounding box center [668, 279] width 9 height 9
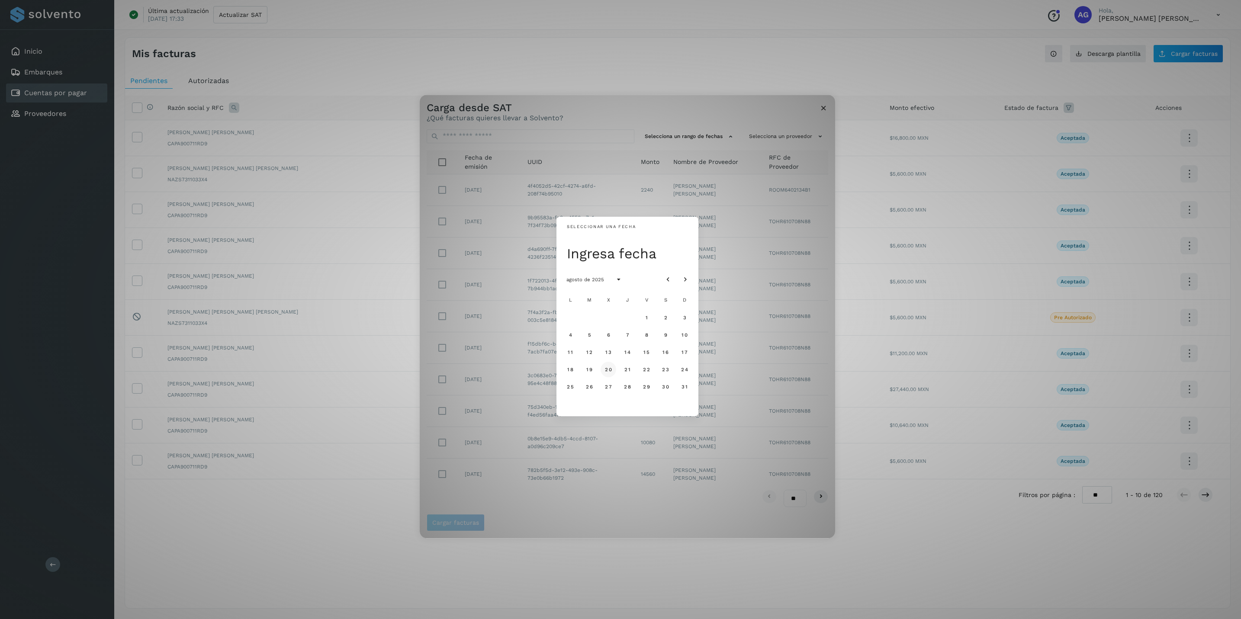
click at [610, 368] on span "20" at bounding box center [607, 369] width 7 height 6
click at [627, 385] on span "28" at bounding box center [626, 387] width 7 height 6
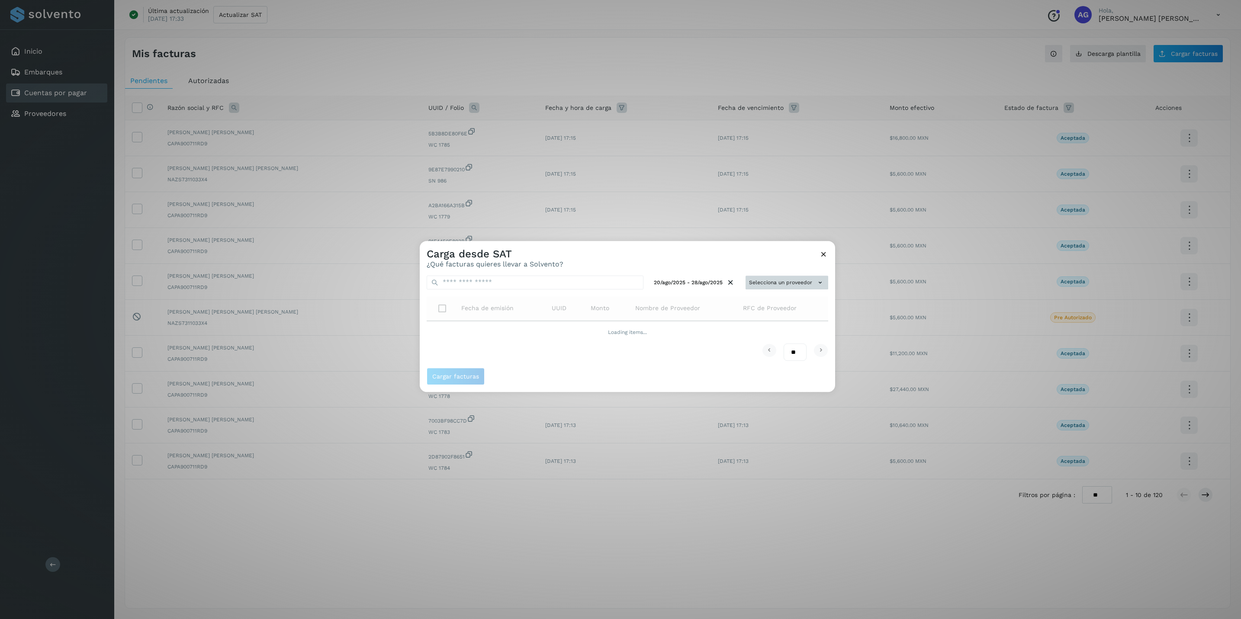
click at [788, 283] on button "Selecciona un proveedor" at bounding box center [786, 283] width 83 height 14
click at [780, 296] on input "text" at bounding box center [772, 299] width 106 height 14
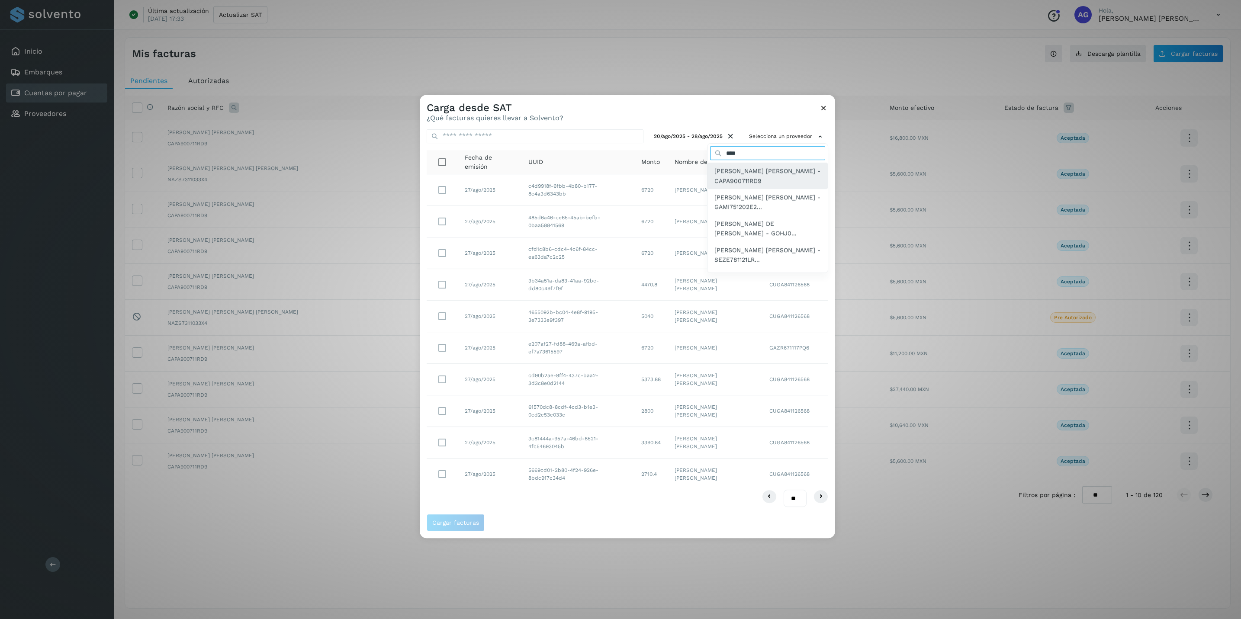
type input "****"
click at [719, 176] on span "[PERSON_NAME] [PERSON_NAME] - CAPA900711RD9" at bounding box center [767, 175] width 106 height 19
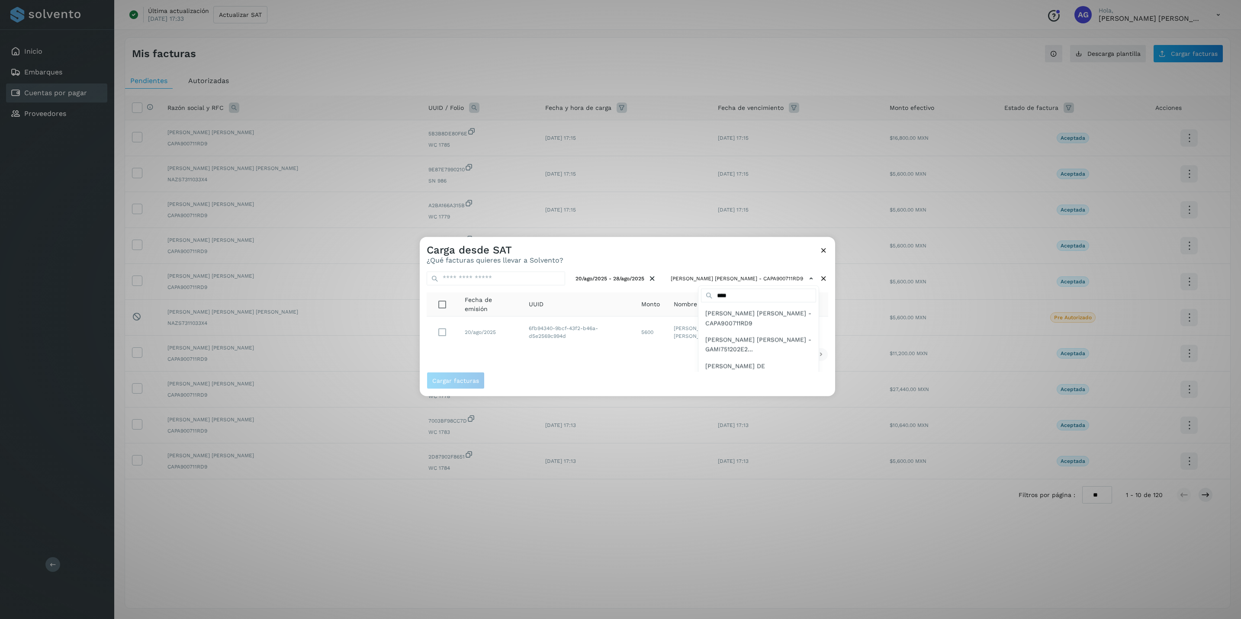
click at [464, 327] on div at bounding box center [1040, 546] width 1241 height 619
click at [456, 383] on span "Cargar facturas" at bounding box center [455, 381] width 47 height 6
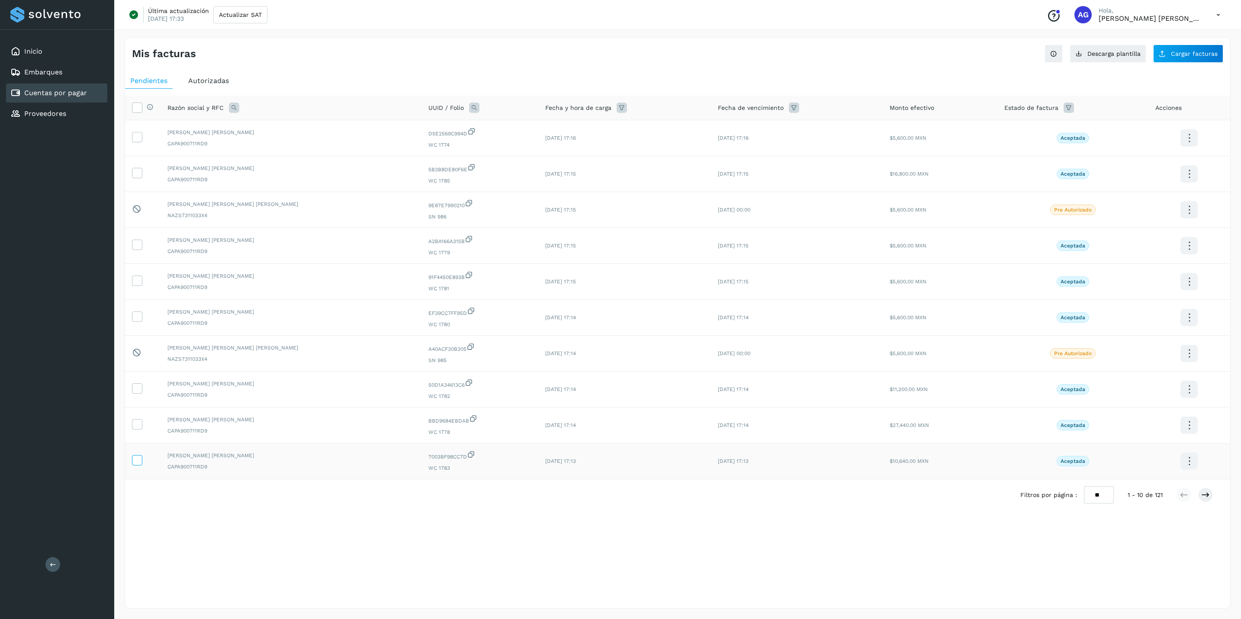
click at [138, 462] on icon at bounding box center [136, 459] width 9 height 9
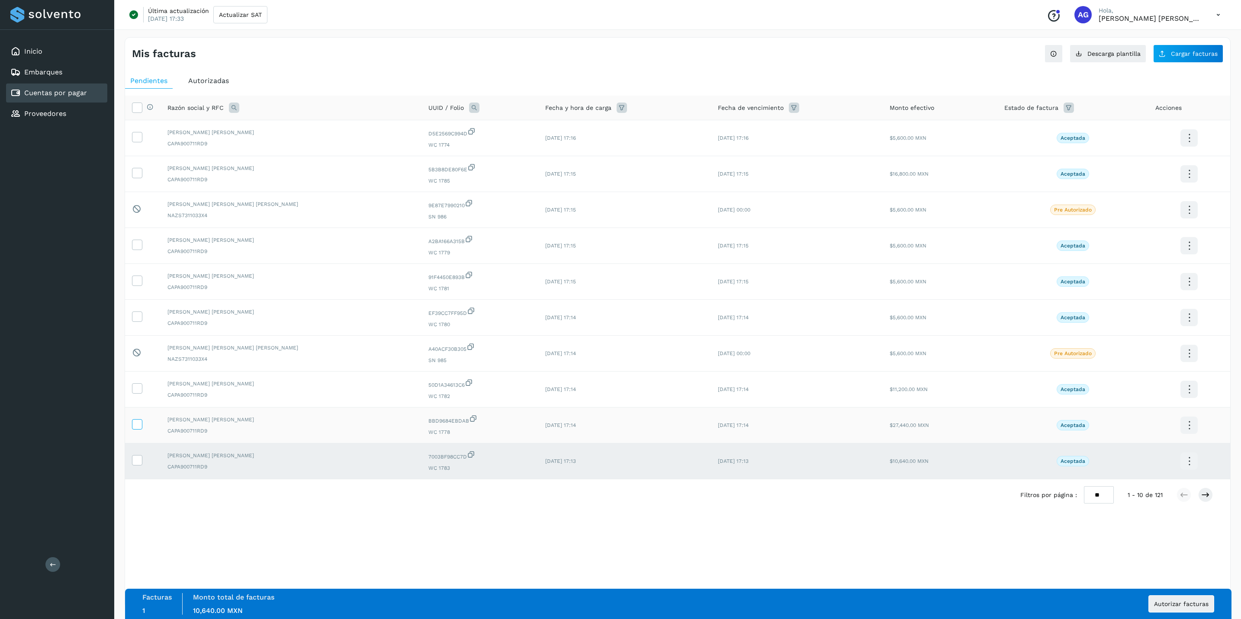
click at [141, 424] on icon at bounding box center [136, 423] width 9 height 9
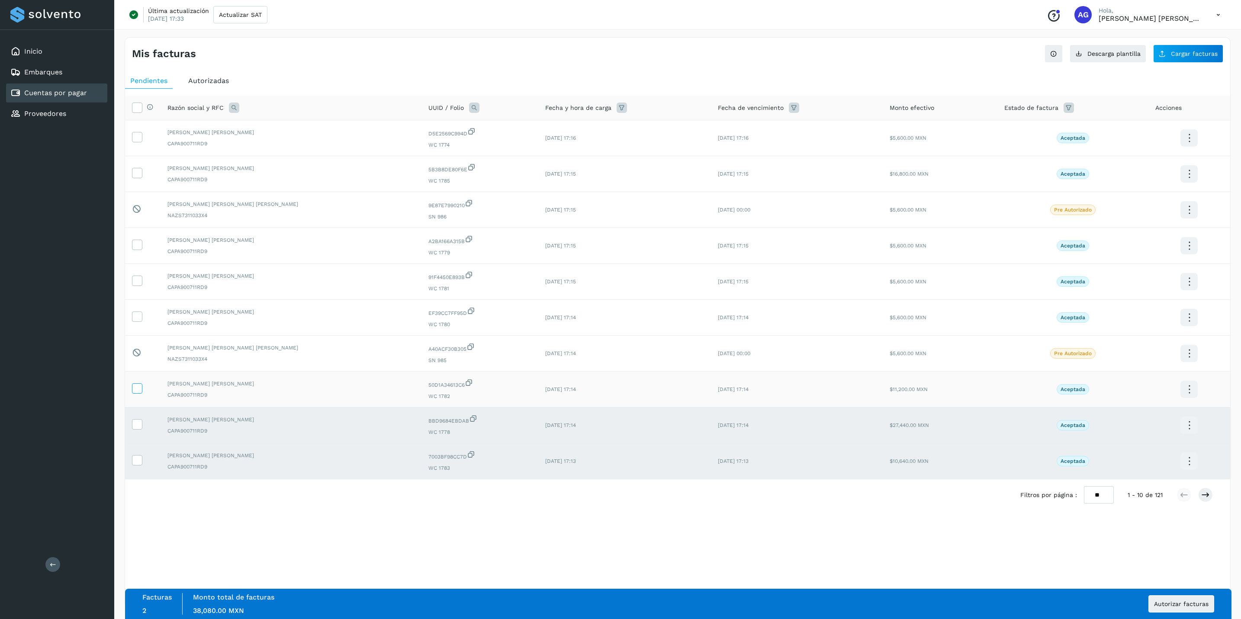
drag, startPoint x: 135, startPoint y: 397, endPoint x: 135, endPoint y: 385, distance: 12.5
click at [135, 396] on td at bounding box center [142, 390] width 35 height 36
click at [141, 387] on icon at bounding box center [136, 387] width 9 height 9
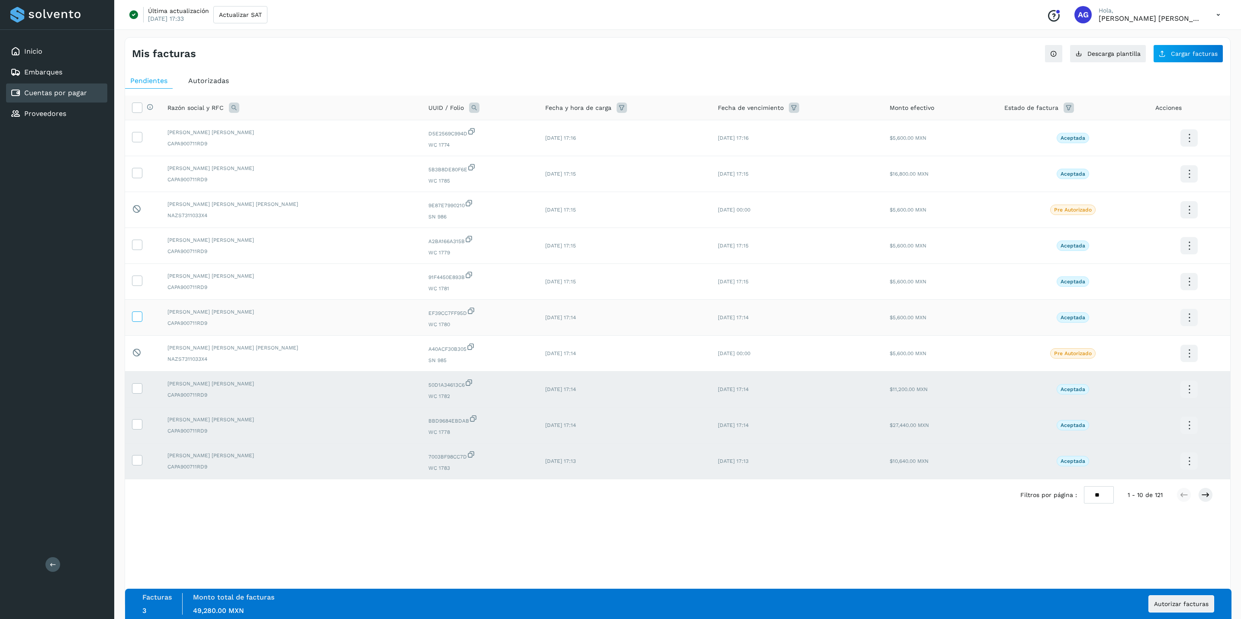
click at [137, 317] on icon at bounding box center [136, 315] width 9 height 9
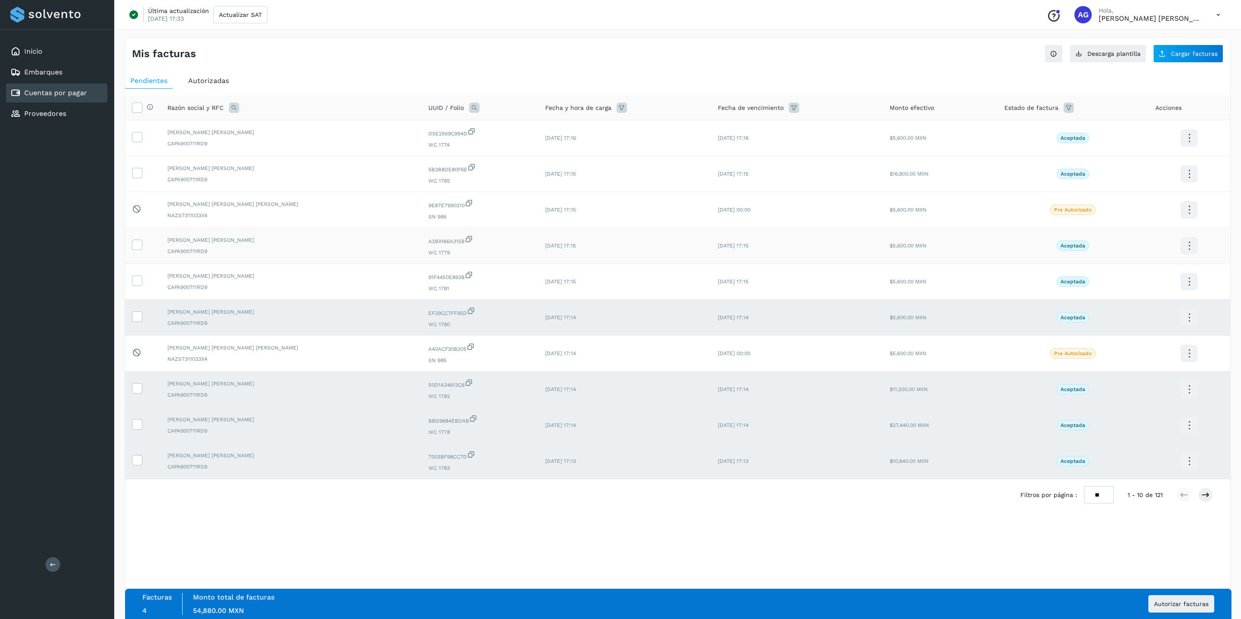
drag, startPoint x: 137, startPoint y: 279, endPoint x: 134, endPoint y: 263, distance: 16.3
click at [137, 278] on icon at bounding box center [136, 280] width 9 height 9
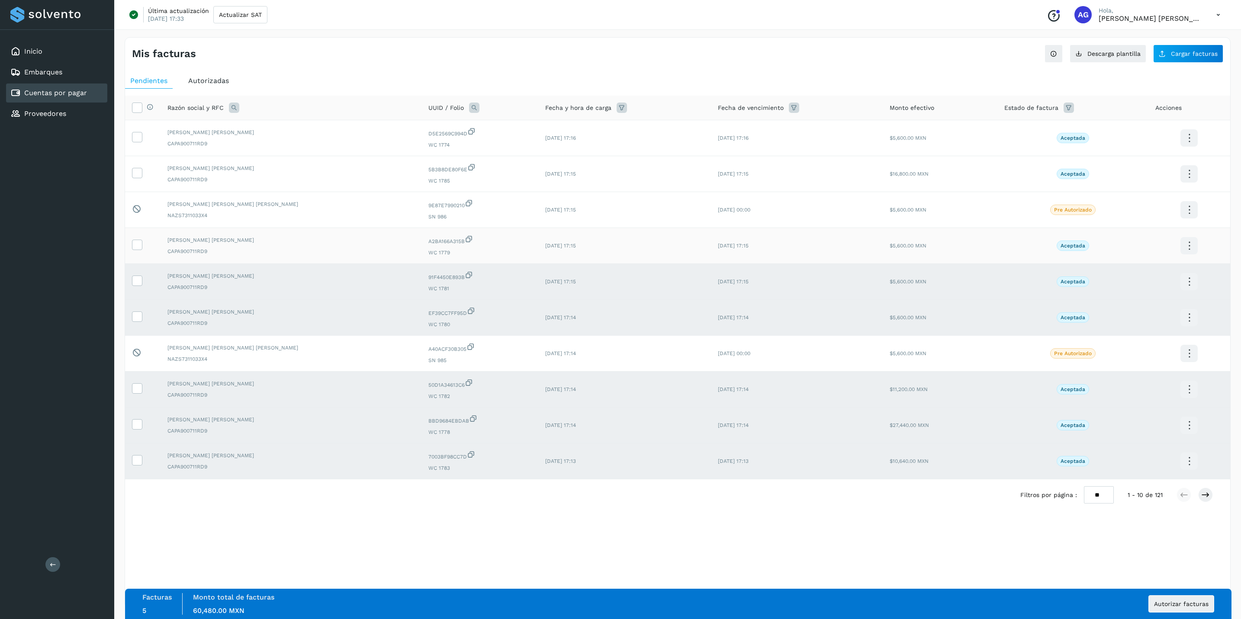
click at [130, 244] on td at bounding box center [142, 246] width 35 height 36
click at [135, 244] on icon at bounding box center [136, 244] width 9 height 9
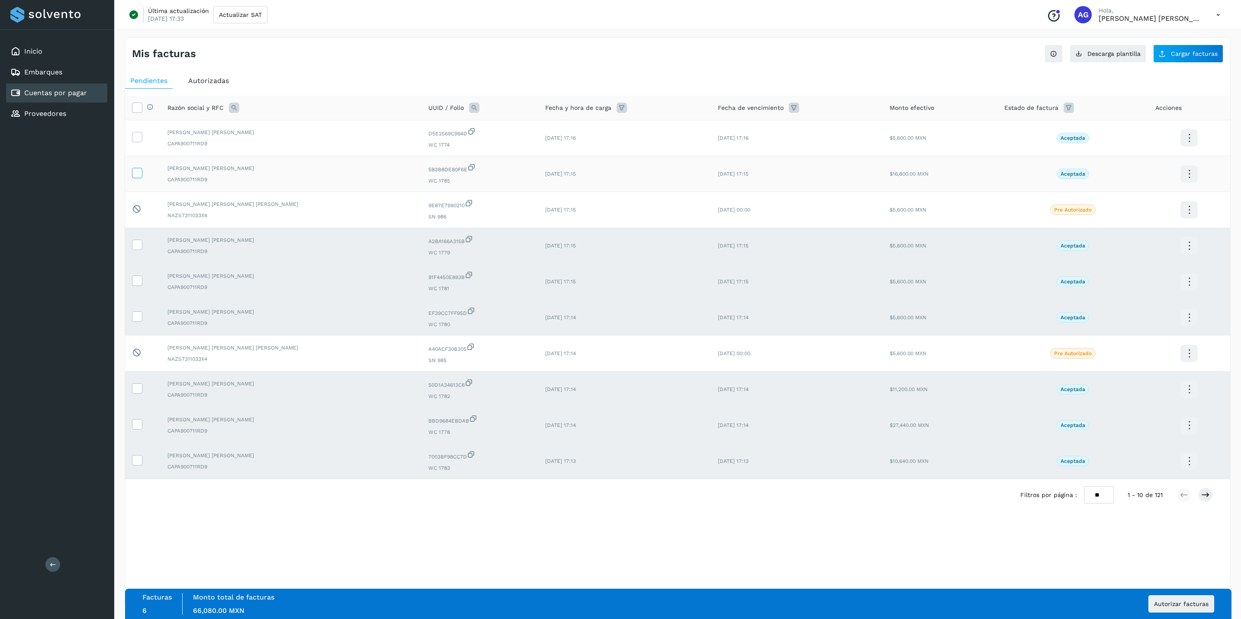
click at [135, 174] on icon at bounding box center [136, 172] width 9 height 9
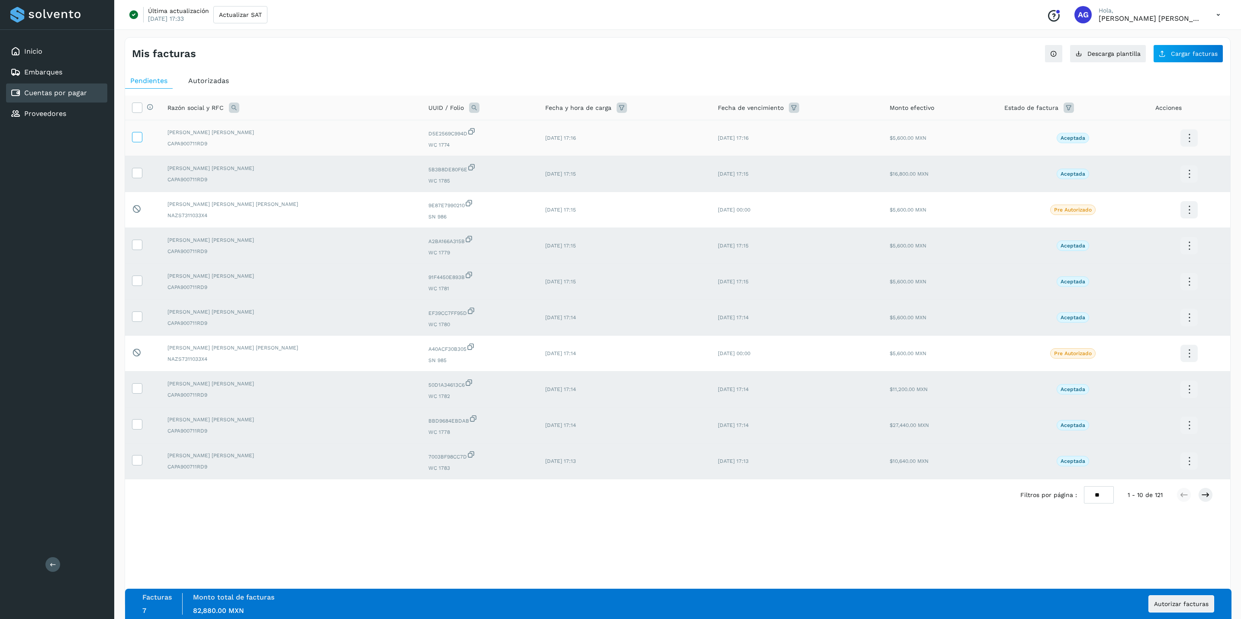
click at [138, 138] on icon at bounding box center [136, 136] width 9 height 9
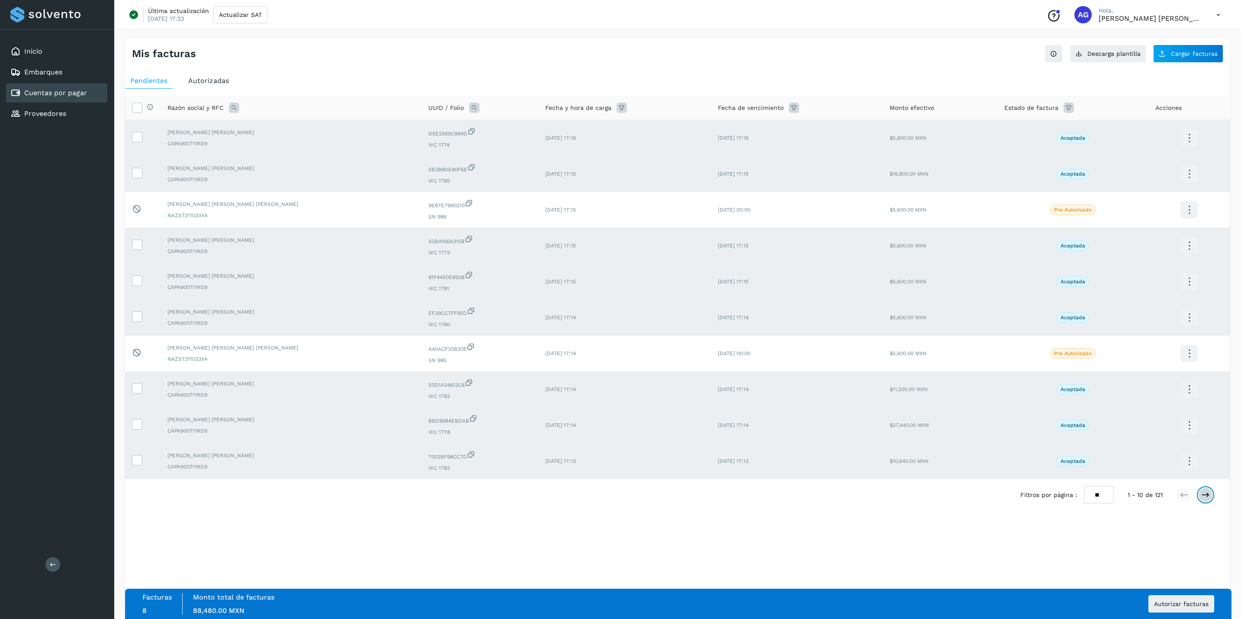
click at [991, 478] on icon at bounding box center [1205, 495] width 9 height 9
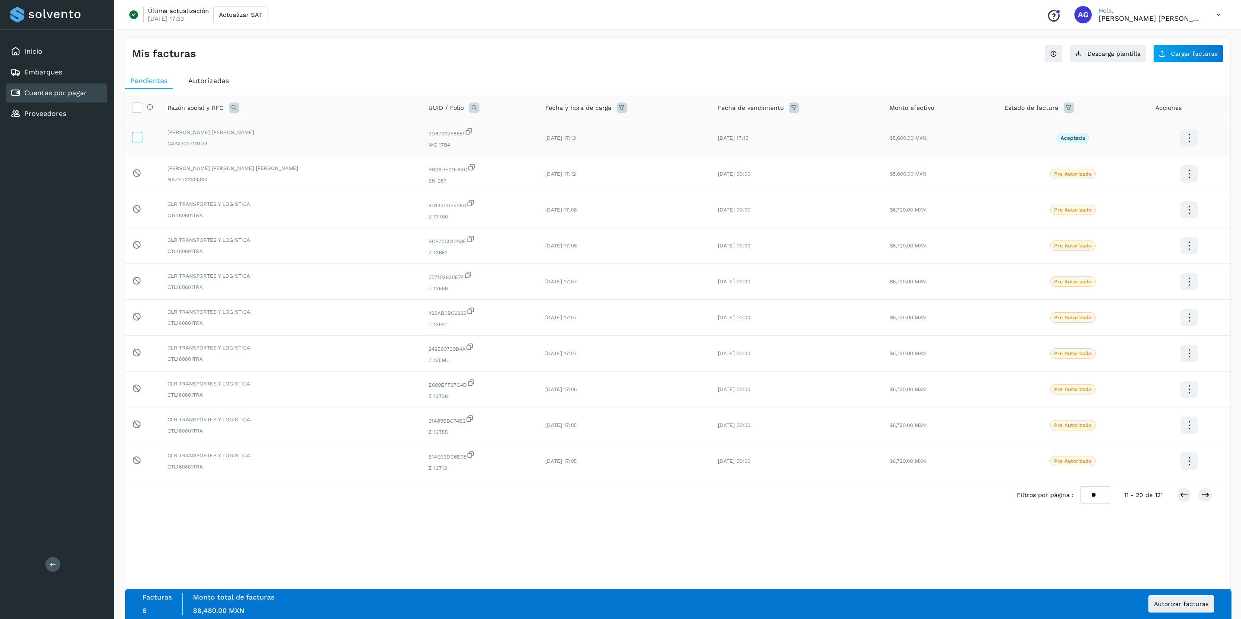
click at [139, 139] on icon at bounding box center [136, 136] width 9 height 9
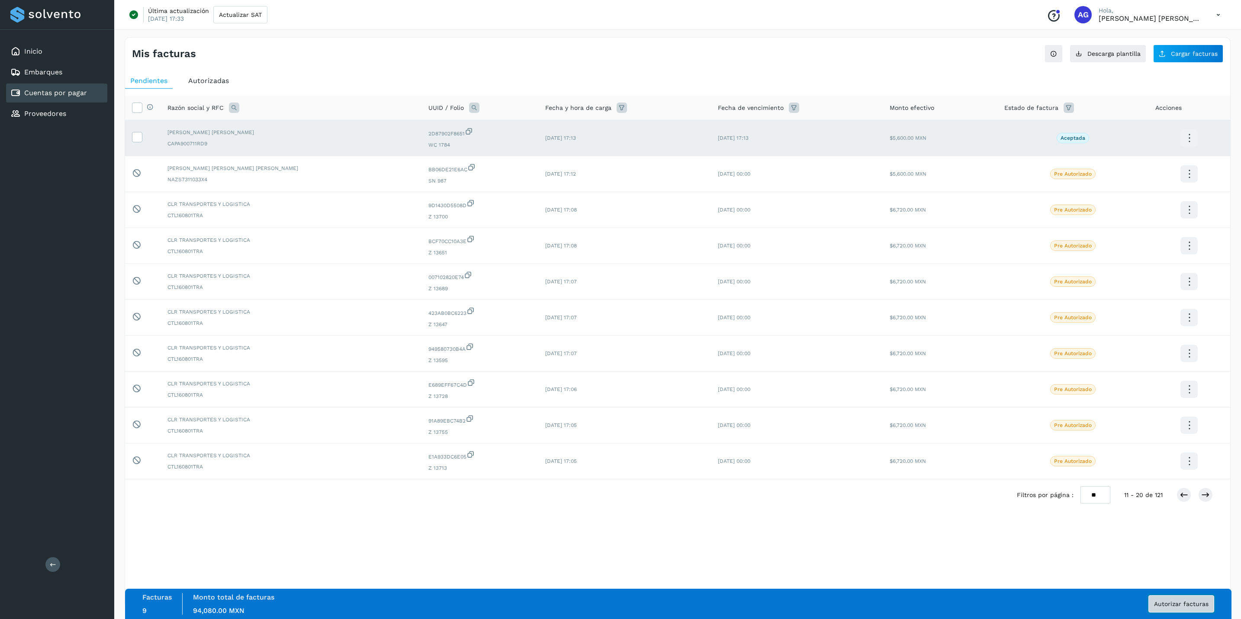
click at [991, 478] on button "Autorizar facturas" at bounding box center [1181, 603] width 66 height 17
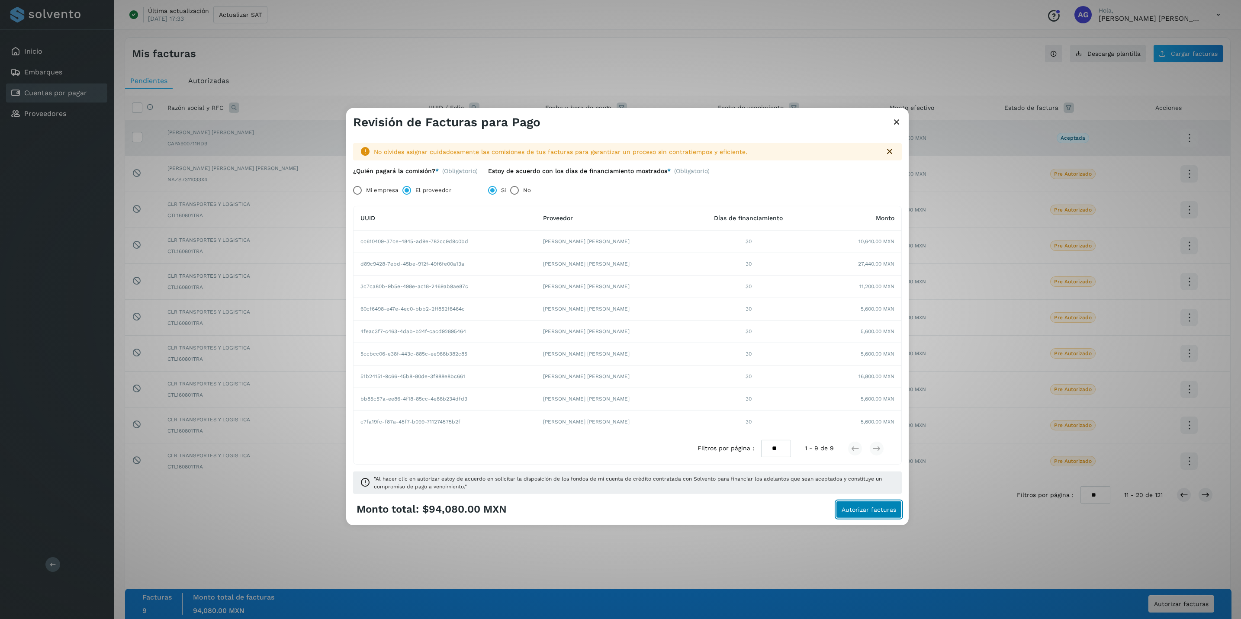
click at [875, 478] on button "Autorizar facturas" at bounding box center [869, 509] width 66 height 17
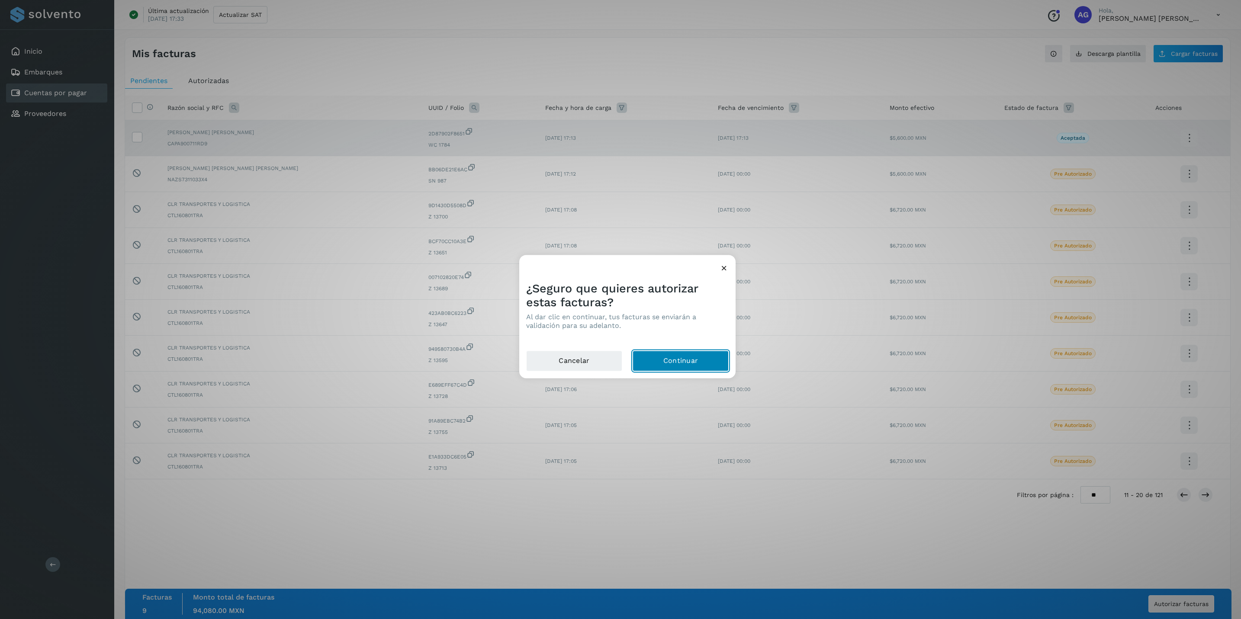
click at [688, 353] on button "Continuar" at bounding box center [680, 360] width 96 height 21
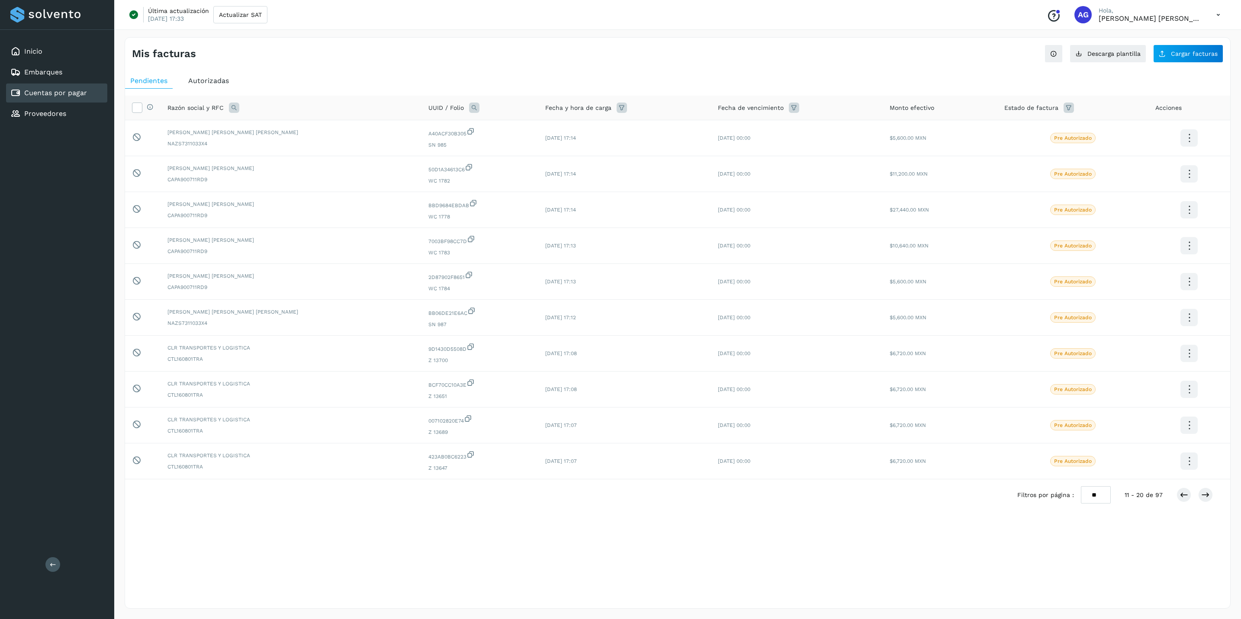
click at [193, 82] on span "Autorizadas" at bounding box center [208, 81] width 41 height 8
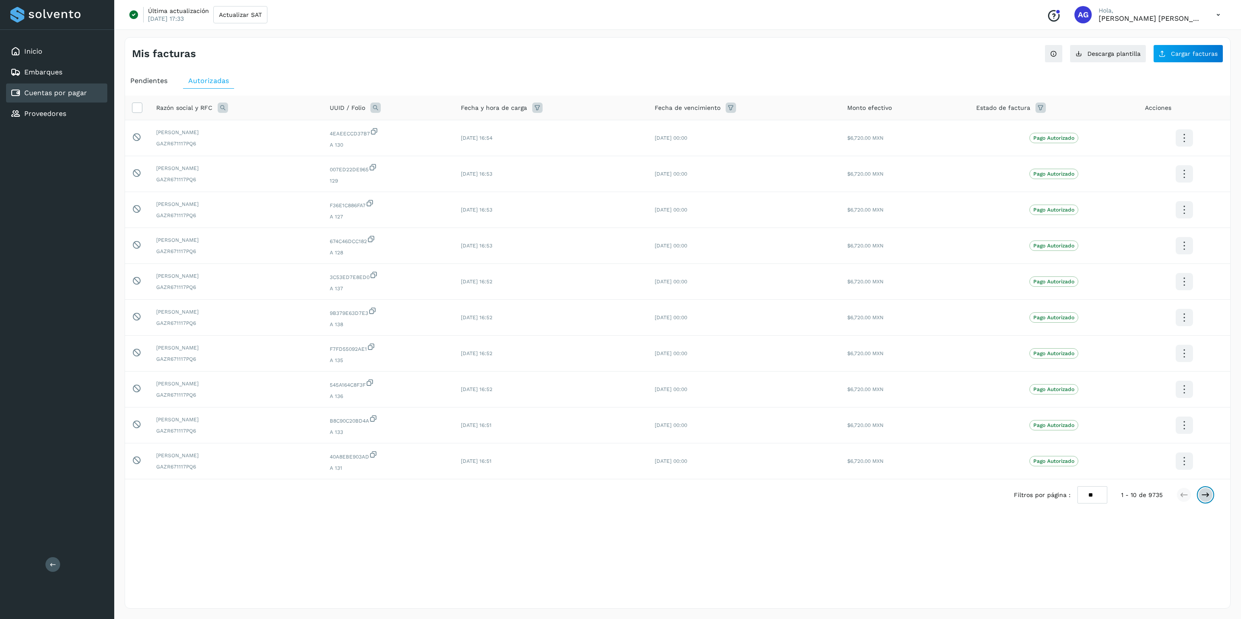
click at [991, 478] on icon at bounding box center [1205, 495] width 9 height 9
click at [70, 52] on div "Inicio" at bounding box center [56, 51] width 101 height 19
